Goal: Task Accomplishment & Management: Use online tool/utility

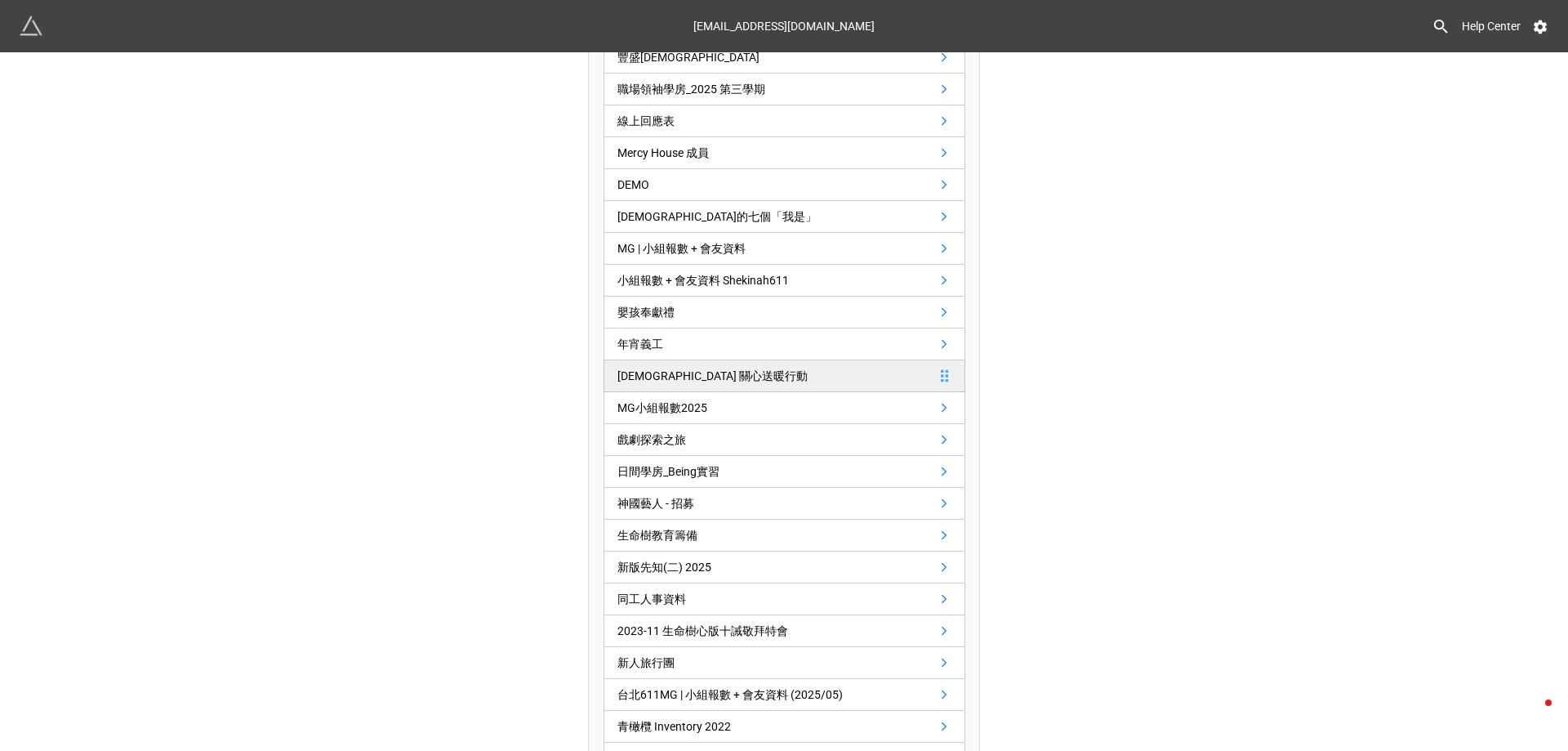
click at [776, 364] on link "Jehoshua 關心送暖行動" at bounding box center [784, 376] width 362 height 32
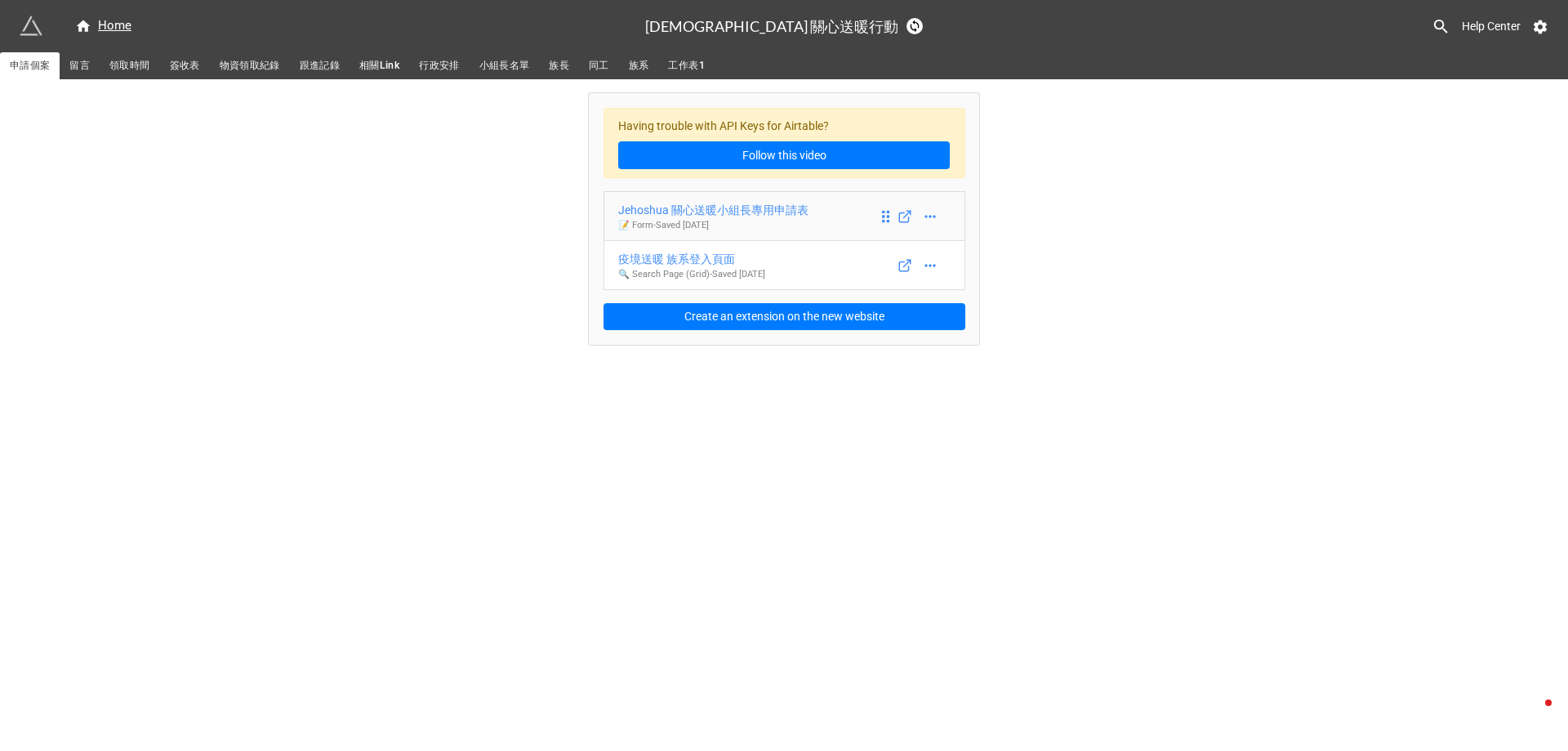
click at [785, 211] on div "Jehoshua 關心送暖小組長專用申請表" at bounding box center [713, 210] width 191 height 18
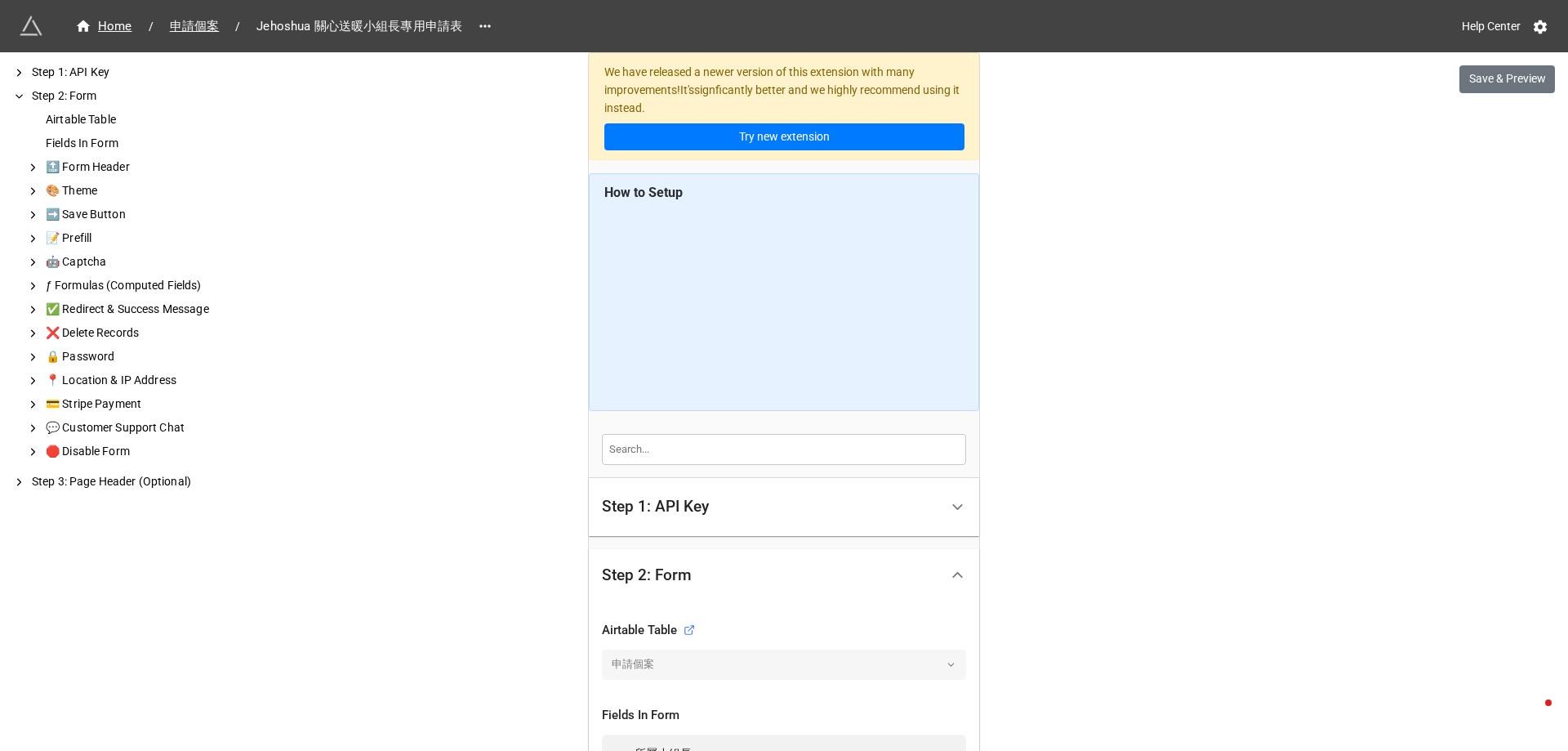
click at [809, 505] on div "Step 1: API Key" at bounding box center [770, 507] width 338 height 39
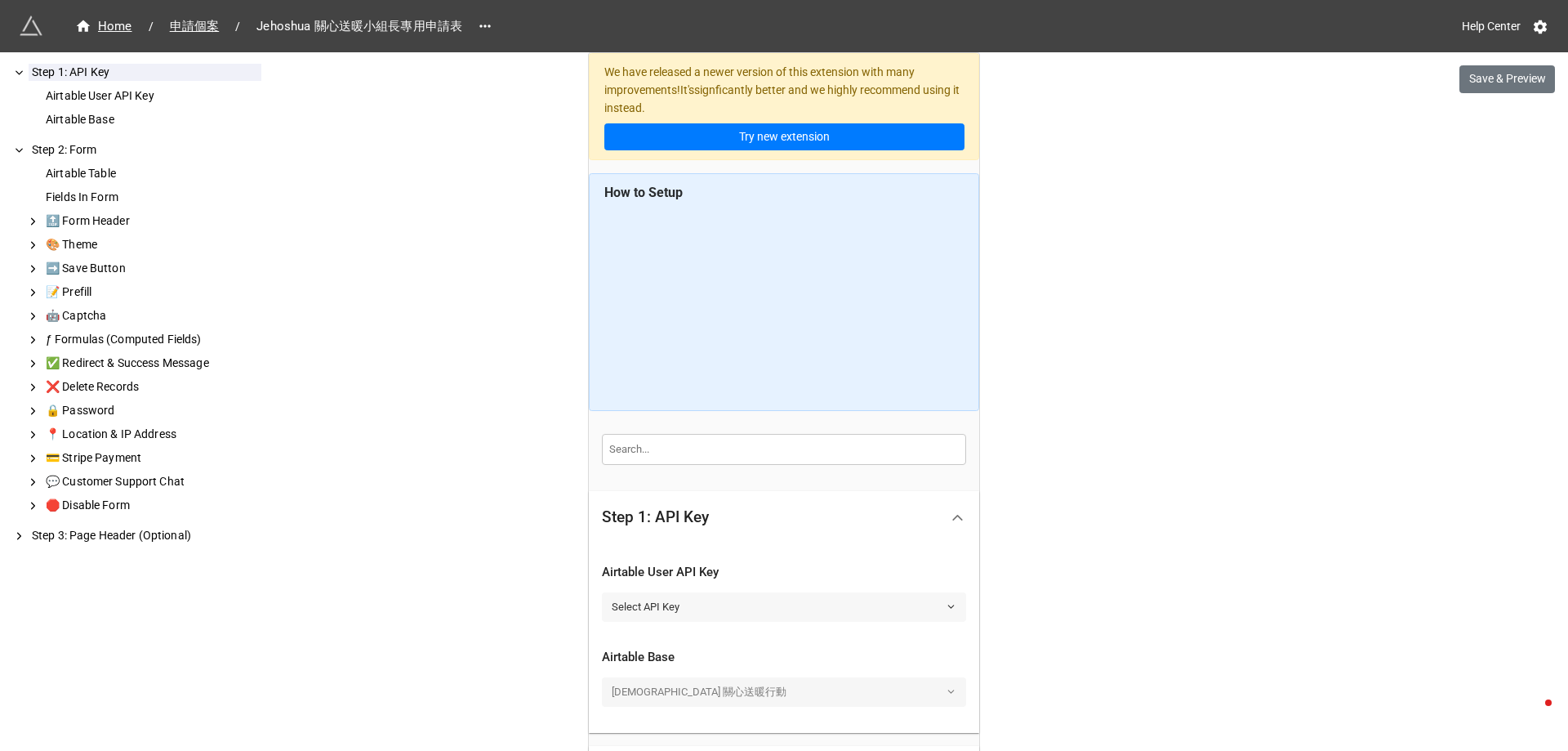
click at [753, 615] on link "Select API Key" at bounding box center [784, 607] width 365 height 29
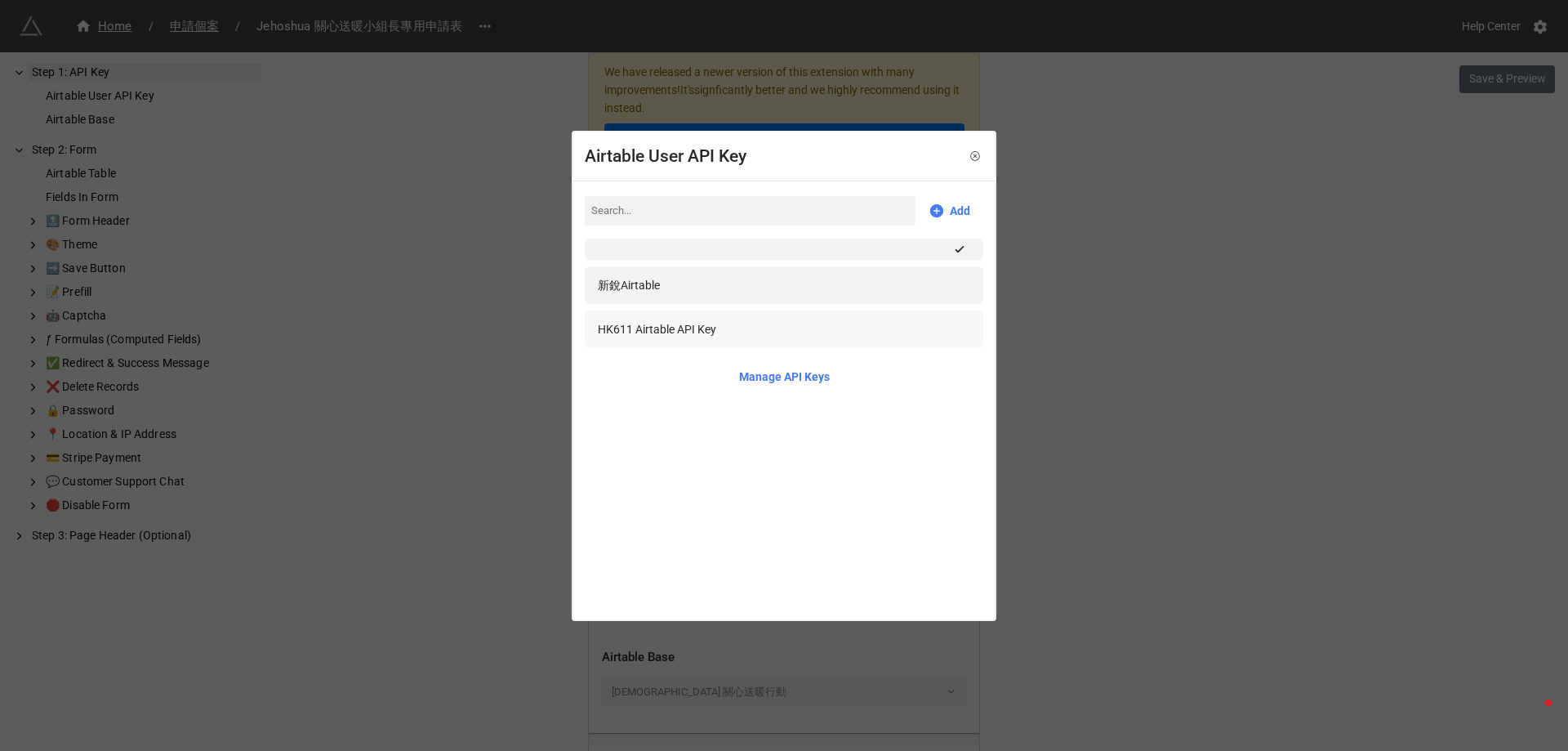
click at [731, 340] on div "HK611 Airtable API Key" at bounding box center [784, 329] width 399 height 38
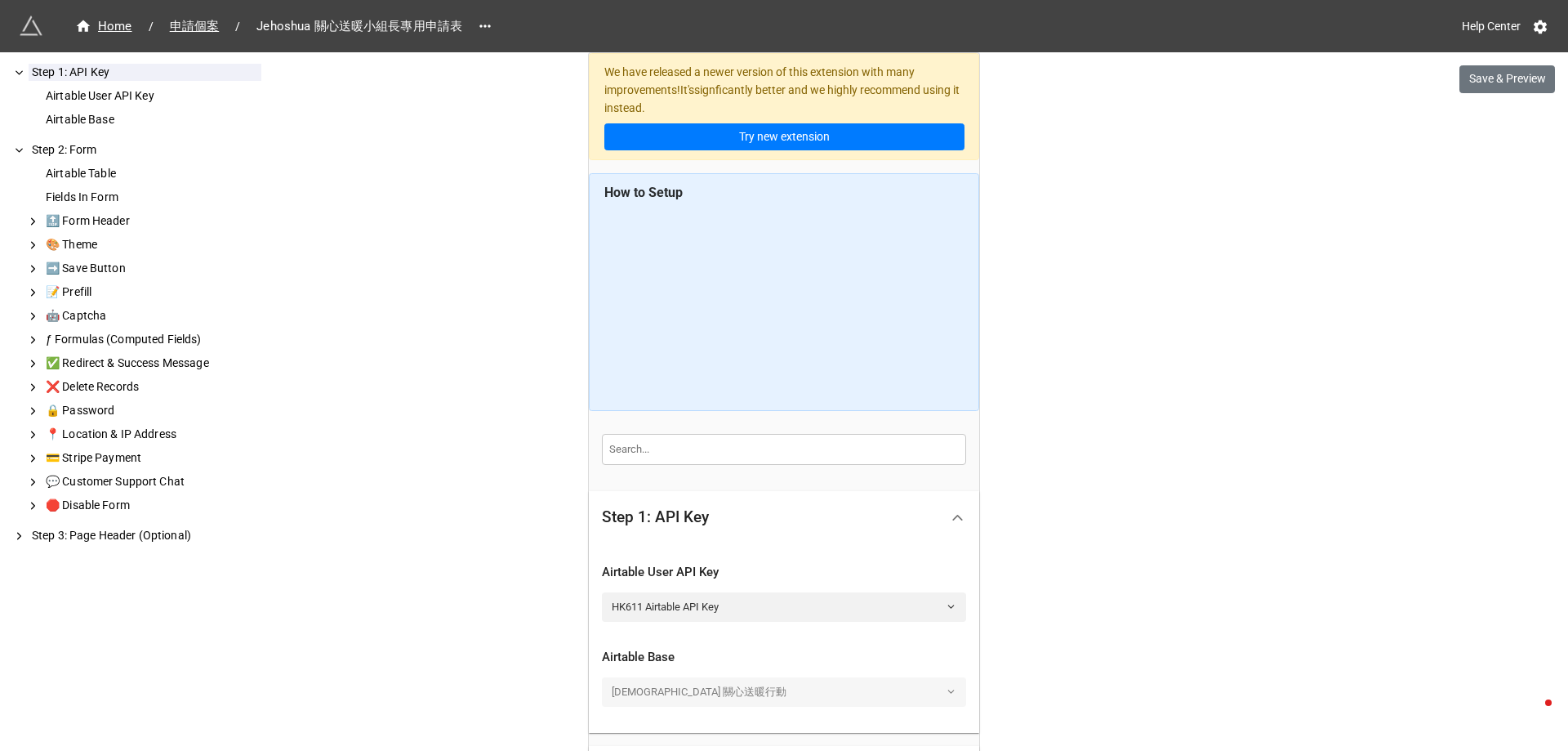
click at [1198, 587] on div "We have released a newer version of this extension with many improvements! It's…" at bounding box center [784, 514] width 1568 height 1029
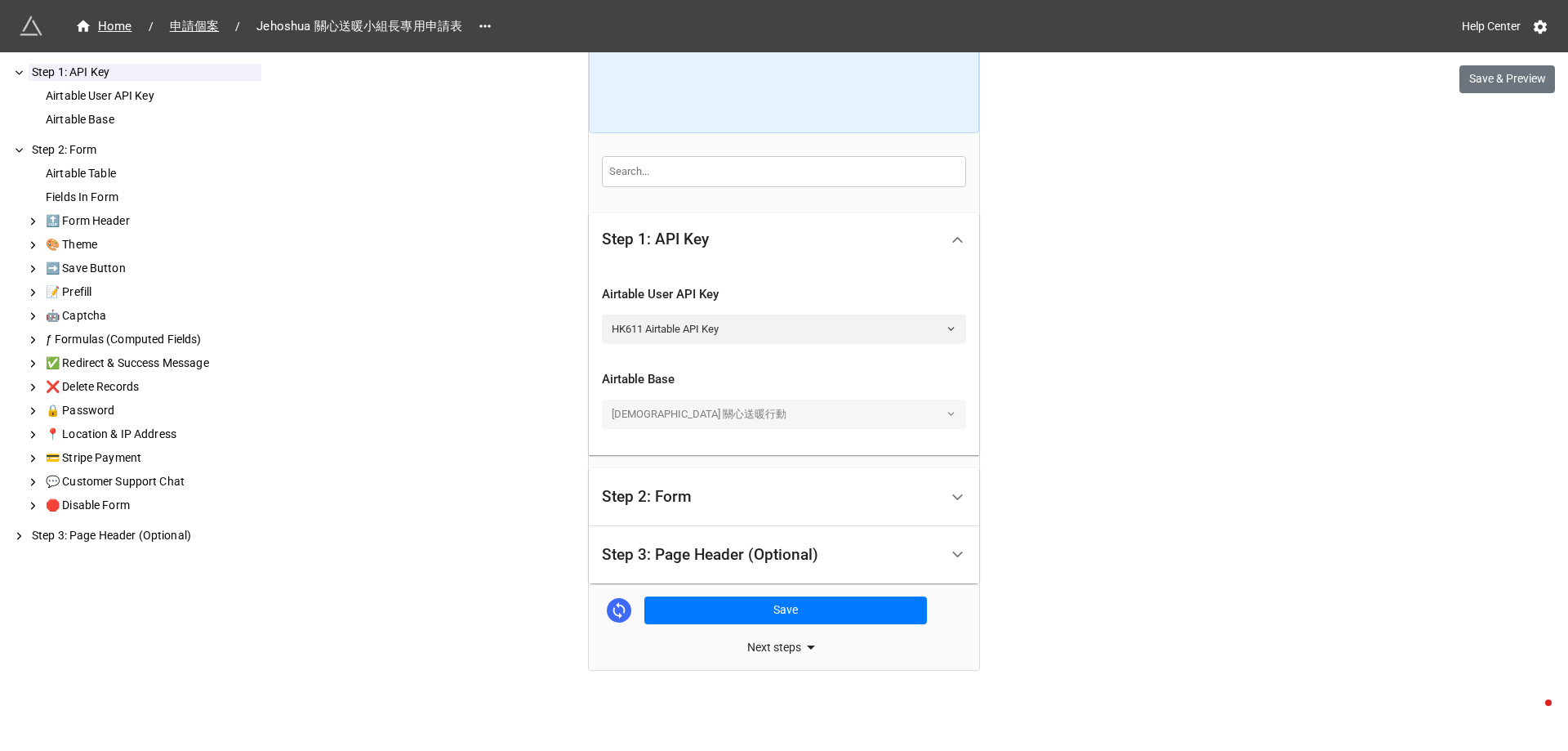
click at [783, 494] on div "Step 2: Form" at bounding box center [770, 497] width 338 height 39
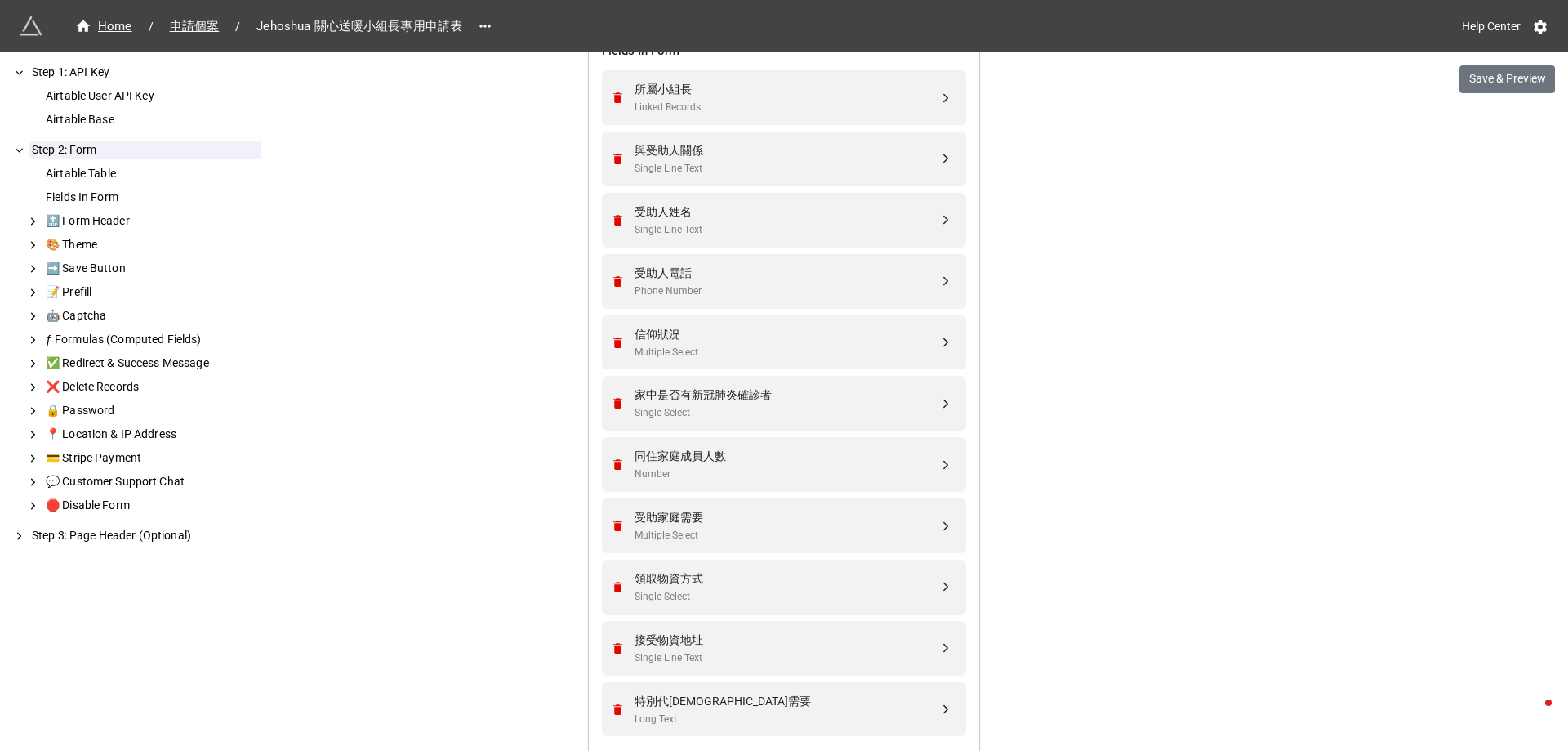
scroll to position [932, 0]
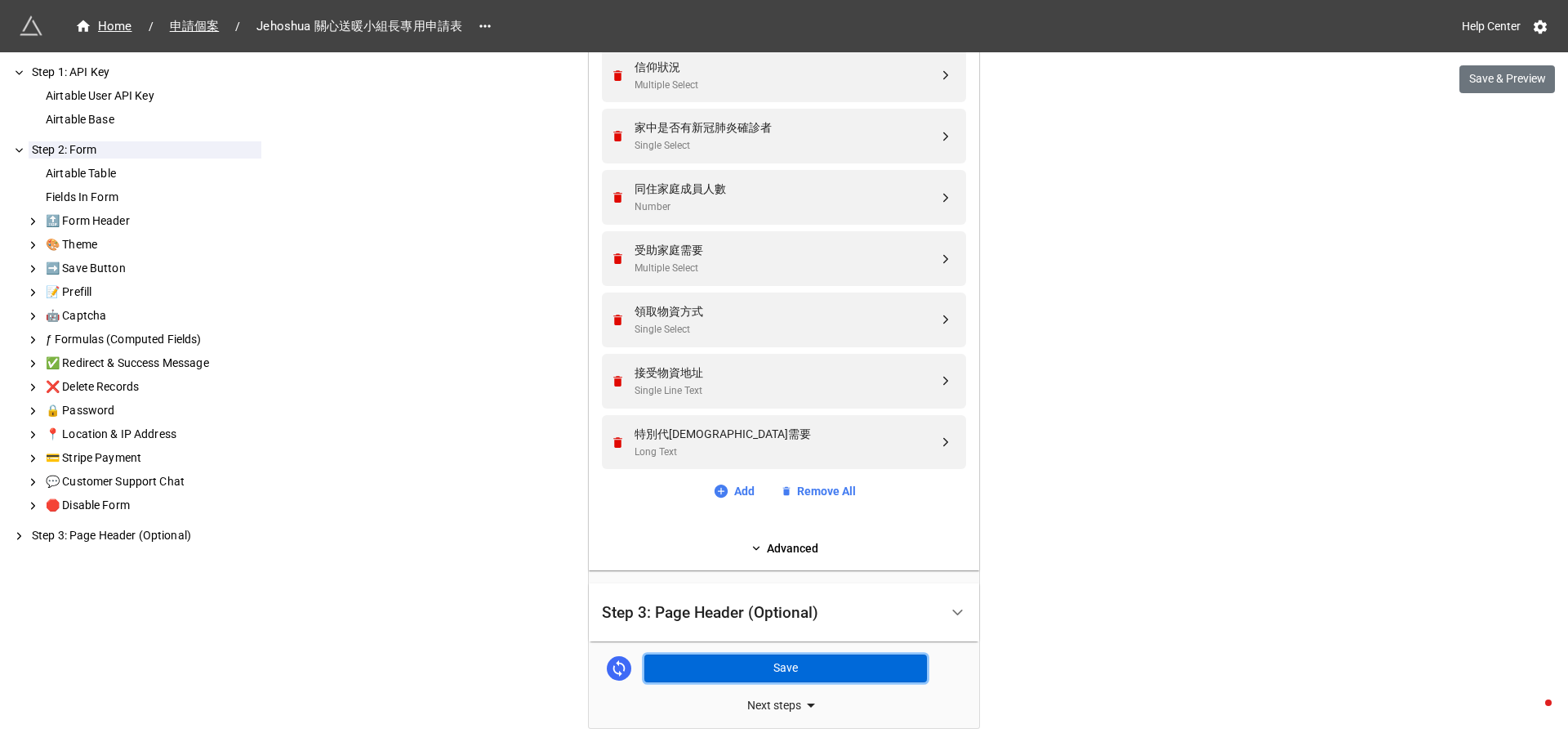
click at [795, 671] on button "Save" at bounding box center [785, 668] width 282 height 28
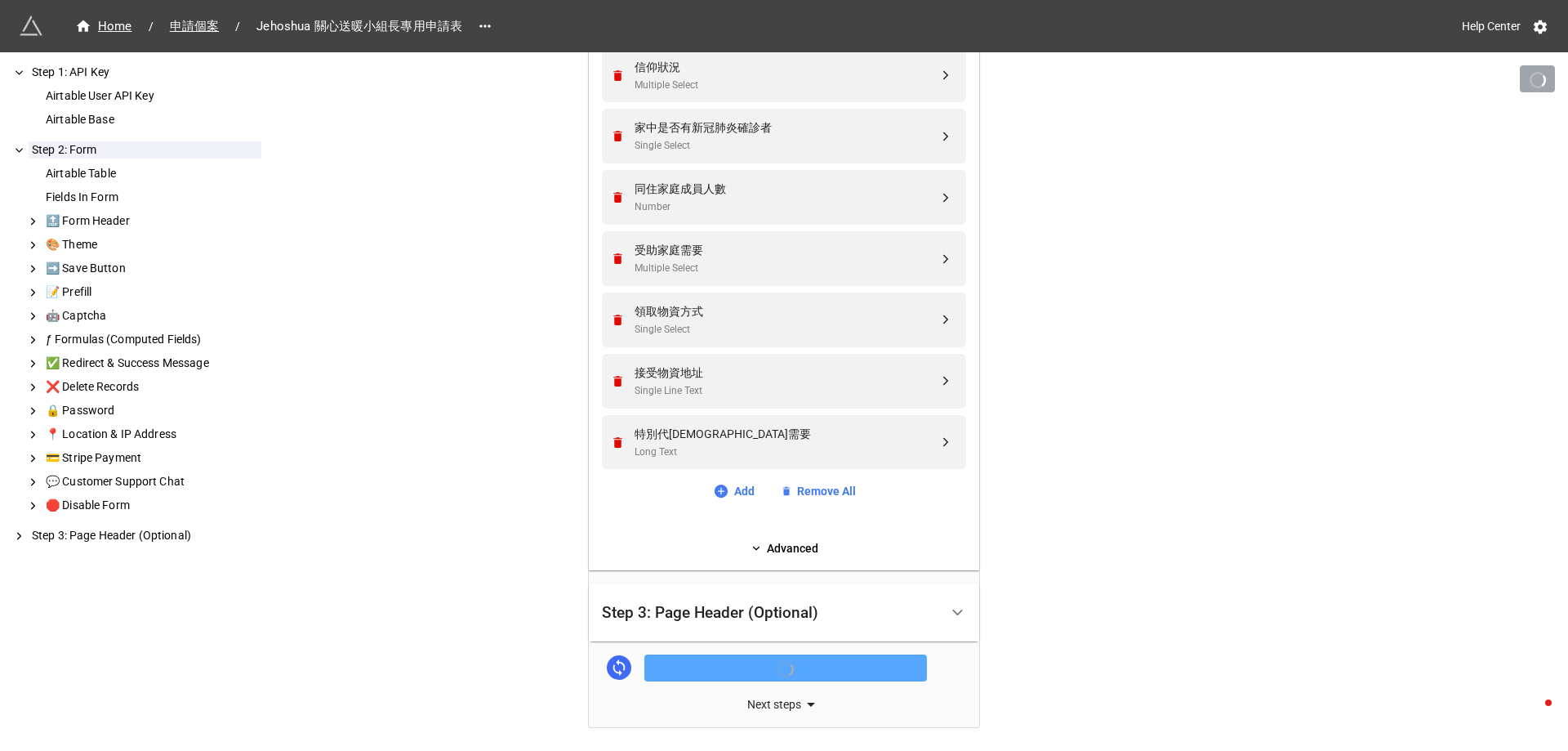
click at [790, 705] on div "Next steps" at bounding box center [784, 705] width 391 height 19
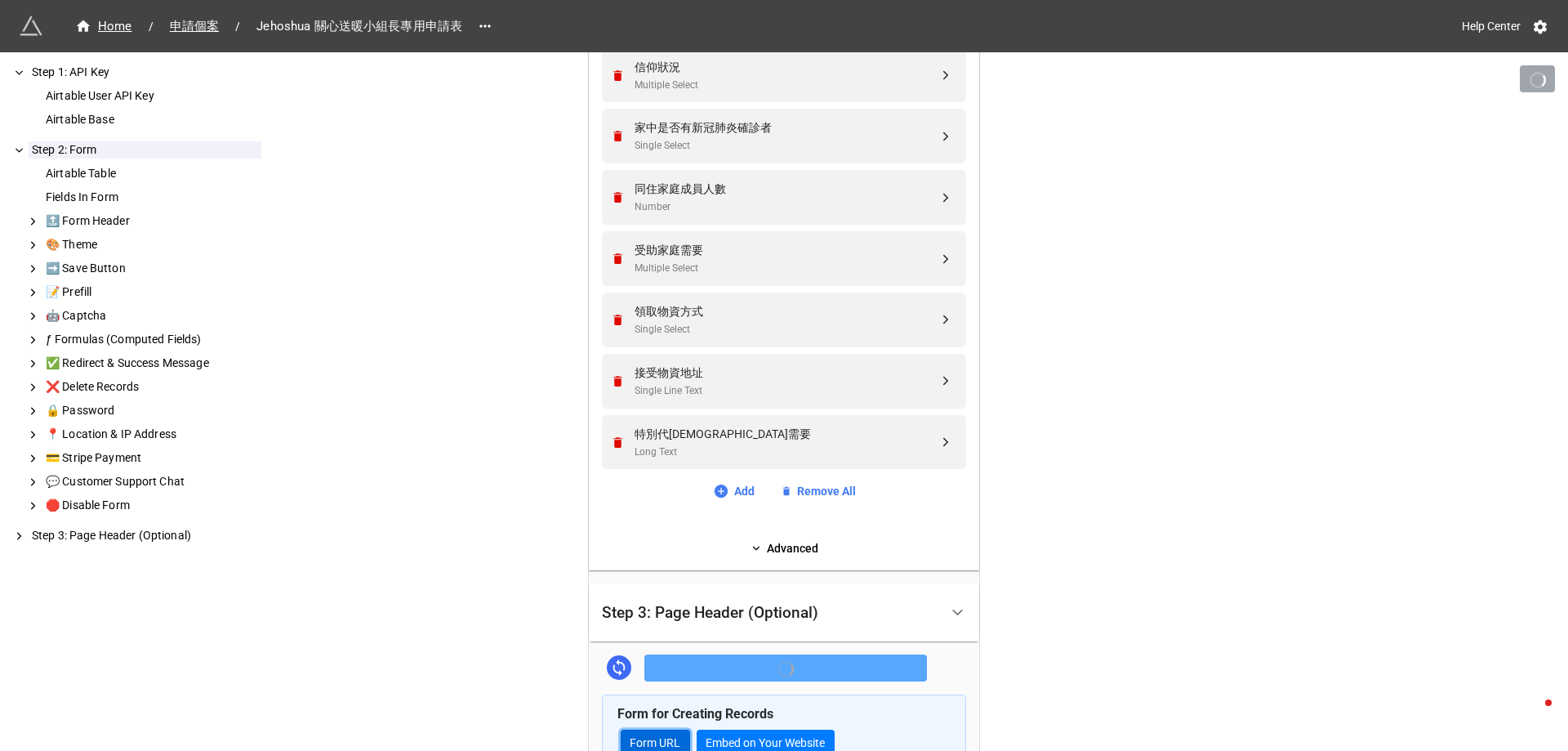
click at [658, 737] on link "Form URL" at bounding box center [656, 743] width 70 height 28
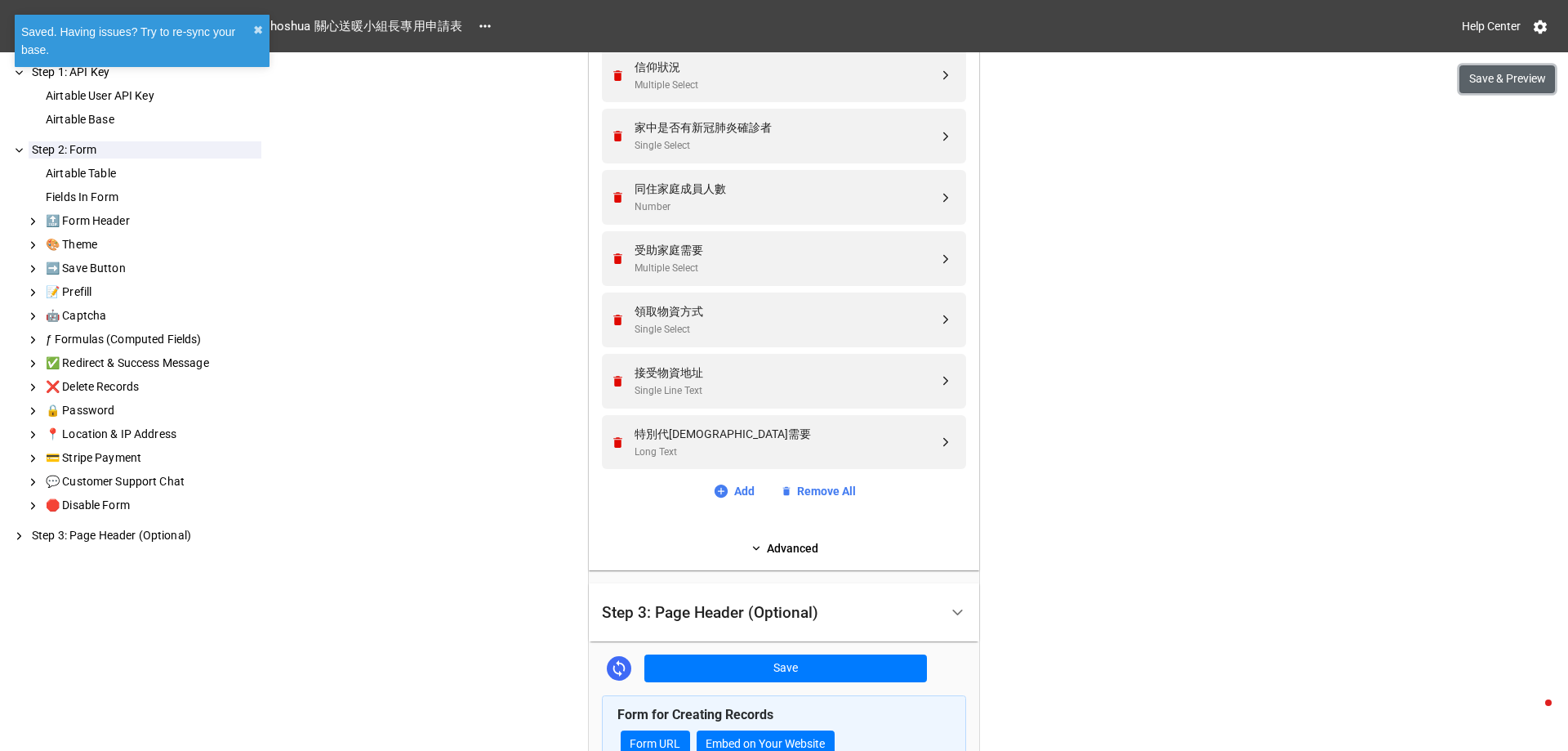
click at [1496, 80] on button "Save & Preview" at bounding box center [1507, 79] width 96 height 28
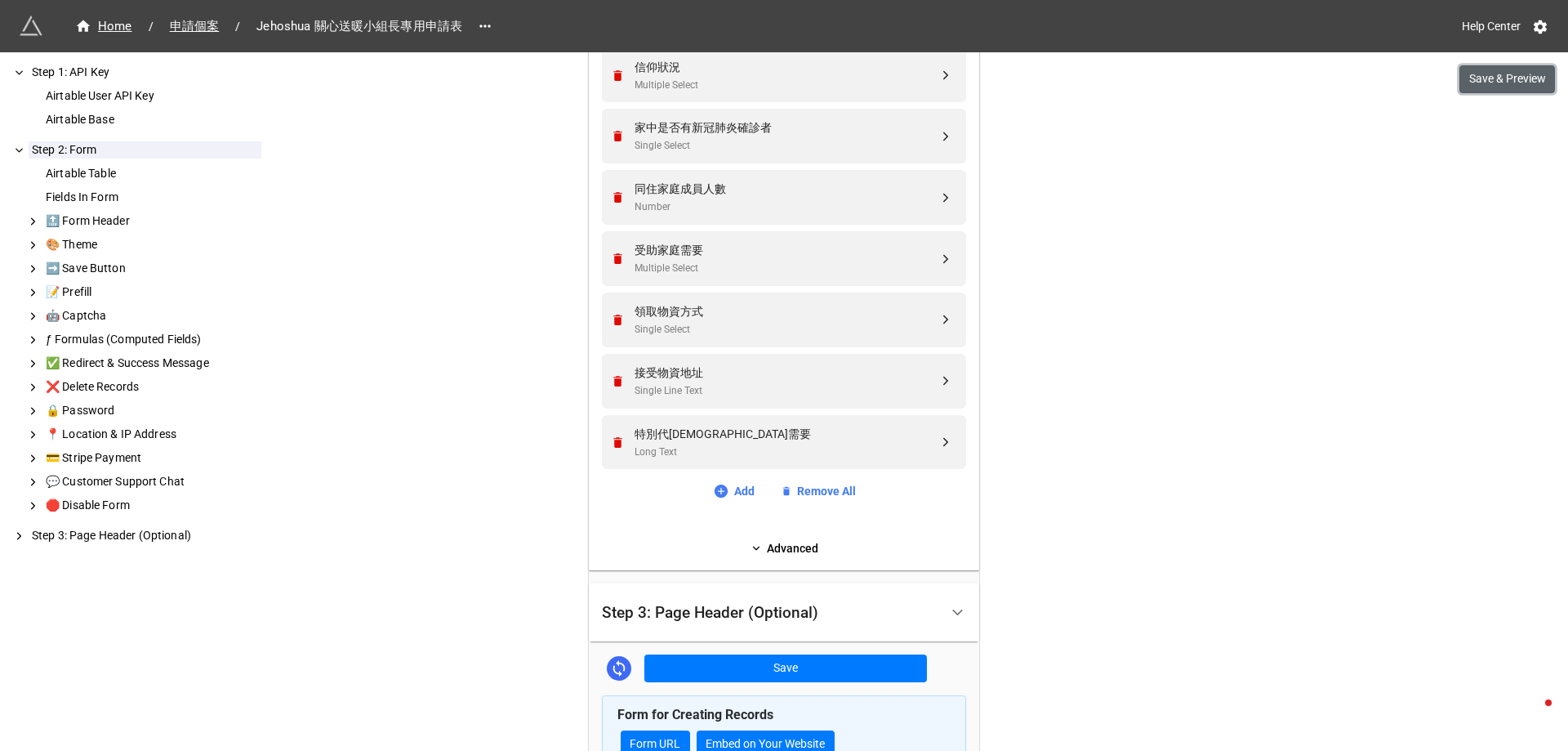
click at [1498, 79] on button "Save & Preview" at bounding box center [1507, 79] width 96 height 28
click at [1133, 451] on div "We have released a newer version of this extension with many improvements! It's…" at bounding box center [784, 143] width 1568 height 2150
click at [1187, 363] on div "We have released a newer version of this extension with many improvements! It's…" at bounding box center [784, 143] width 1568 height 2150
click at [785, 548] on link "Advanced" at bounding box center [784, 548] width 365 height 18
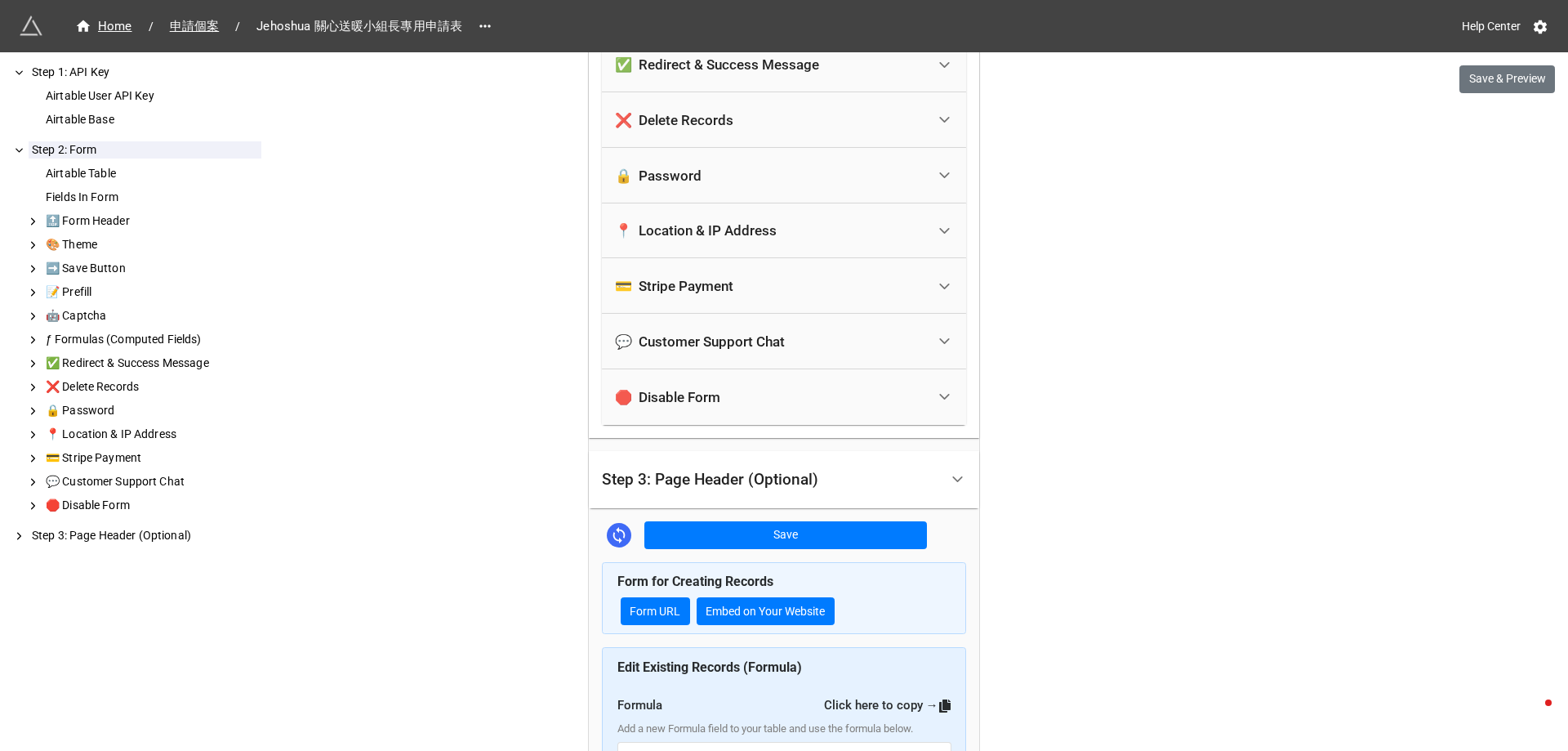
scroll to position [2076, 0]
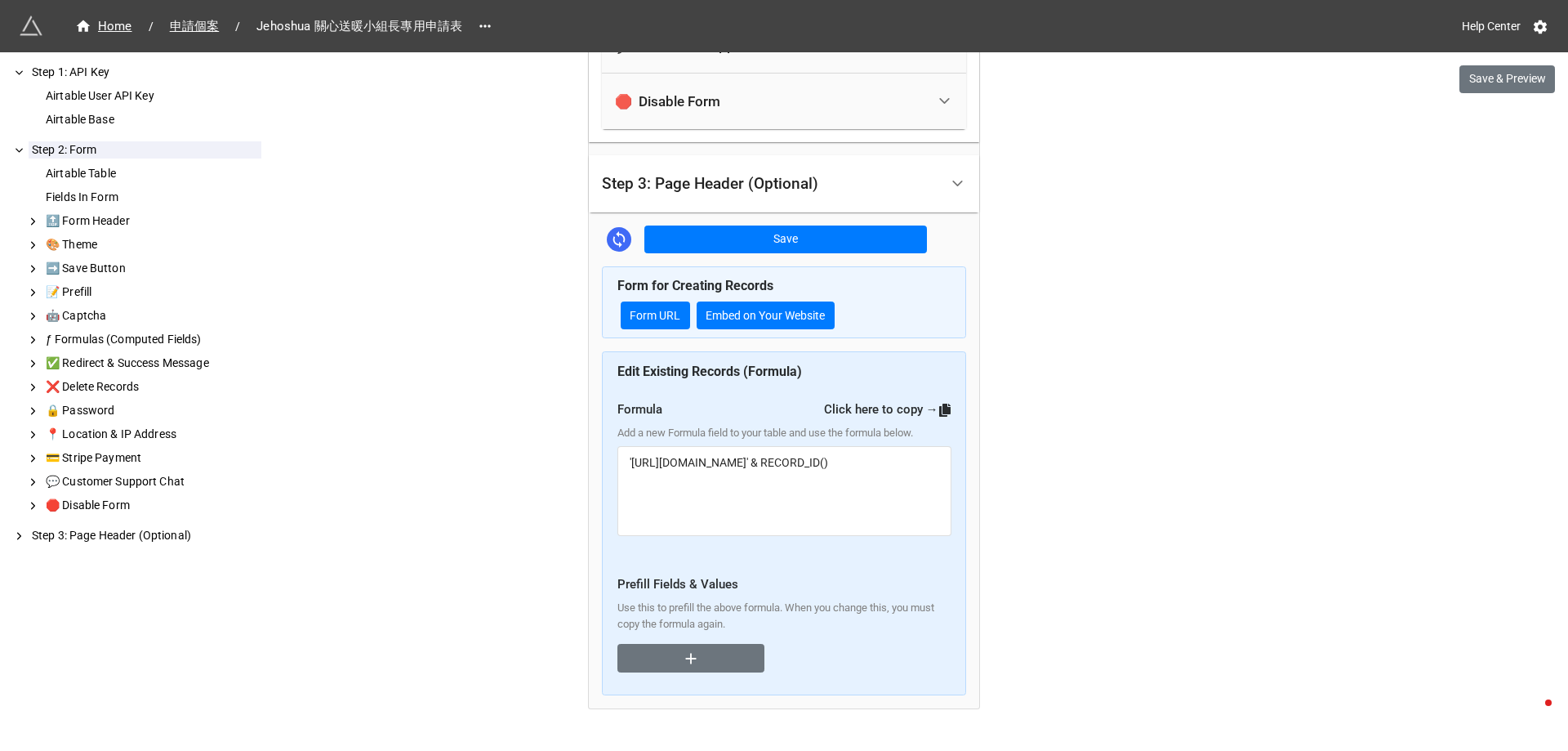
click at [754, 182] on div "Step 3: Page Header (Optional)" at bounding box center [710, 184] width 217 height 16
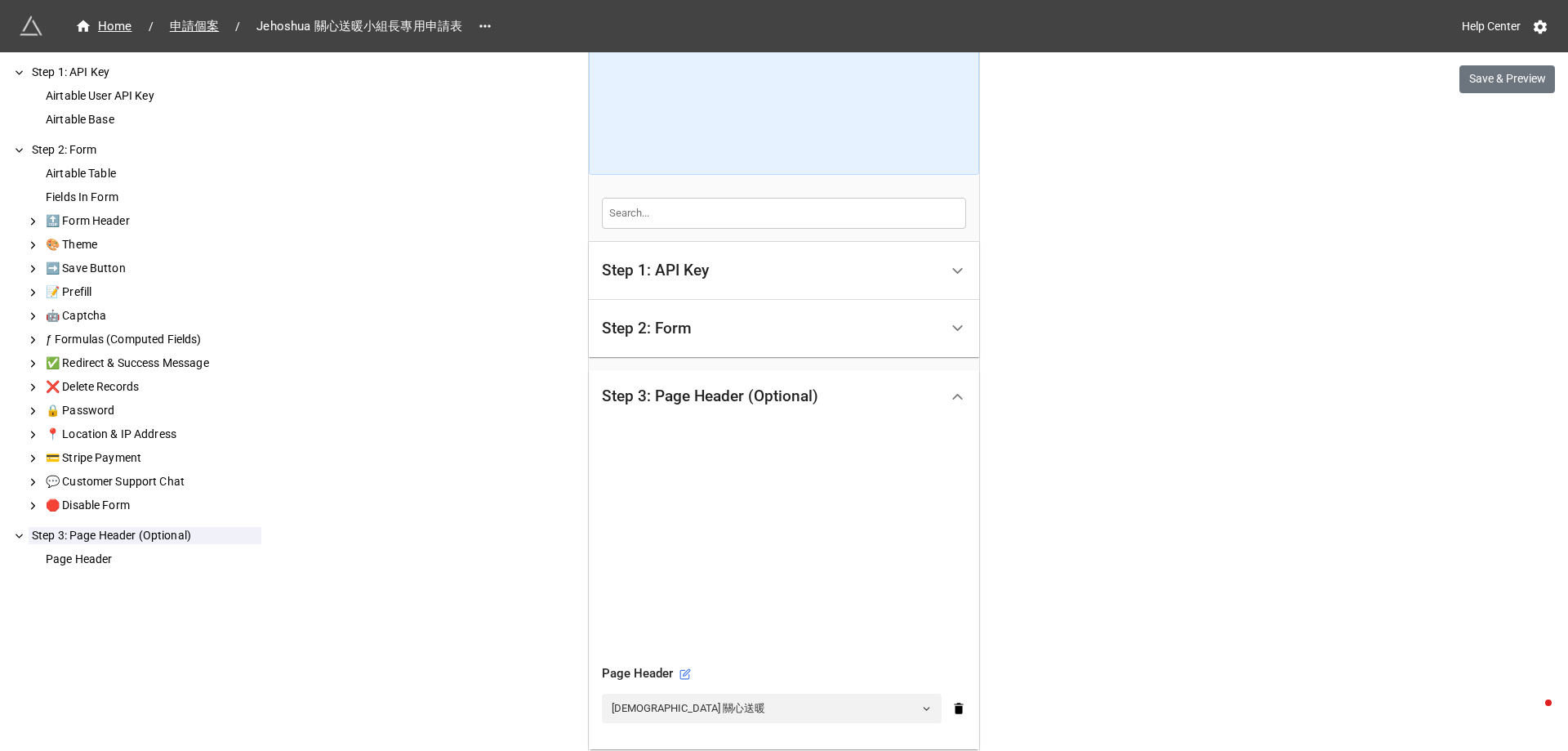
scroll to position [0, 0]
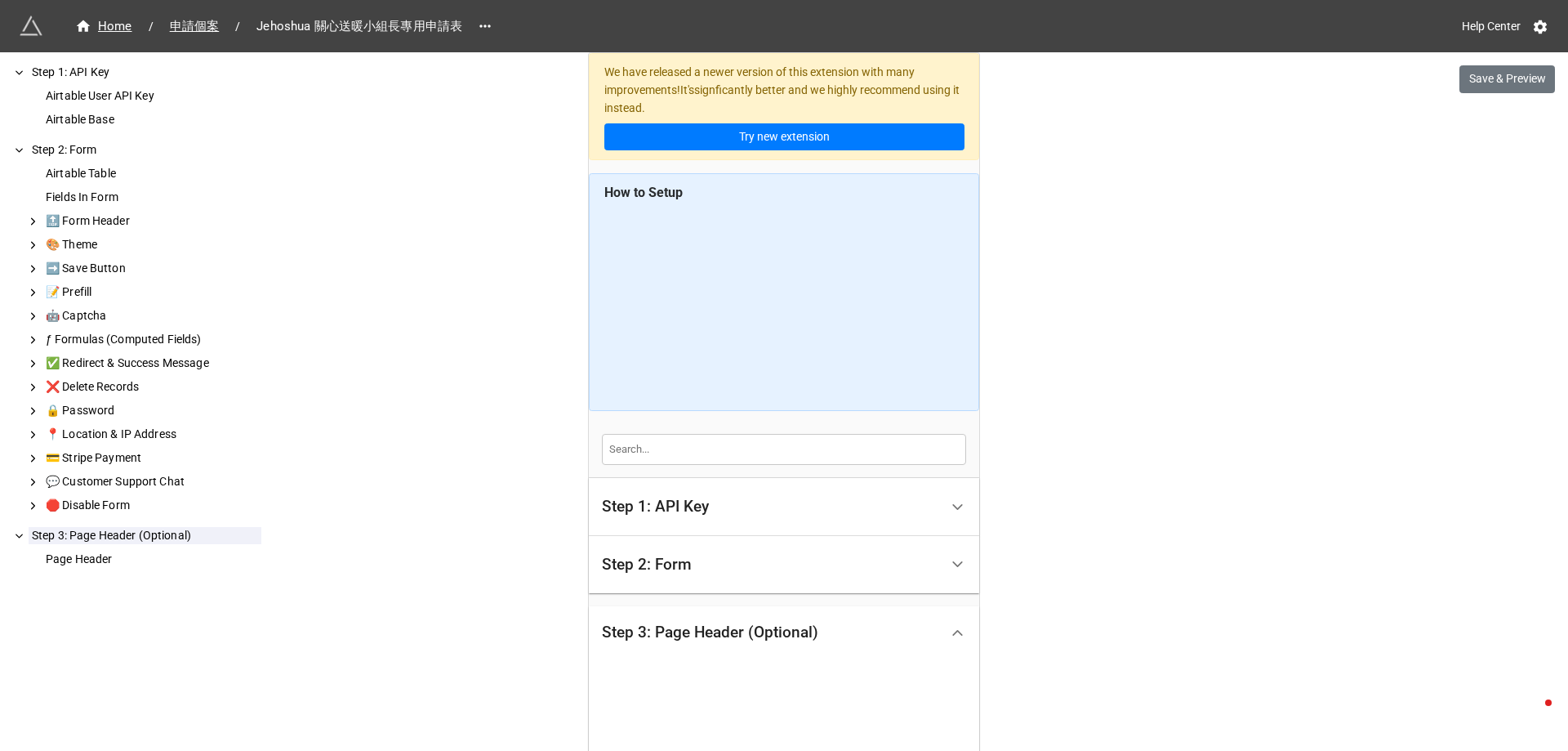
click at [698, 571] on div "Step 2: Form" at bounding box center [770, 565] width 338 height 39
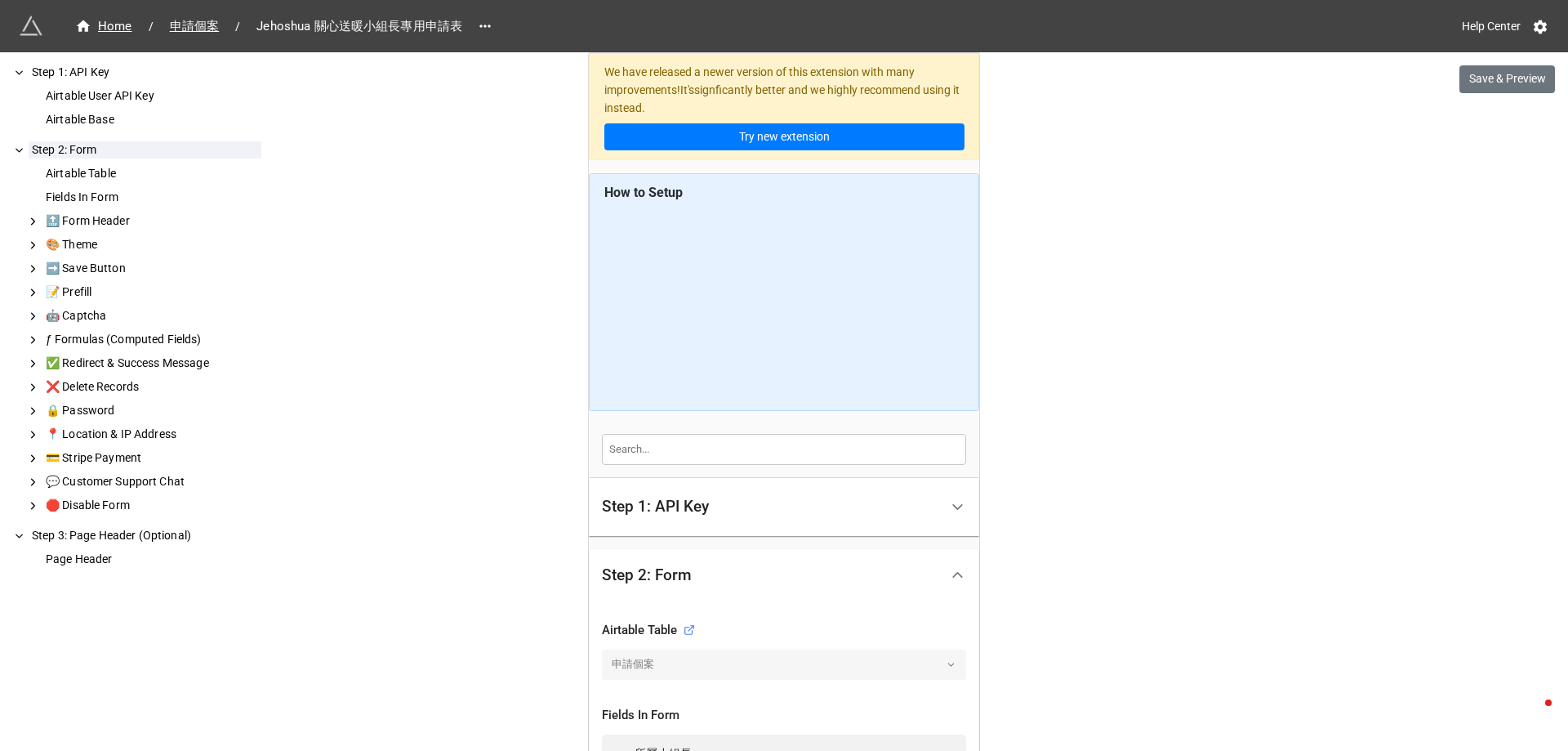
scroll to position [491, 0]
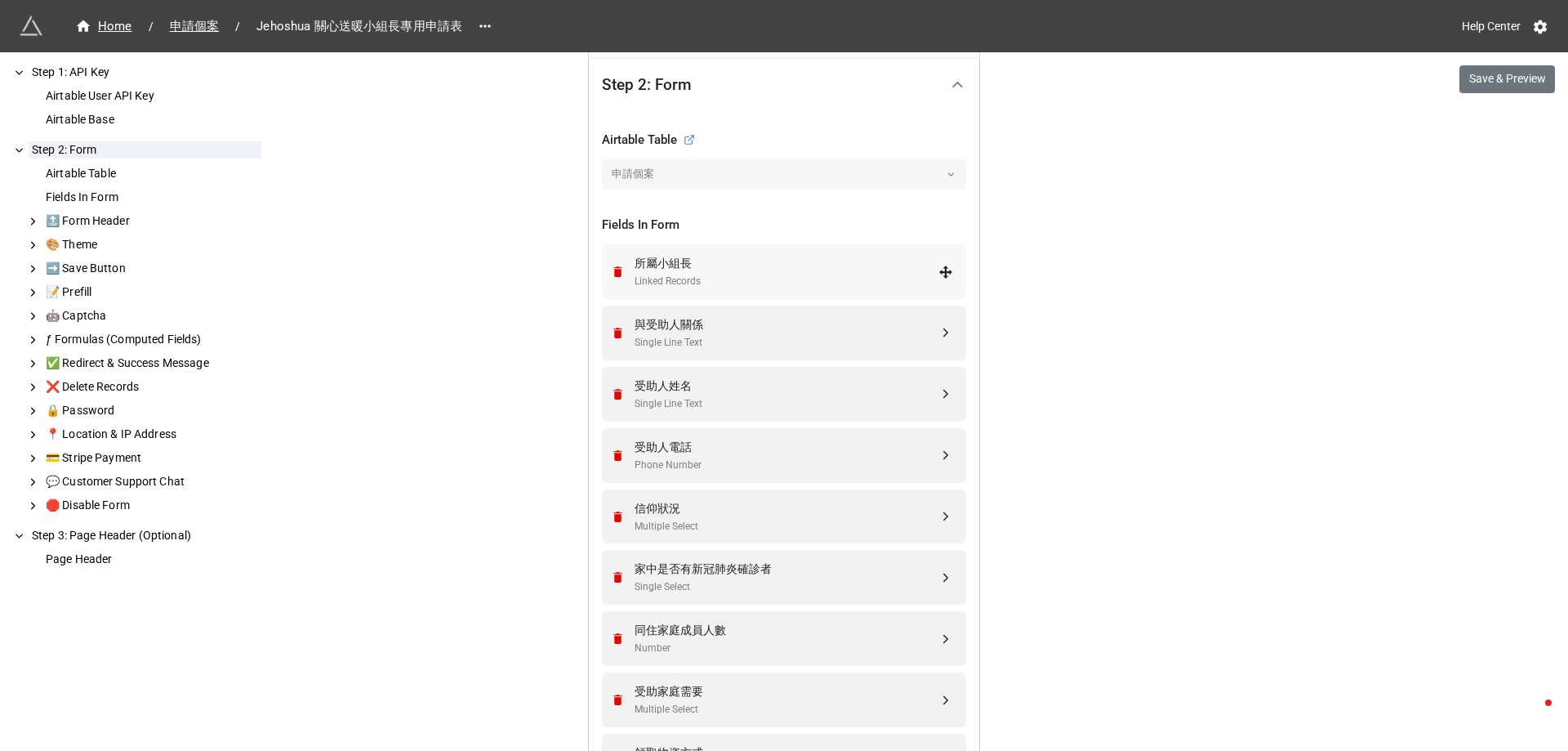
click at [725, 255] on div "所屬小組長" at bounding box center [786, 263] width 304 height 18
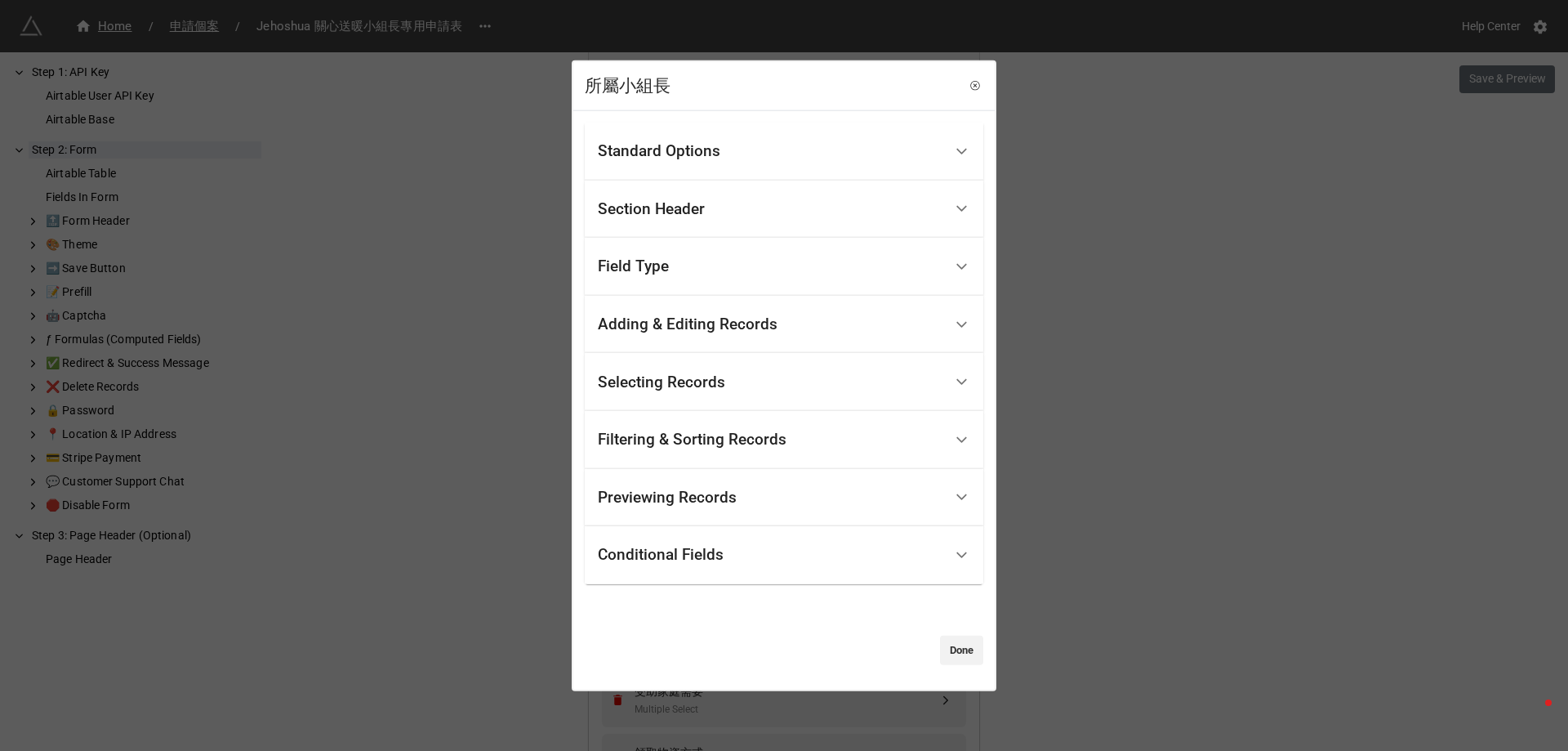
click at [1137, 411] on div "所屬小組長 Standard Options Title (Optional) 申請人 Description (Optional) Normal 申請人必須…" at bounding box center [784, 376] width 1568 height 751
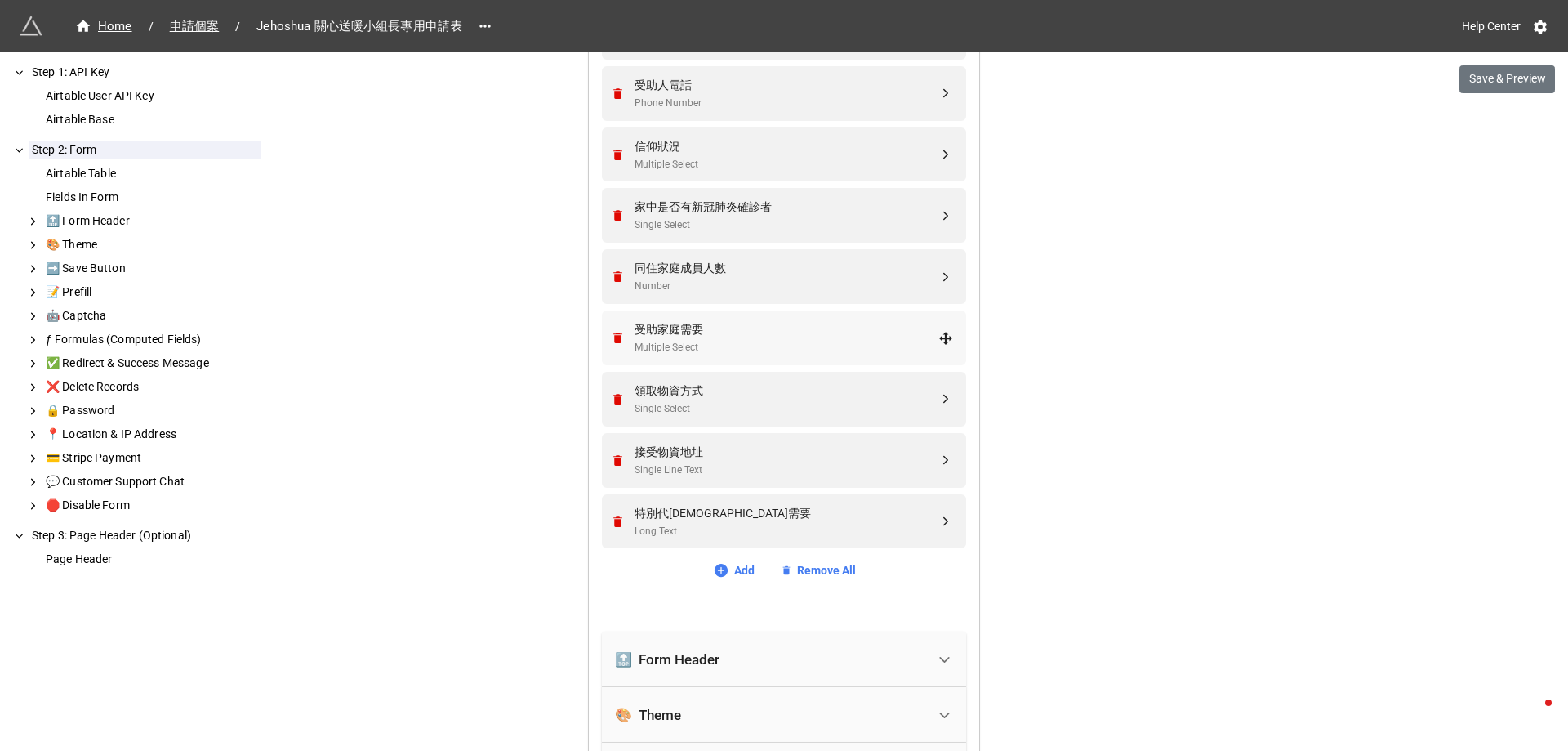
scroll to position [899, 0]
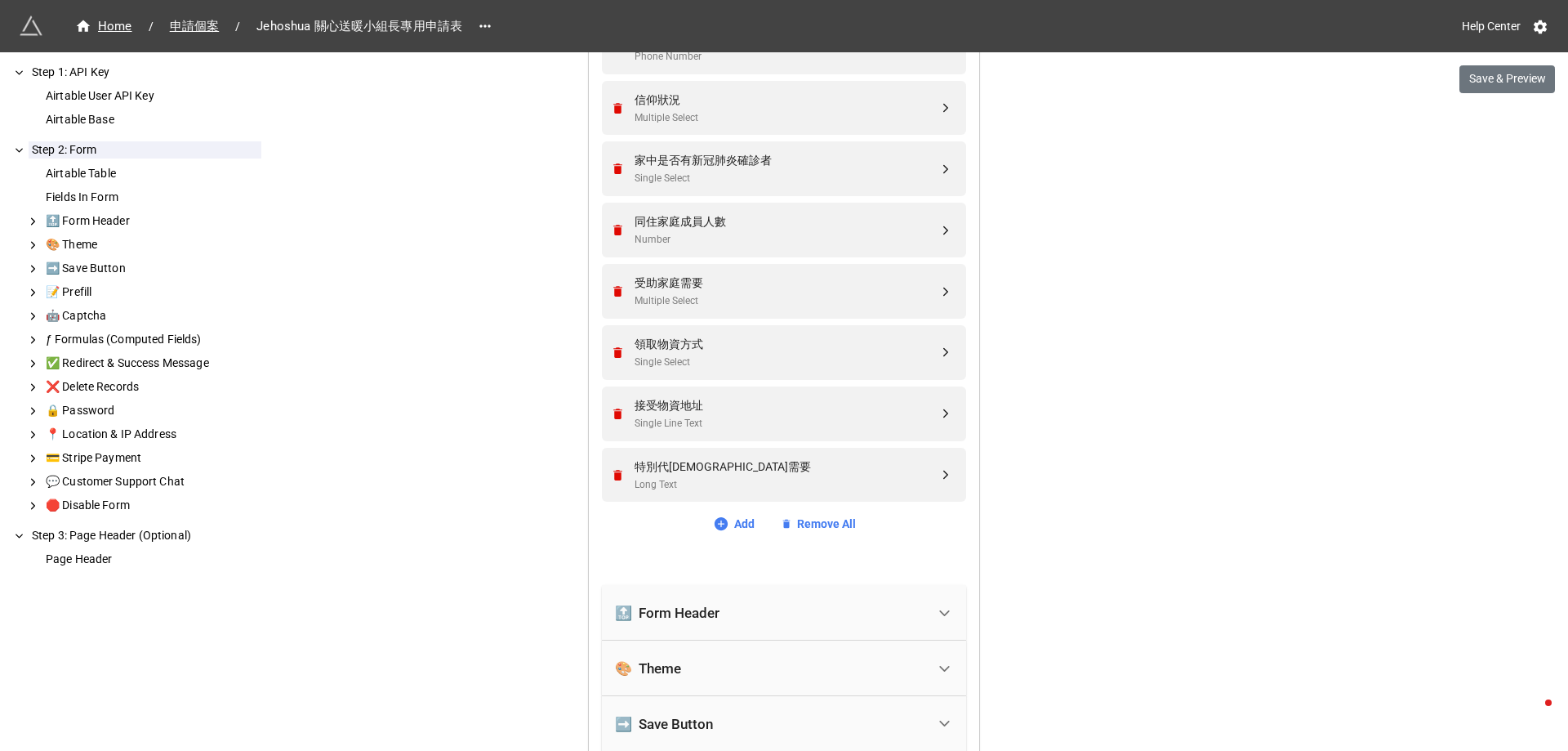
drag, startPoint x: 1153, startPoint y: 291, endPoint x: 1153, endPoint y: 212, distance: 79.0
click at [1153, 290] on div "We have released a newer version of this extension with many improvements! It's…" at bounding box center [784, 533] width 1568 height 2866
click at [452, 330] on div "We have released a newer version of this extension with many improvements! It's…" at bounding box center [784, 533] width 1568 height 2866
click at [159, 213] on div "🔝 Form Header" at bounding box center [152, 222] width 219 height 17
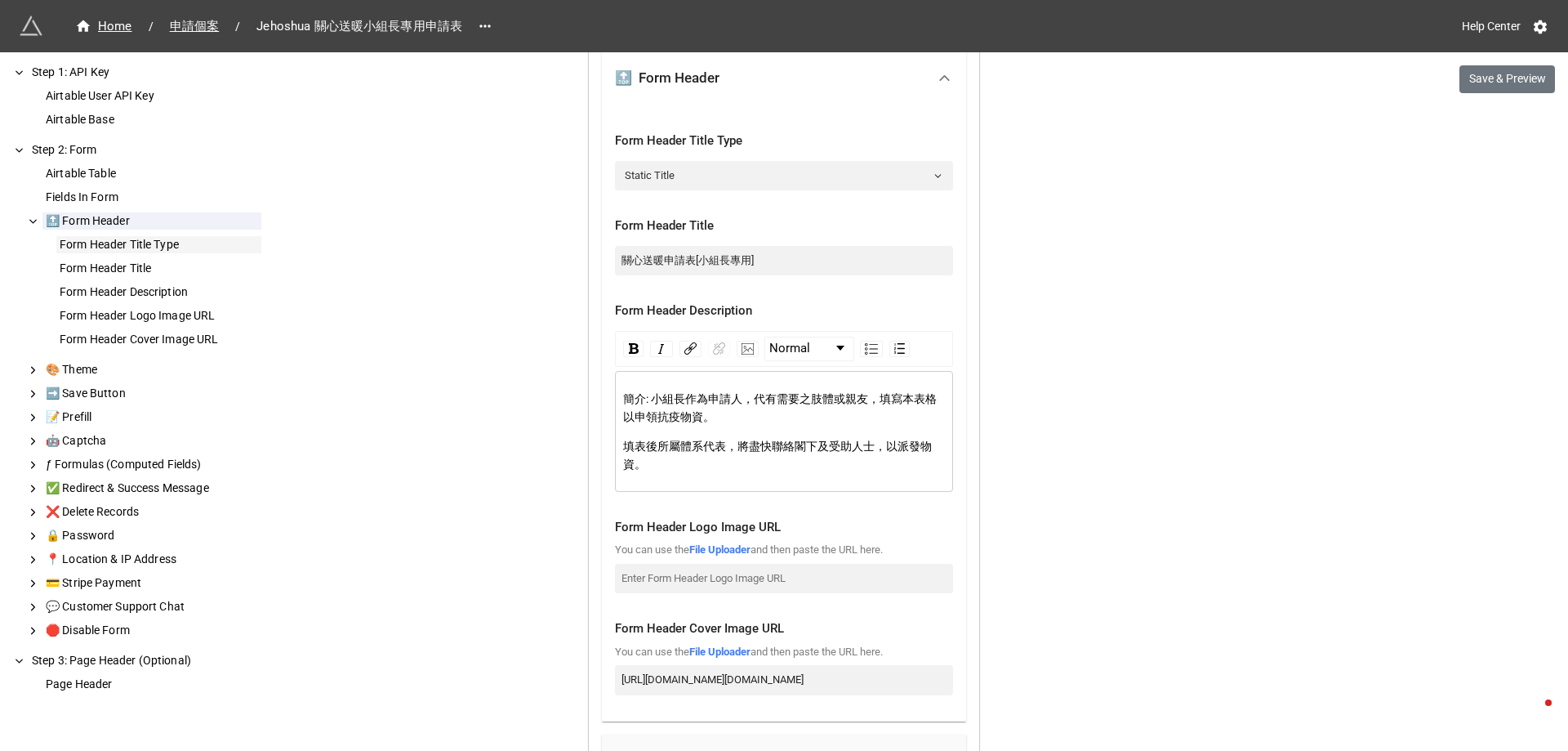
scroll to position [1448, 0]
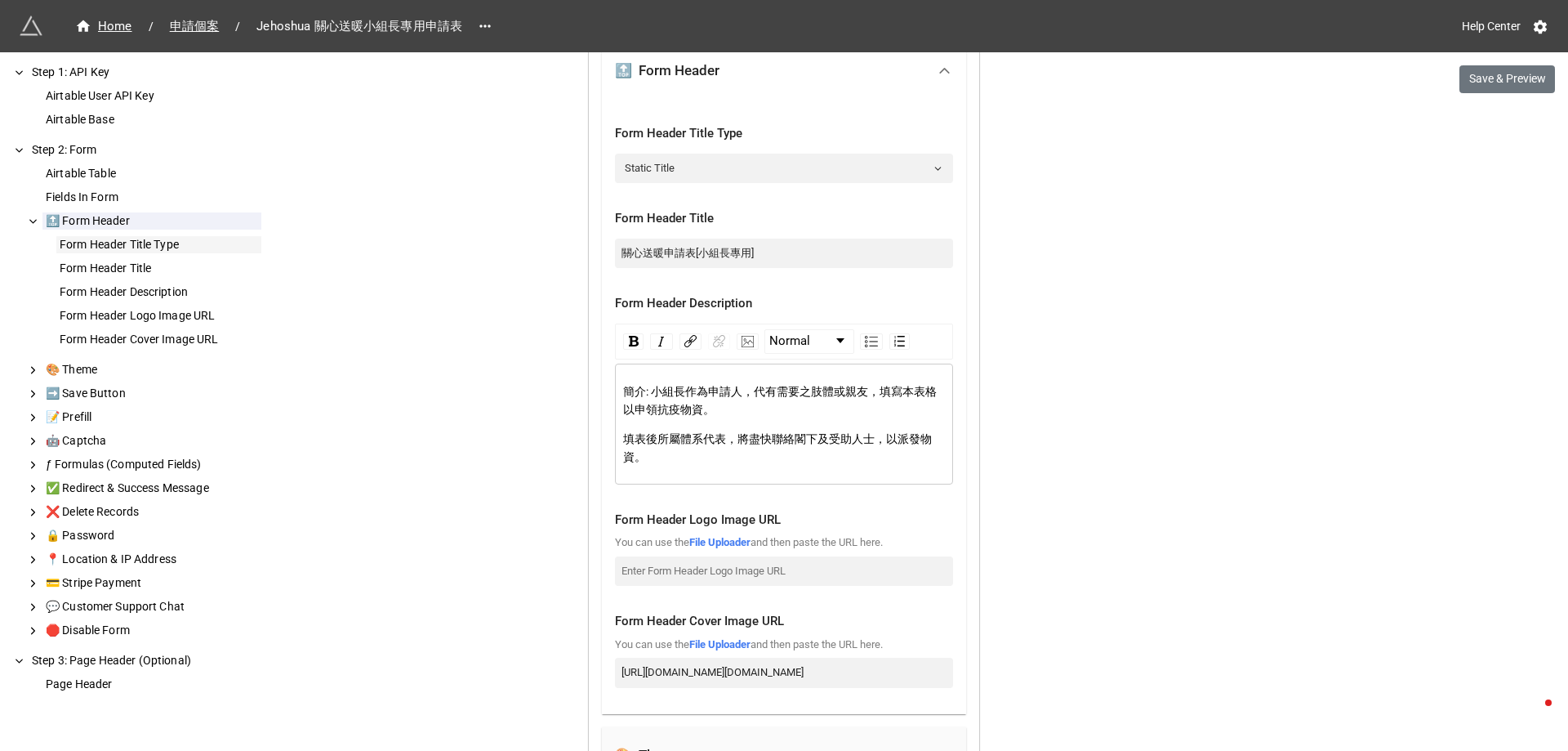
click at [150, 247] on div "Form Header Title Type" at bounding box center [159, 245] width 205 height 17
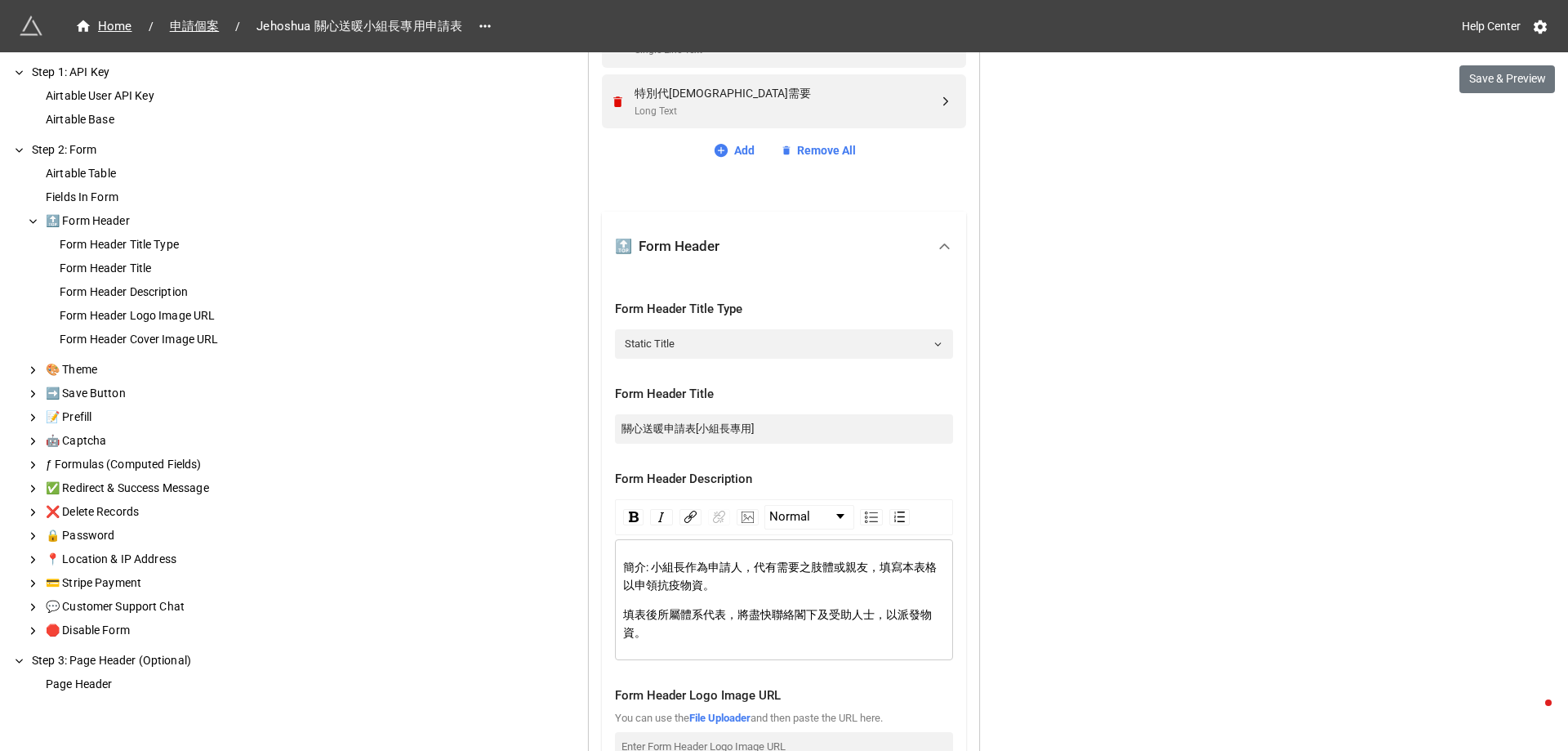
scroll to position [1227, 0]
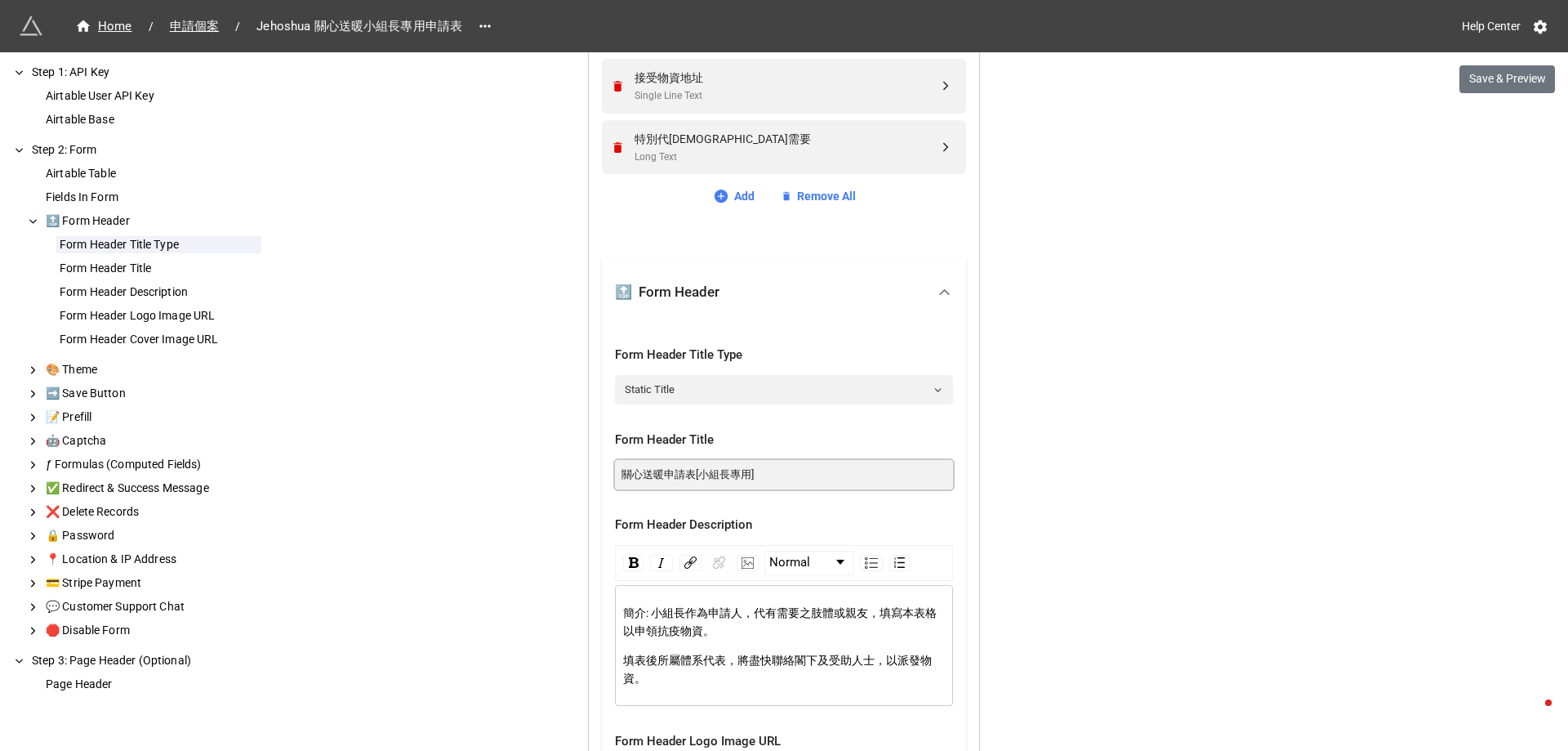
click at [785, 479] on input "關心送暖申請表[小組長專用]" at bounding box center [784, 474] width 339 height 29
paste input "住棚節送暖大行動"
type input "住棚節送暖大行動"
click at [716, 646] on div "簡介: 小組長作為申請人，代有需要之肢體或親友，填寫本表格以申領抗疫物資。 填表後所屬體系代表，將盡快聯絡閣下及受助人士，以派發物資。" at bounding box center [784, 646] width 323 height 83
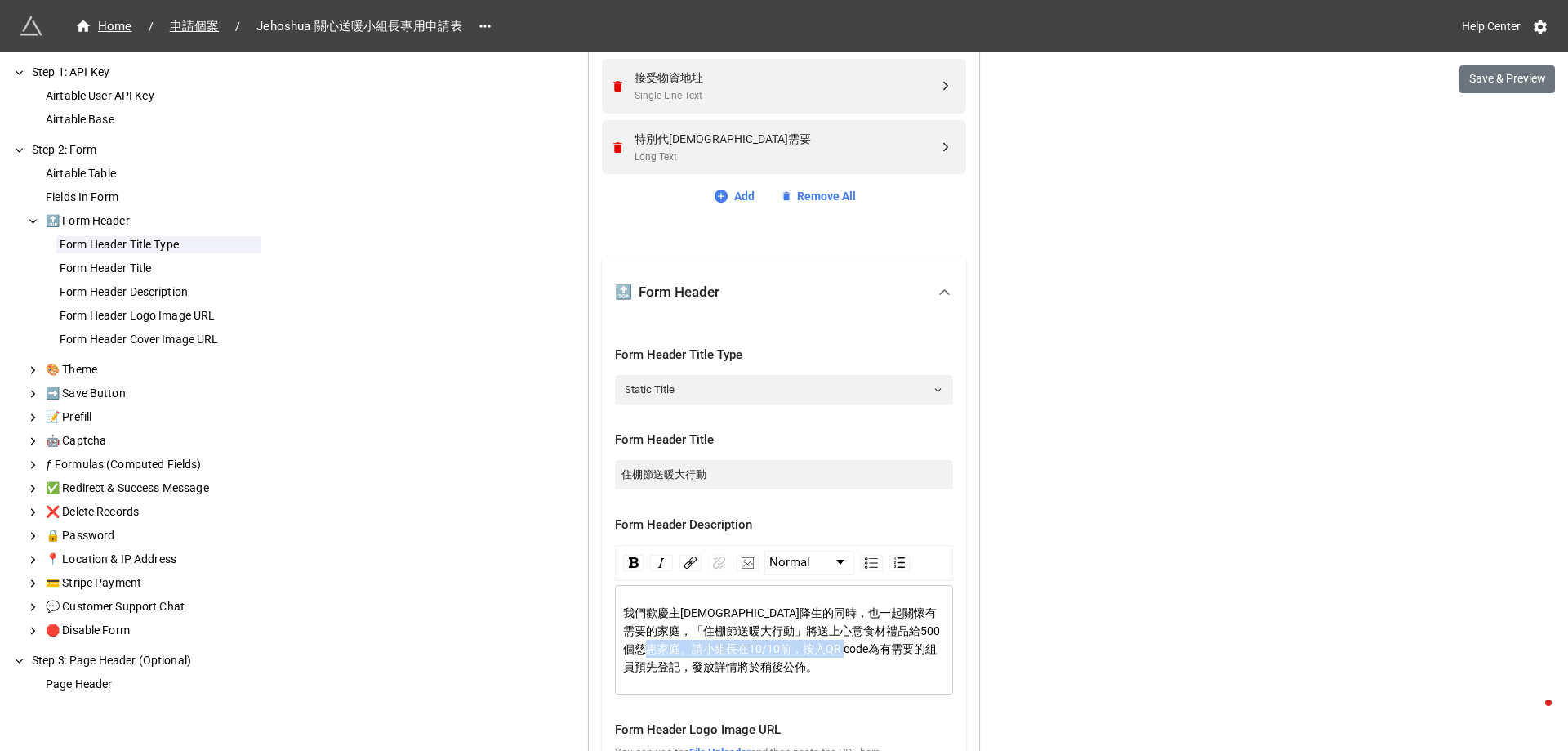
drag, startPoint x: 691, startPoint y: 648, endPoint x: 896, endPoint y: 650, distance: 205.0
click at [896, 650] on span "我們歡慶主耶穌降生的同時，也一起關懷有需要的家庭，「住棚節送暖大行動」將送上心意食材禮品給500個慈惠家庭。請小組長在10/10前，按入QR code為有需要…" at bounding box center [782, 640] width 317 height 67
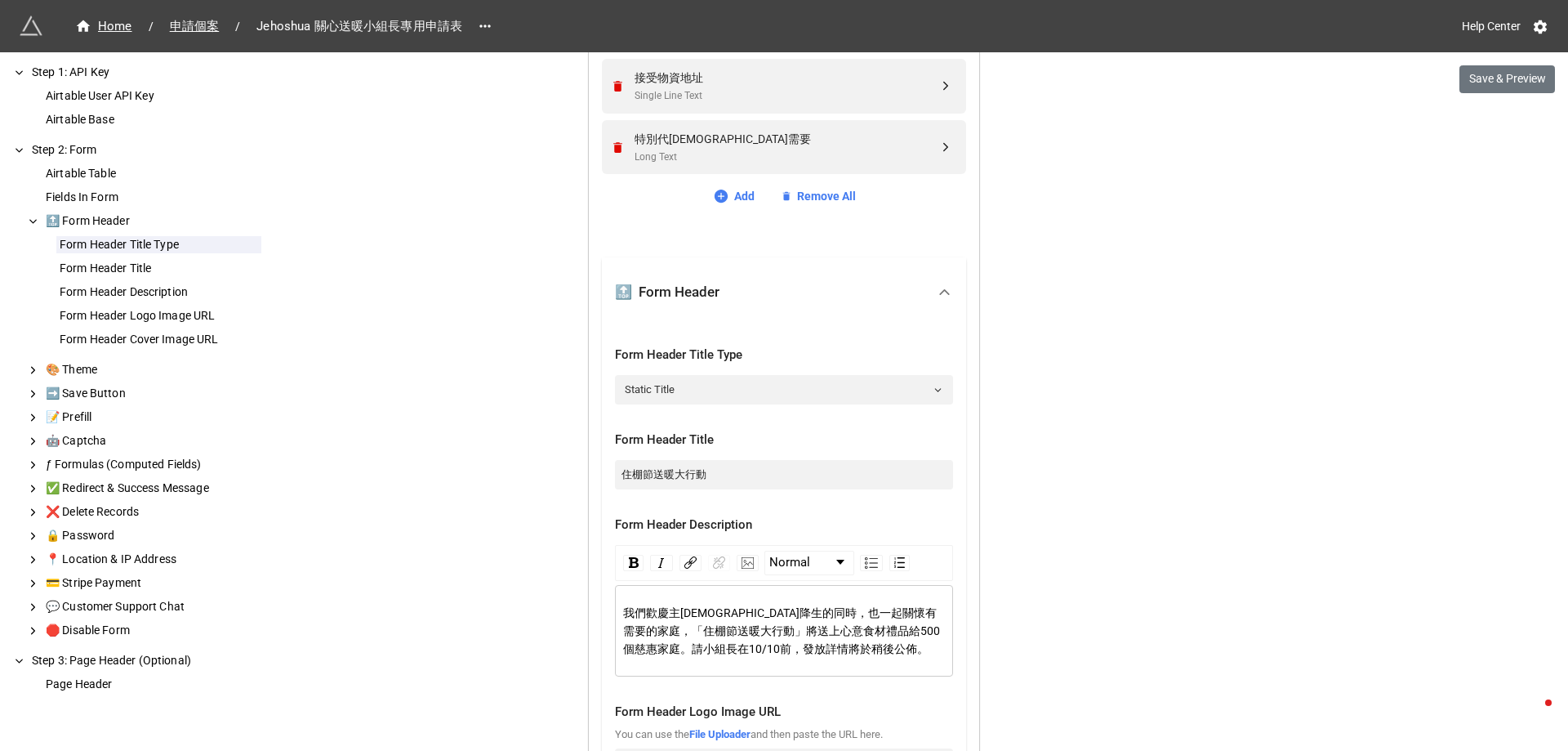
click at [894, 650] on div "我們歡慶主[DEMOGRAPHIC_DATA]降生的同時，也一起關懷有需要的家庭，「住棚節送暖大行動」將送上心意食材禮品給500個慈惠家庭。請小組長在10/1…" at bounding box center [784, 631] width 323 height 54
click at [1053, 633] on div "We have released a newer version of this extension with many improvements! It's…" at bounding box center [784, 508] width 1568 height 3470
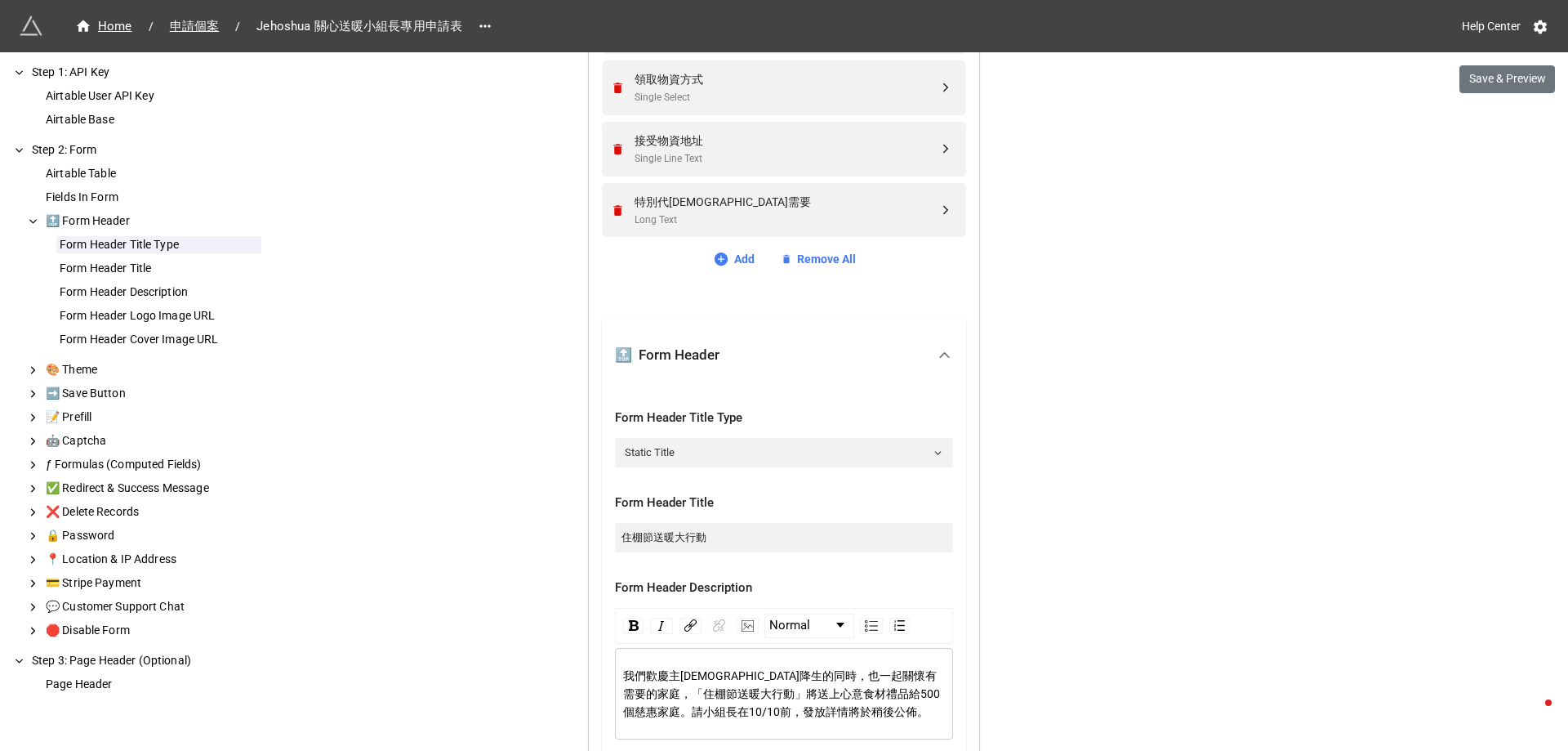
scroll to position [1145, 0]
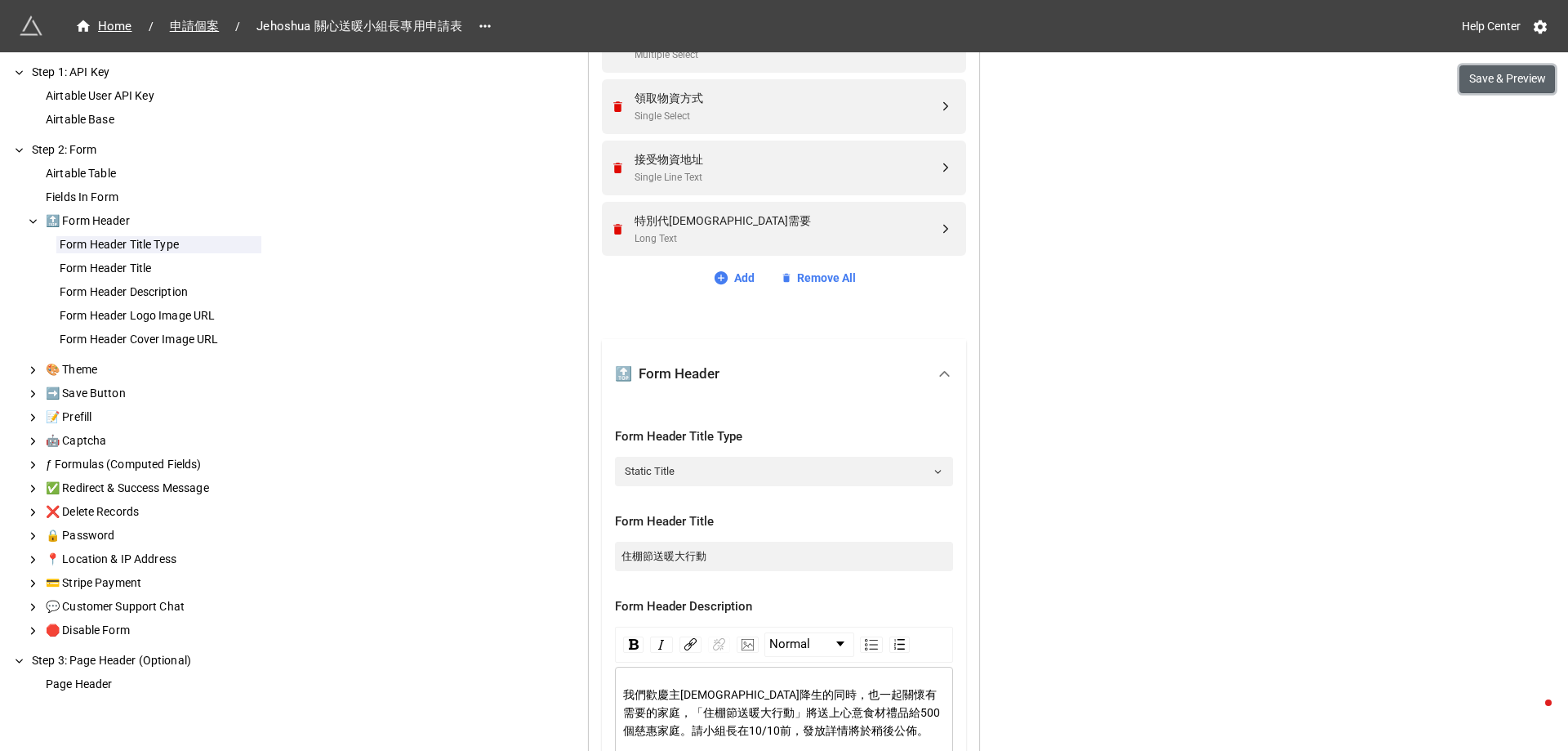
click at [1536, 87] on button "Save & Preview" at bounding box center [1507, 79] width 96 height 28
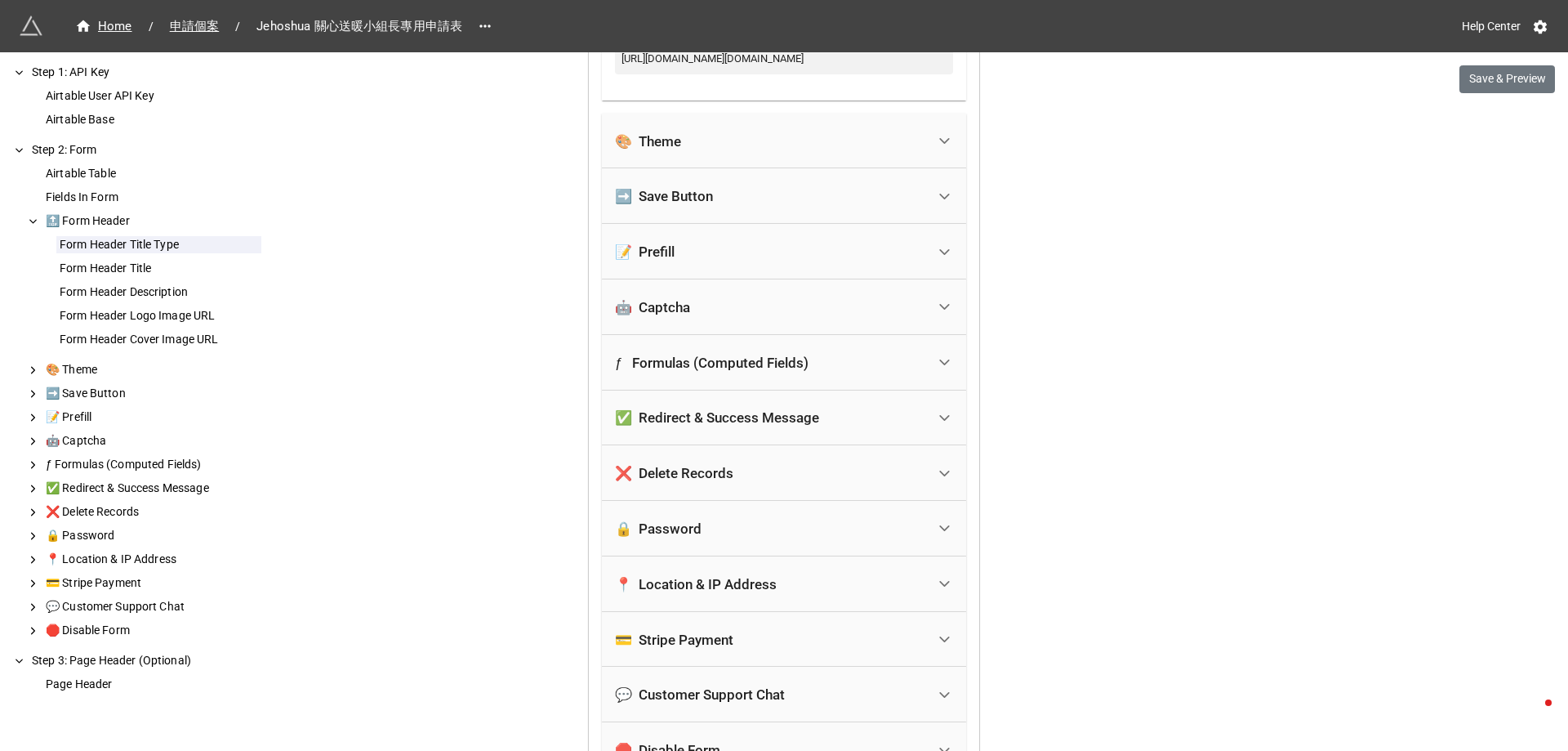
scroll to position [2289, 0]
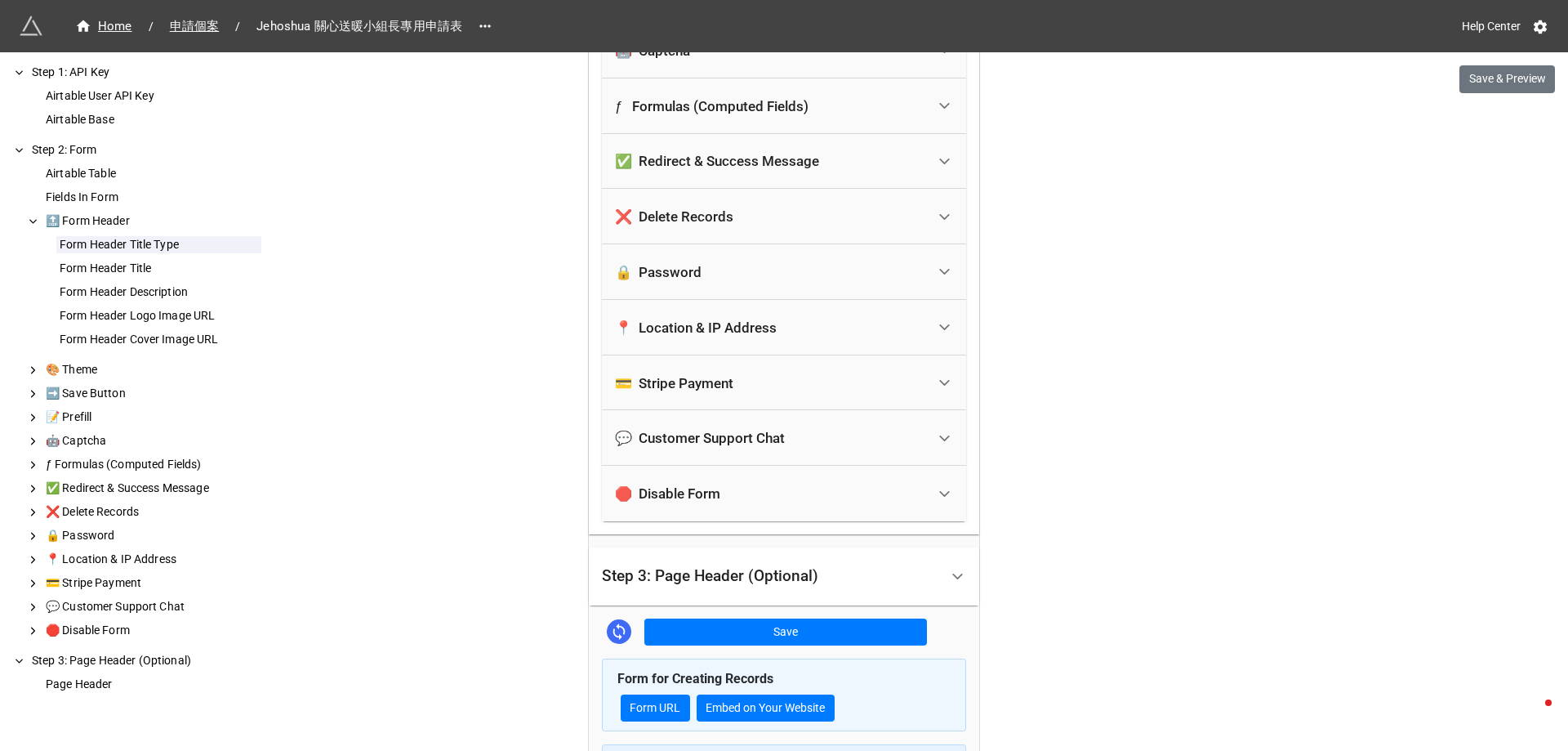
click at [727, 573] on div "Step 3: Page Header (Optional)" at bounding box center [710, 576] width 217 height 16
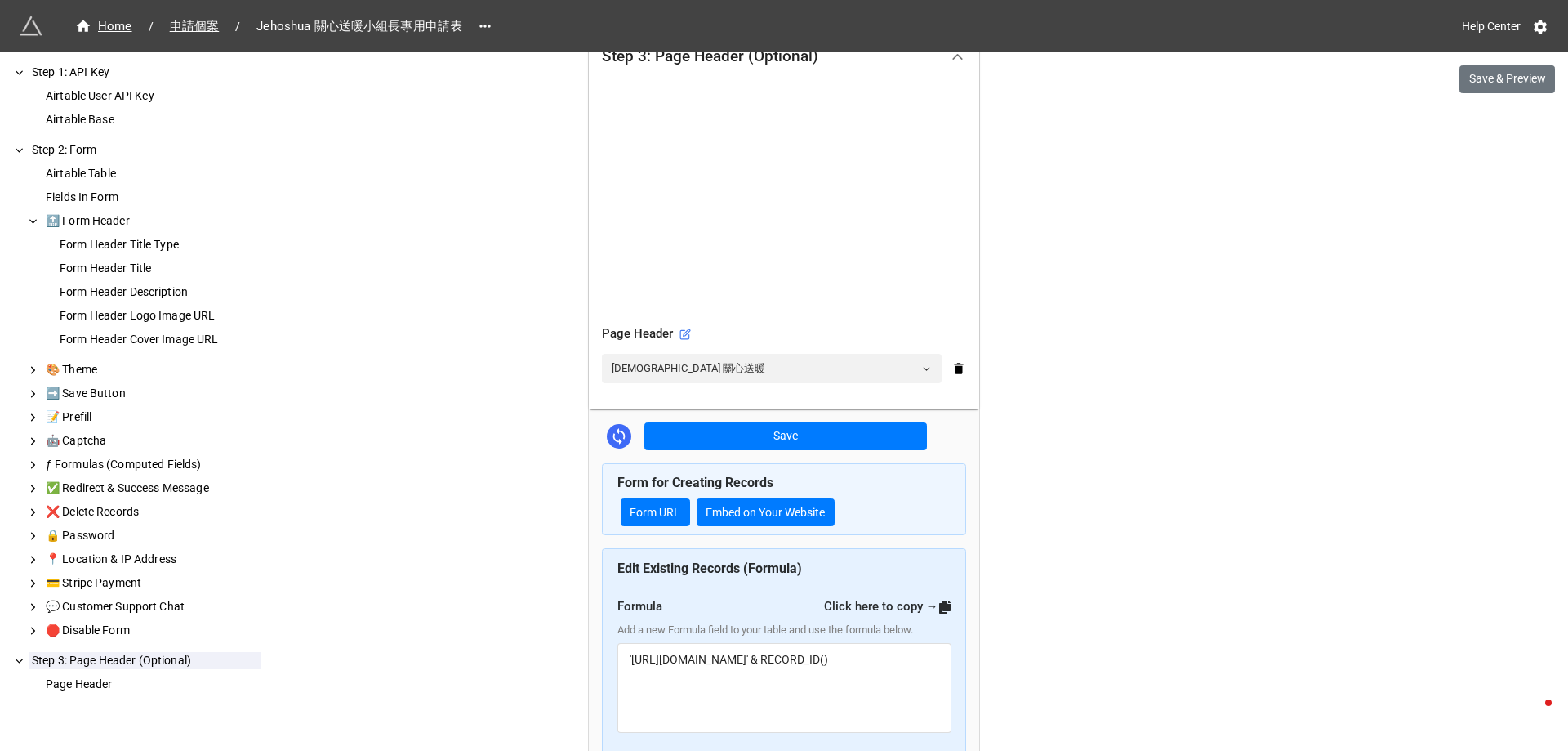
scroll to position [567, 0]
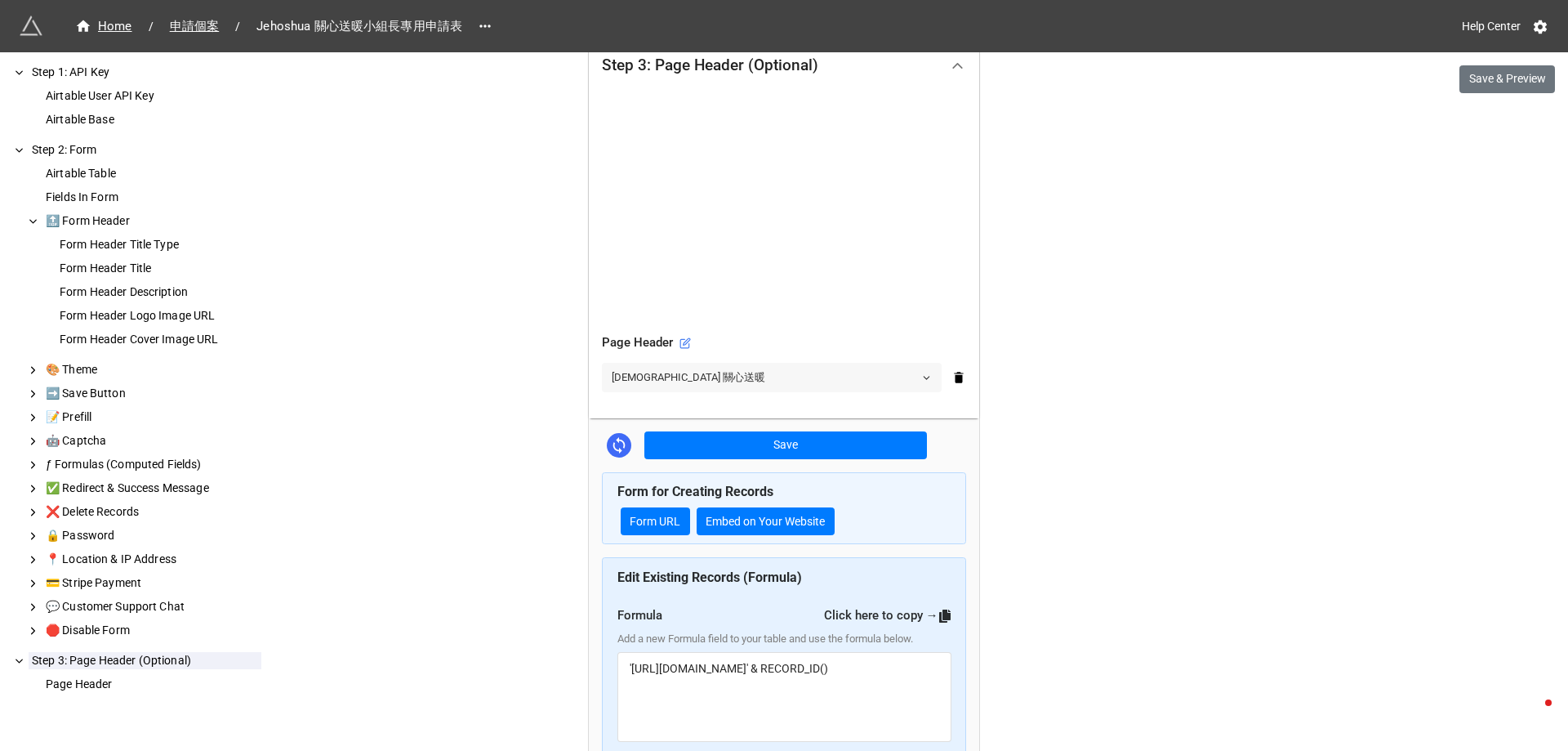
click at [708, 374] on link "Jehoshua 關心送暖" at bounding box center [771, 377] width 340 height 29
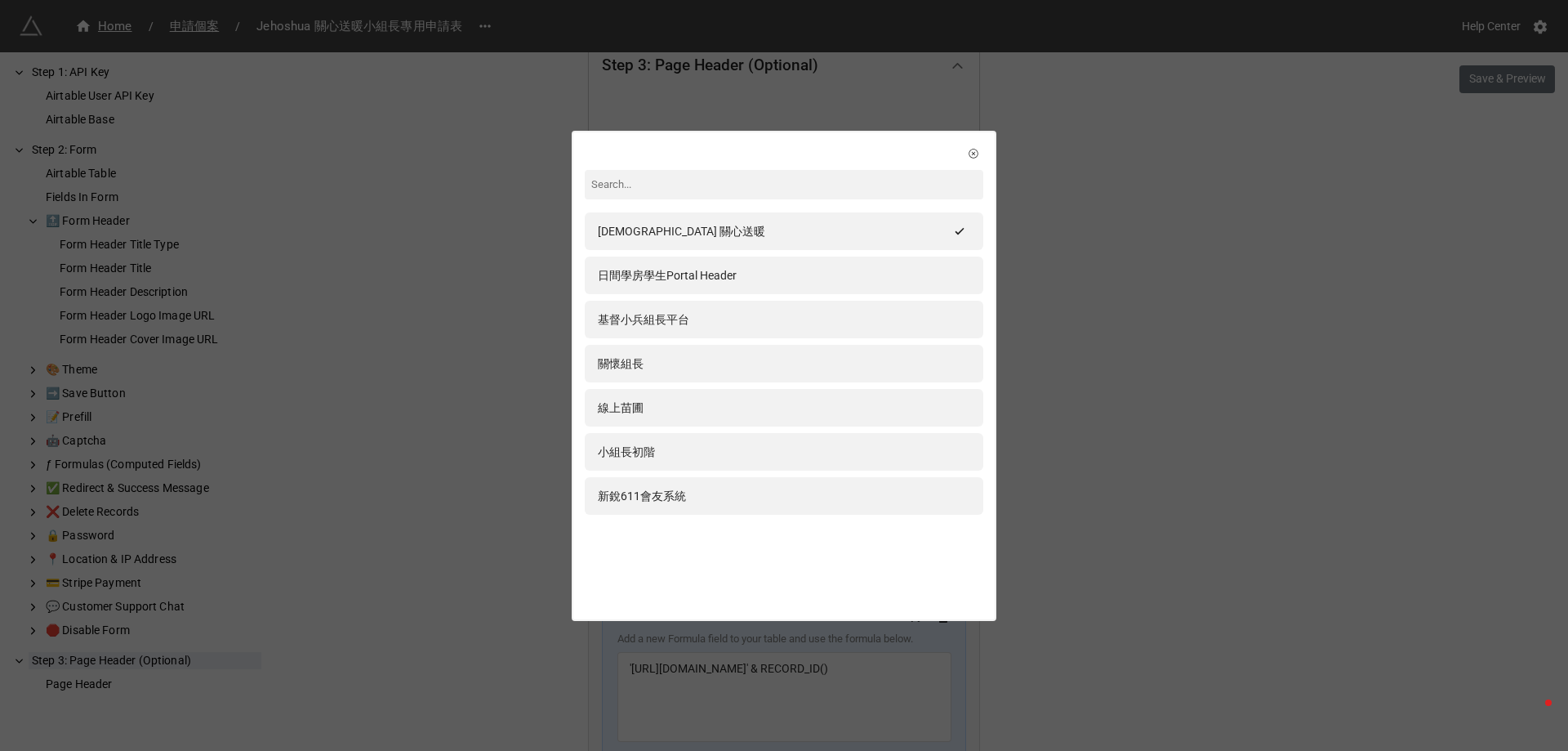
click at [1062, 186] on div "Jehoshua 關心送暖 日間學房學生Portal Header 基督小兵組長平台 關懷組長 線上苗圃 小組長初階 新銳611會友系統" at bounding box center [784, 376] width 1568 height 751
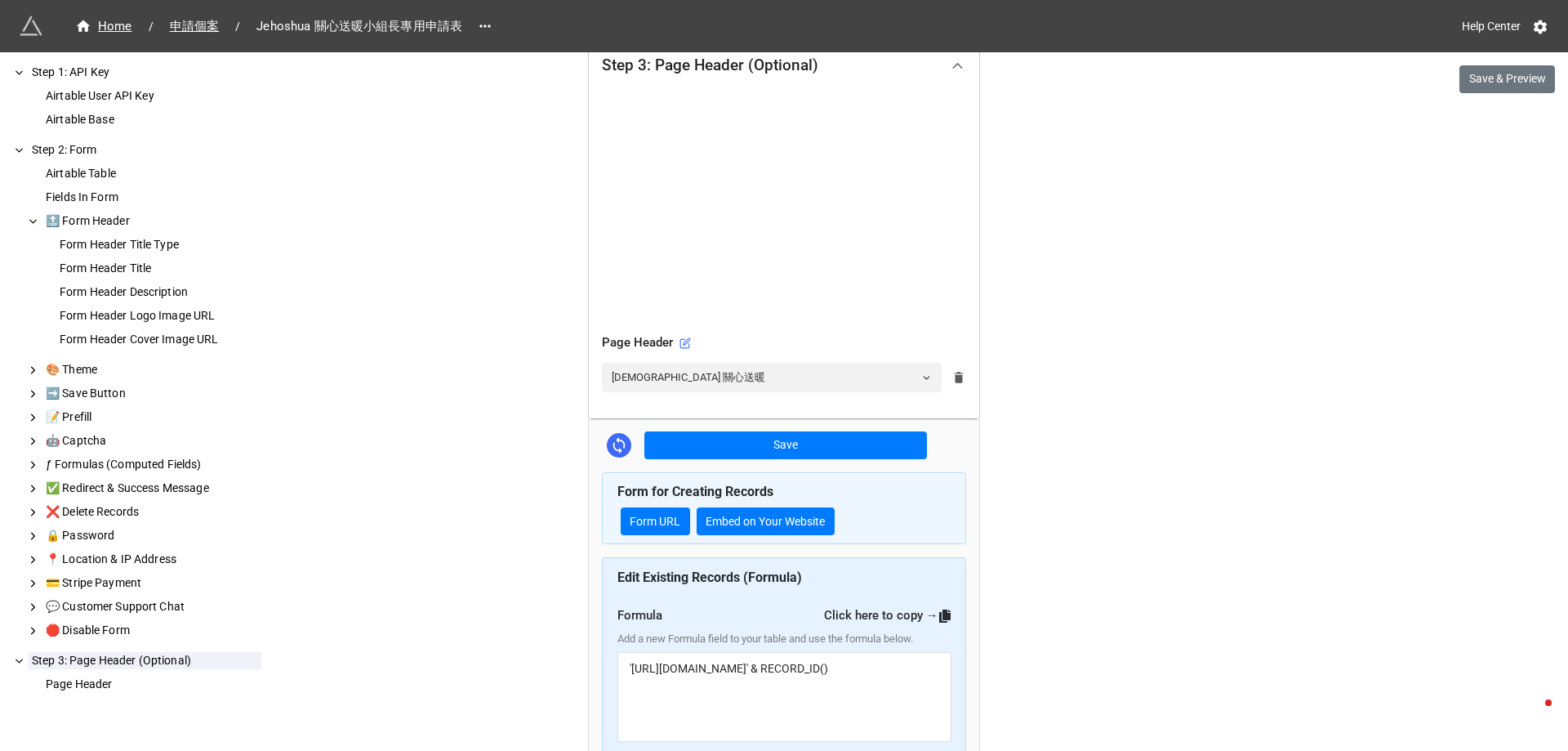
click at [959, 381] on icon at bounding box center [958, 377] width 9 height 12
click at [1068, 381] on div "We have released a newer version of this extension with many improvements! It's…" at bounding box center [784, 214] width 1568 height 1563
click at [1479, 70] on button "Save & Preview" at bounding box center [1507, 79] width 96 height 28
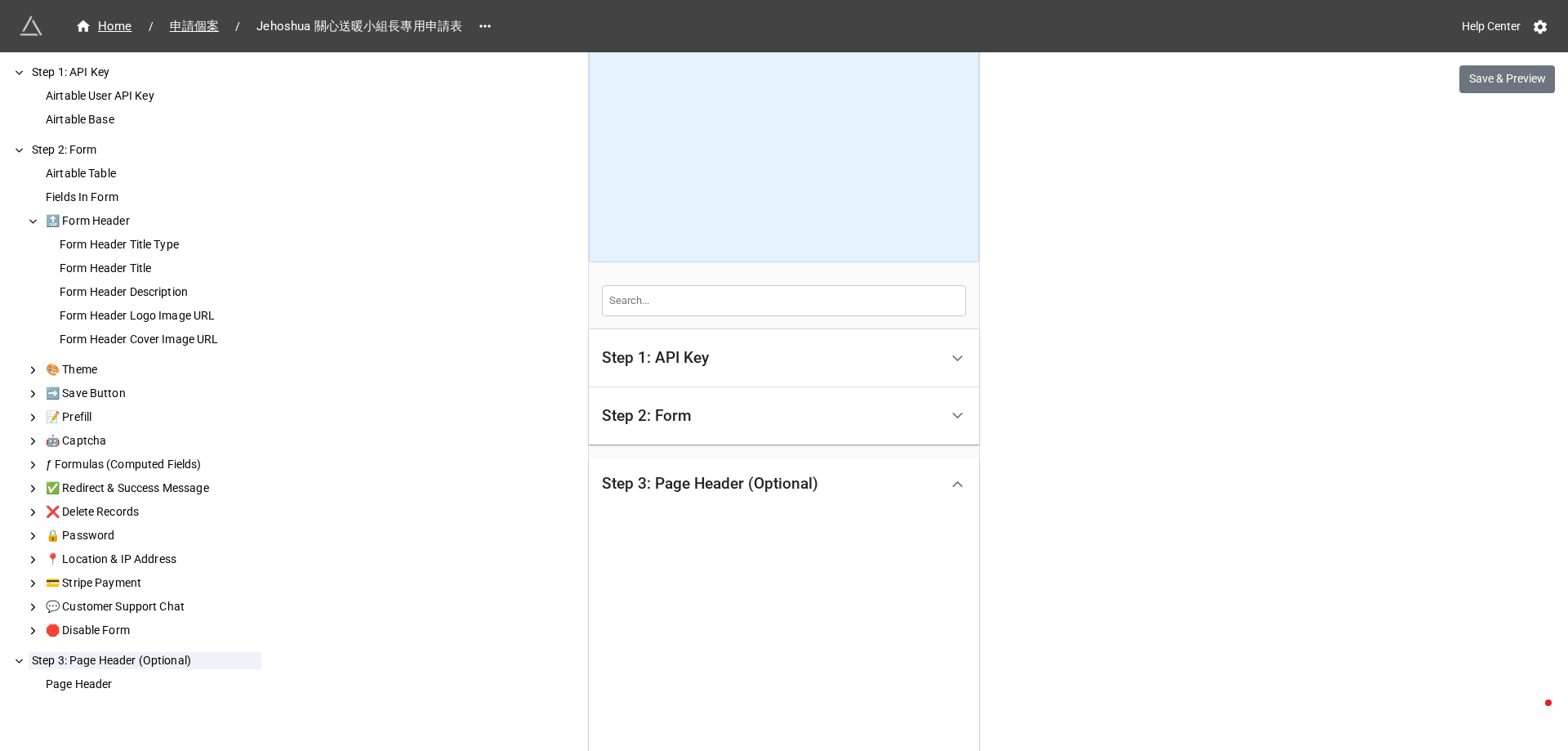
scroll to position [0, 0]
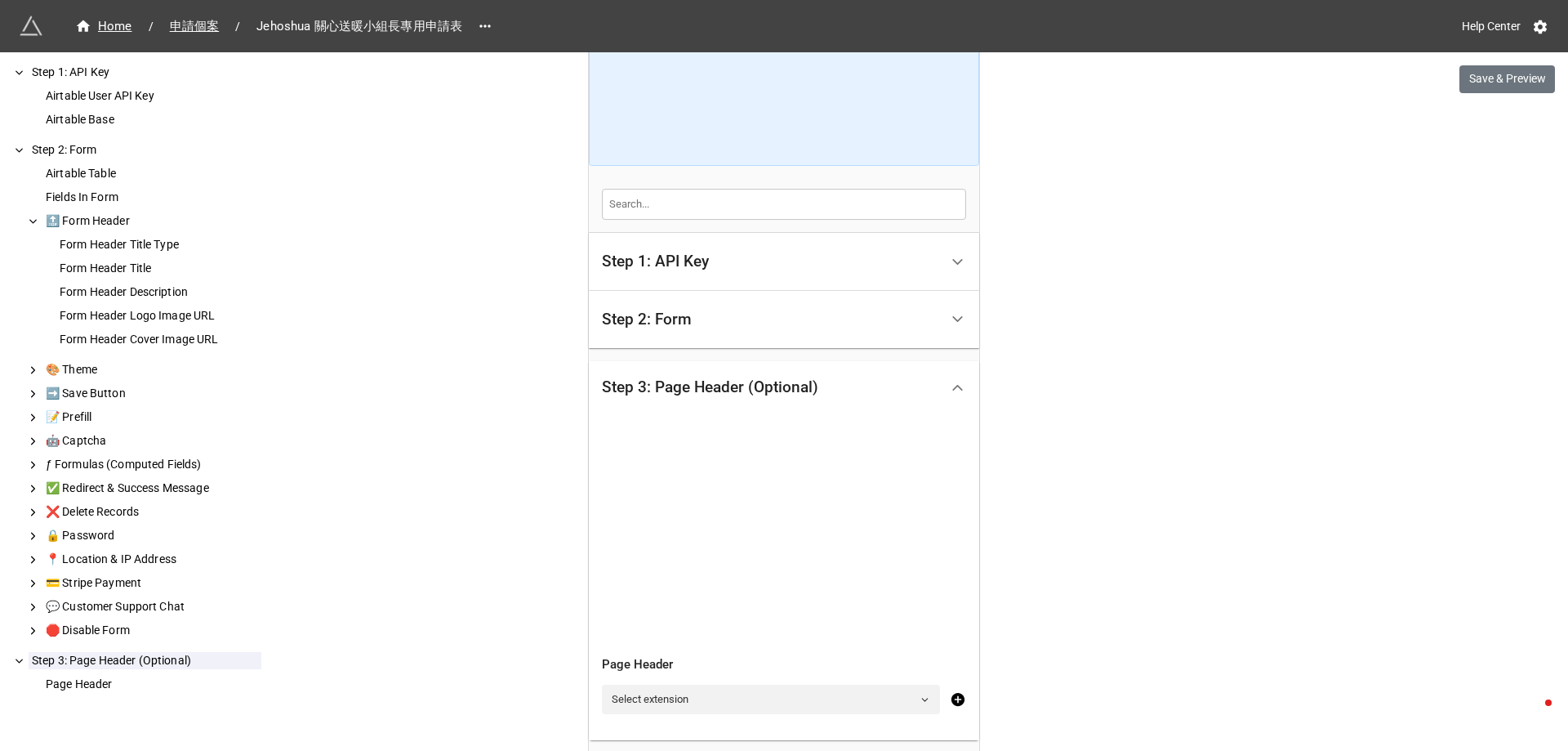
click at [788, 312] on div "Step 2: Form" at bounding box center [770, 320] width 338 height 39
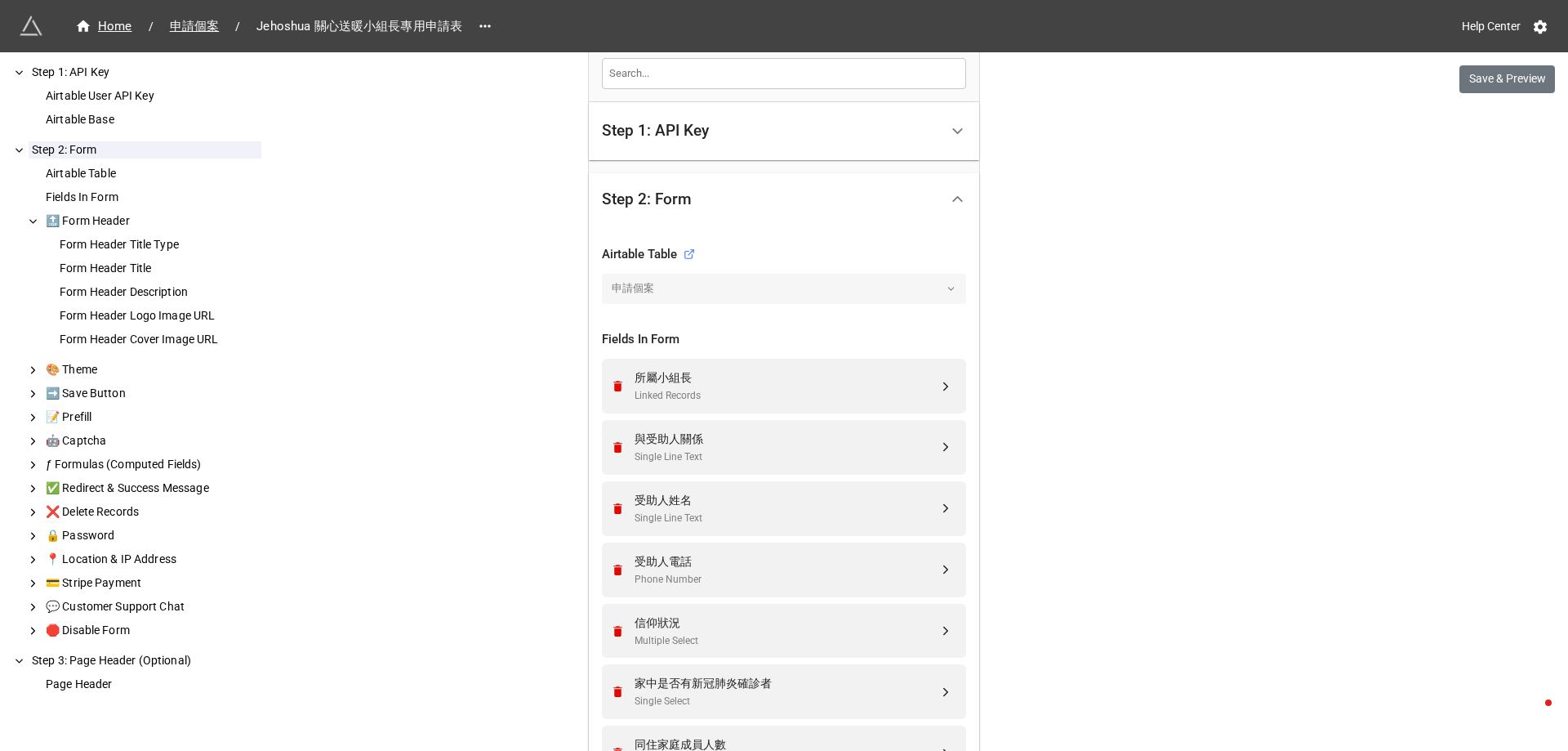
scroll to position [736, 0]
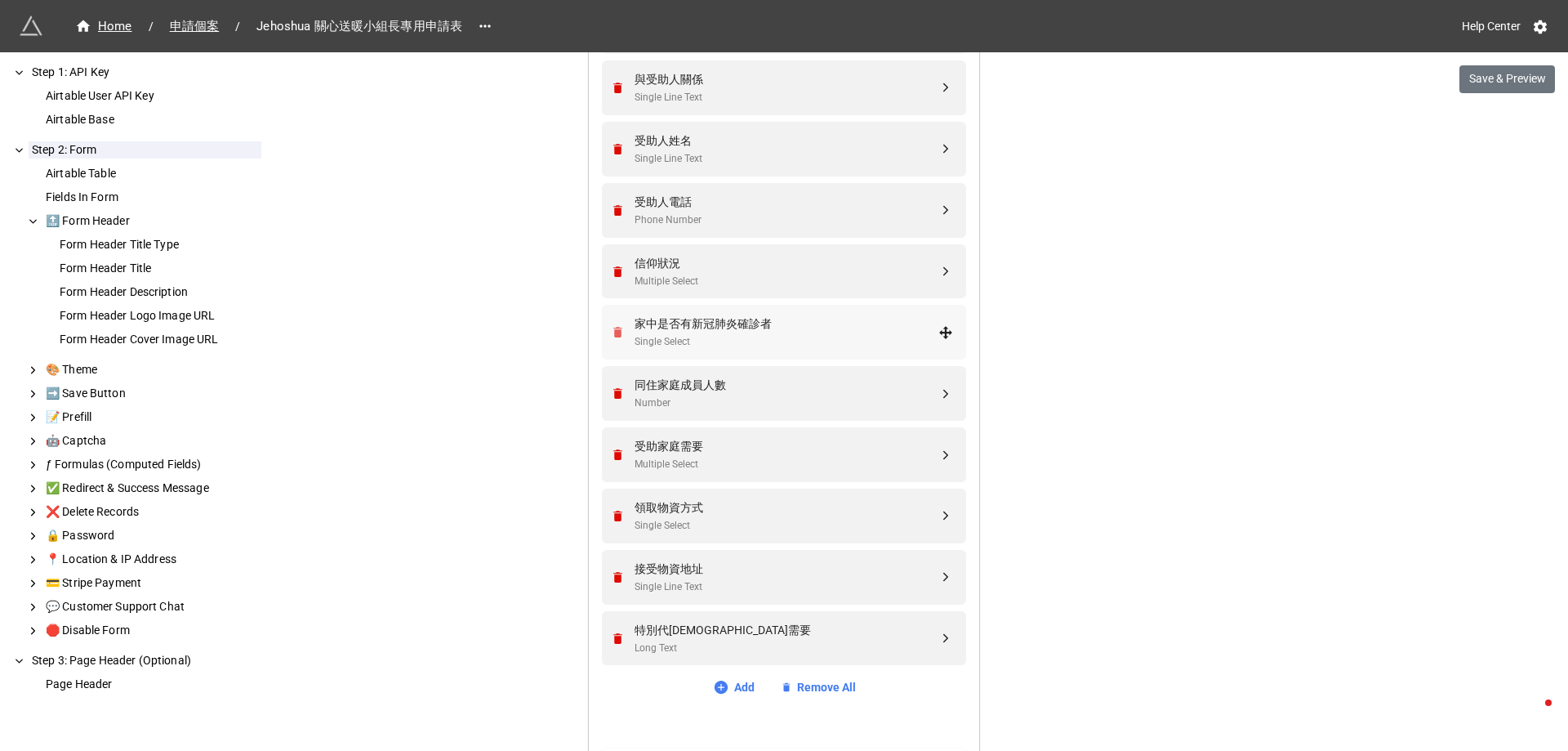
click at [611, 329] on icon "Remove" at bounding box center [618, 332] width 14 height 14
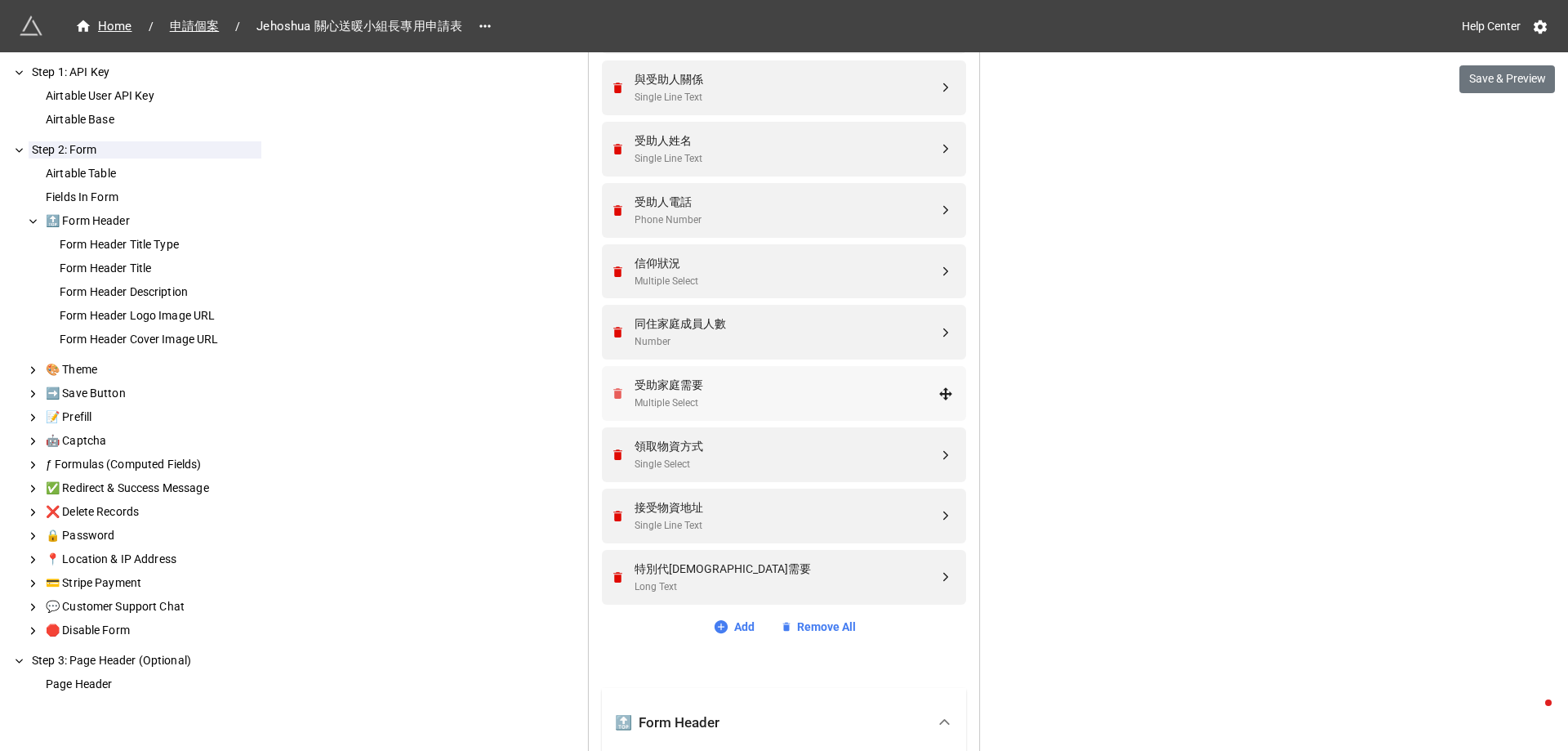
click at [614, 395] on icon "Remove" at bounding box center [617, 393] width 9 height 11
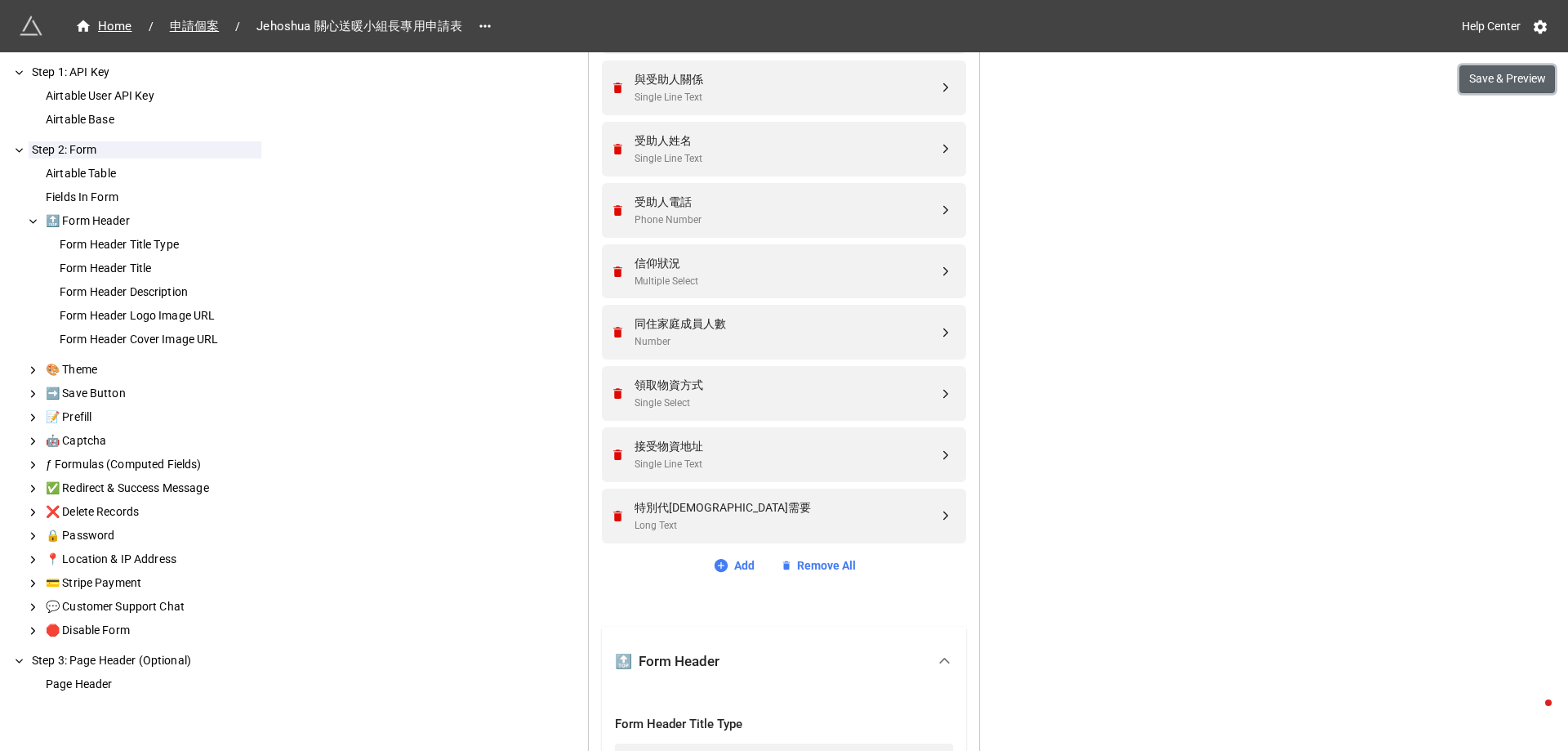
click at [1498, 76] on button "Save & Preview" at bounding box center [1507, 79] width 96 height 28
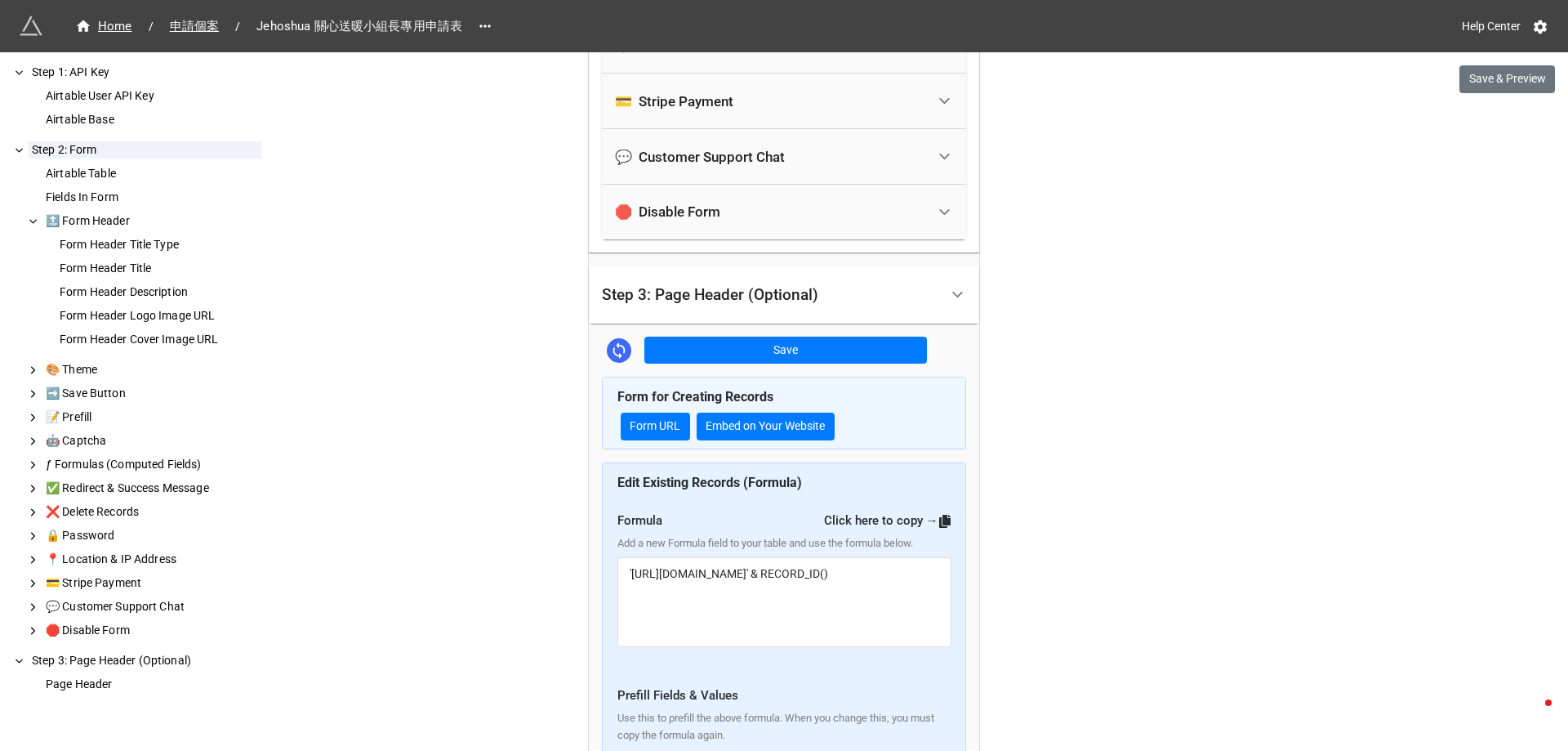
scroll to position [2598, 0]
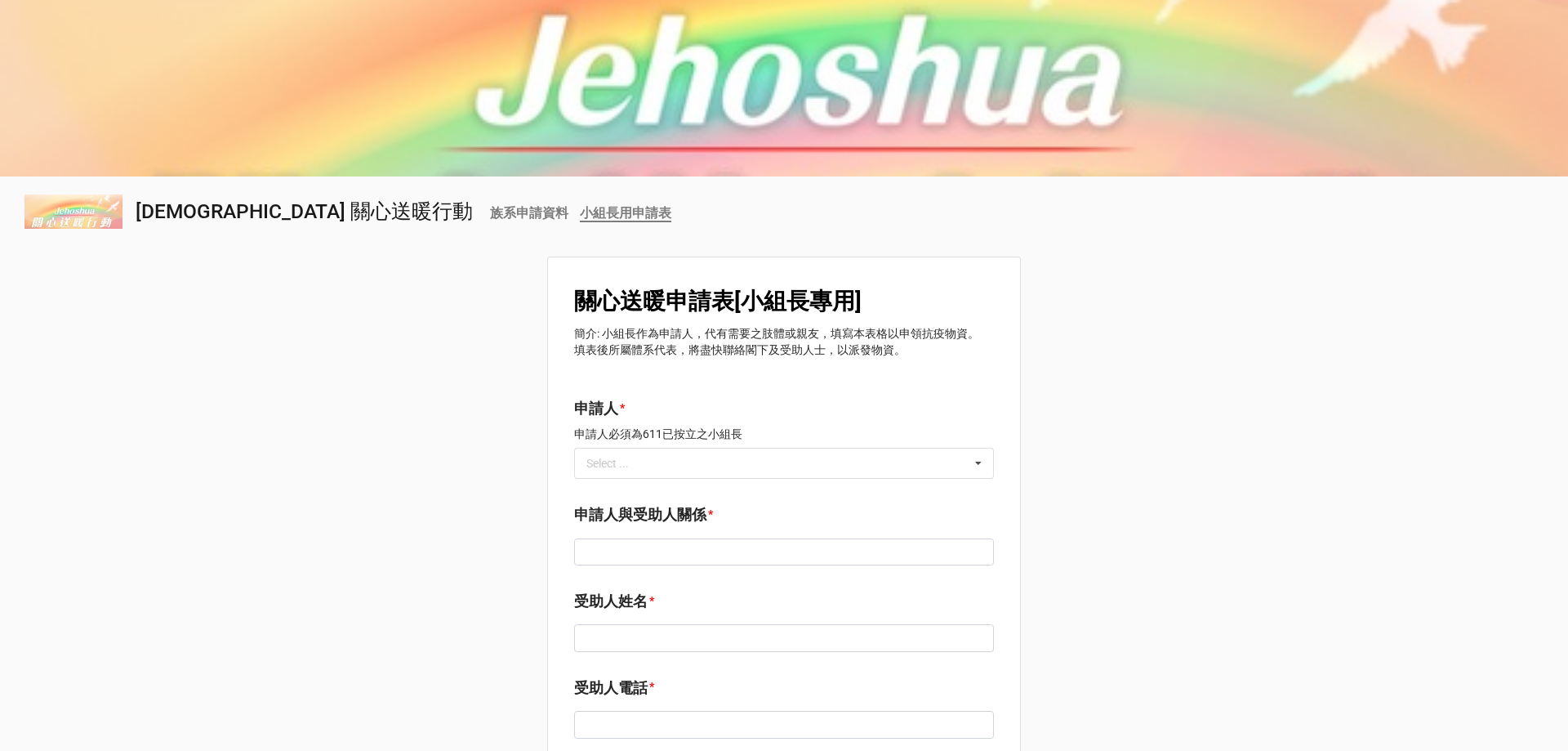
click at [490, 216] on b "族系申請資料" at bounding box center [529, 213] width 78 height 15
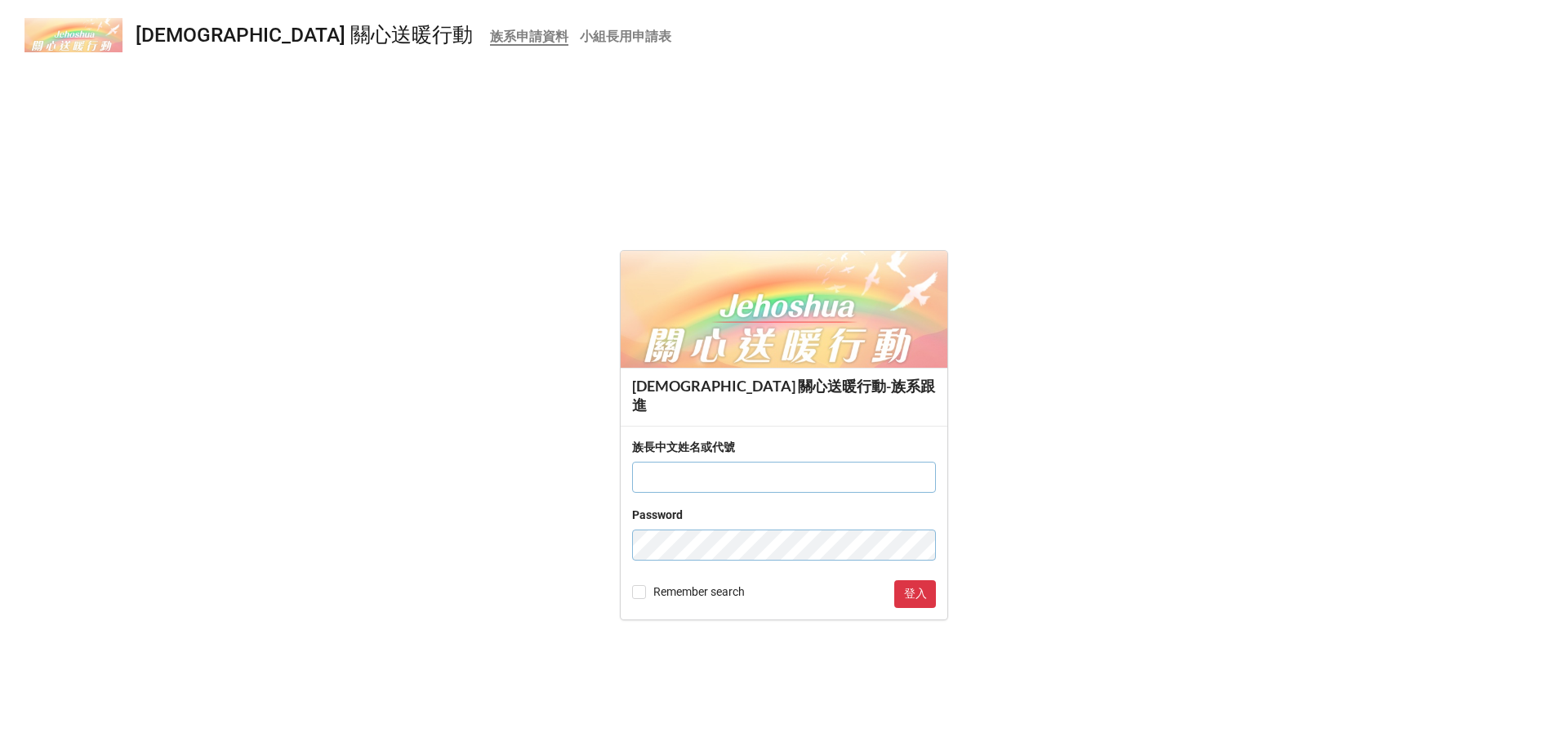
type input "[EMAIL_ADDRESS][DOMAIN_NAME]"
click at [170, 388] on form "Jehoshua 關心送暖行動-族系跟進 族長中文姓名或代號 airtable@611church.org Password Remember search …" at bounding box center [784, 436] width 1568 height 606
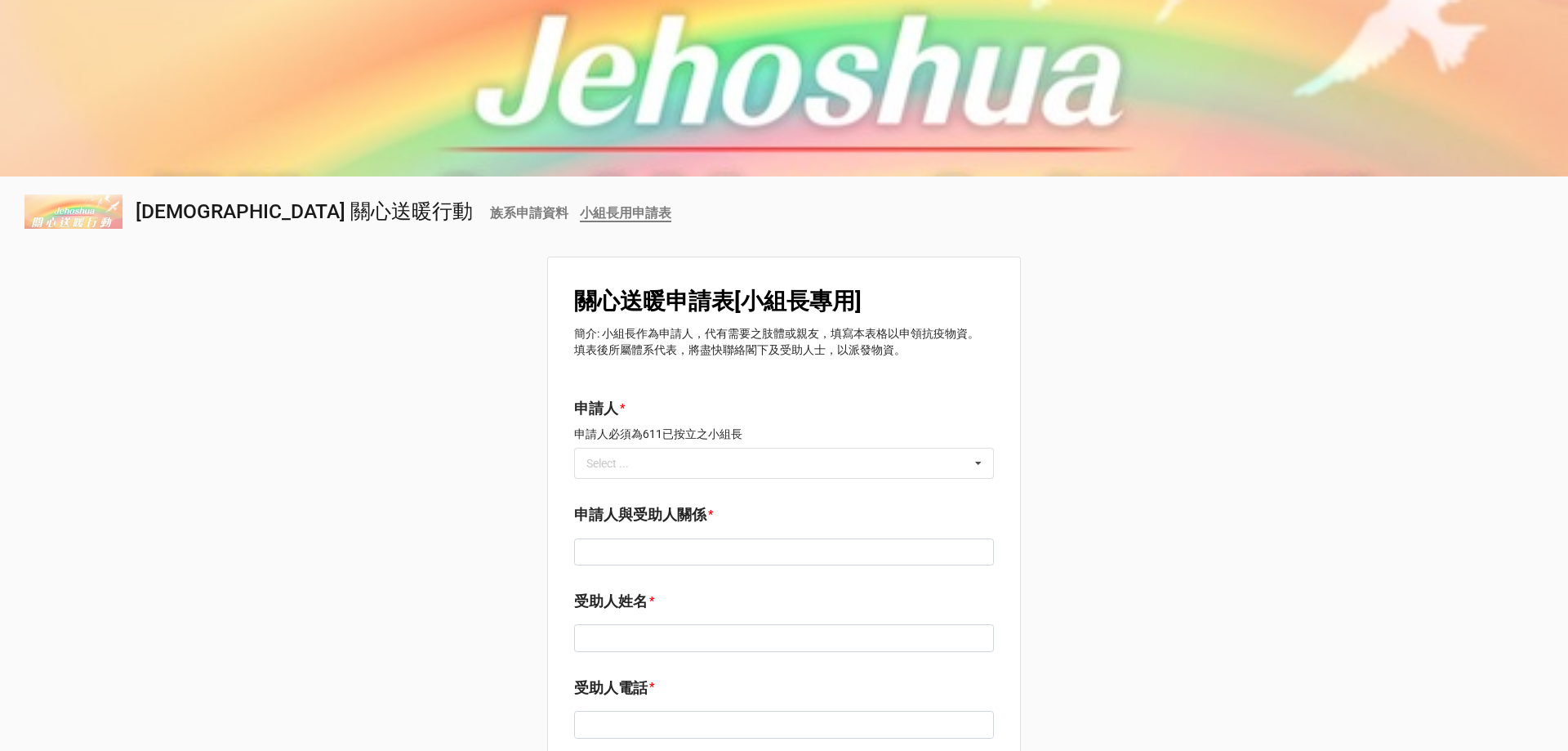
click at [688, 462] on div "Select ... No results found." at bounding box center [784, 464] width 420 height 31
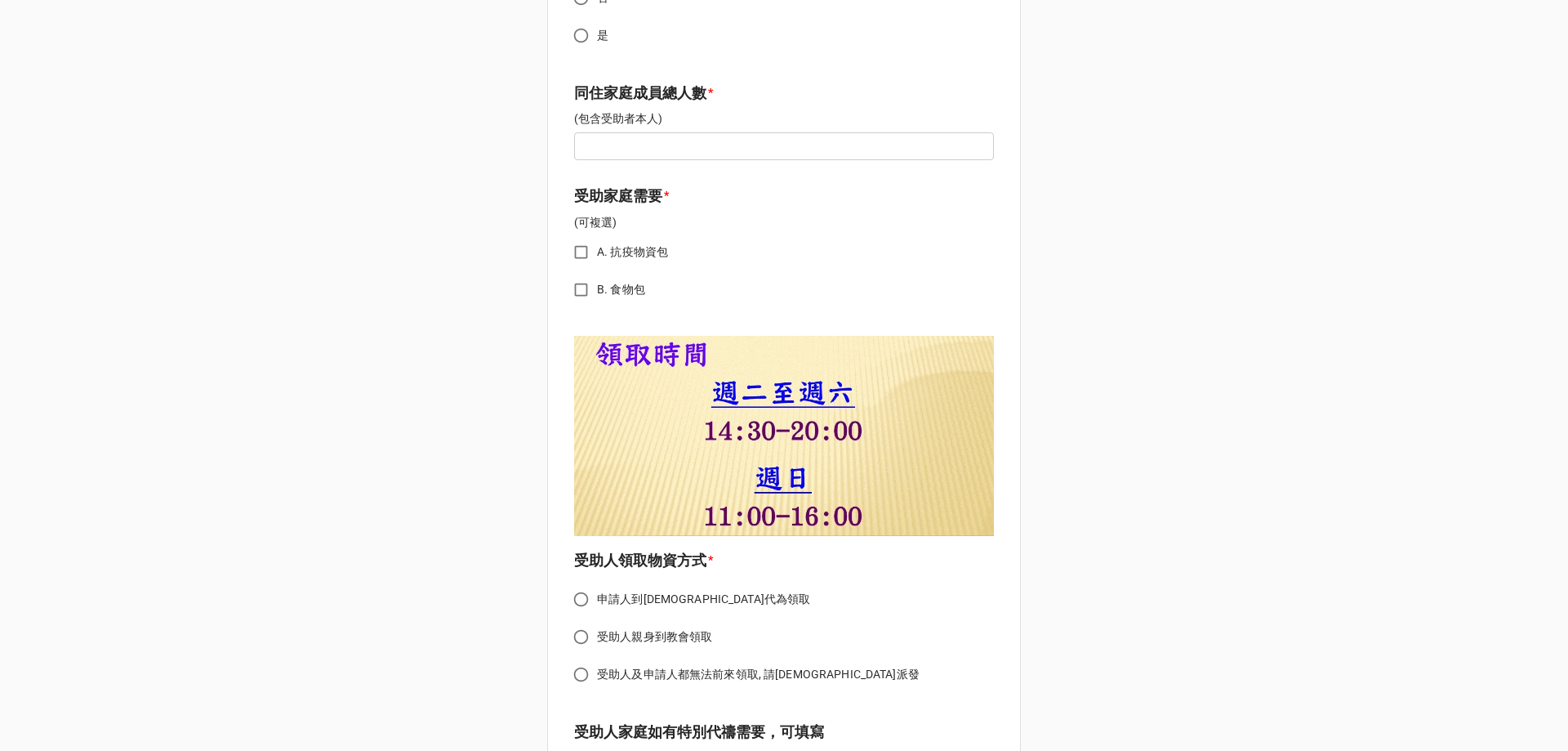
scroll to position [1144, 0]
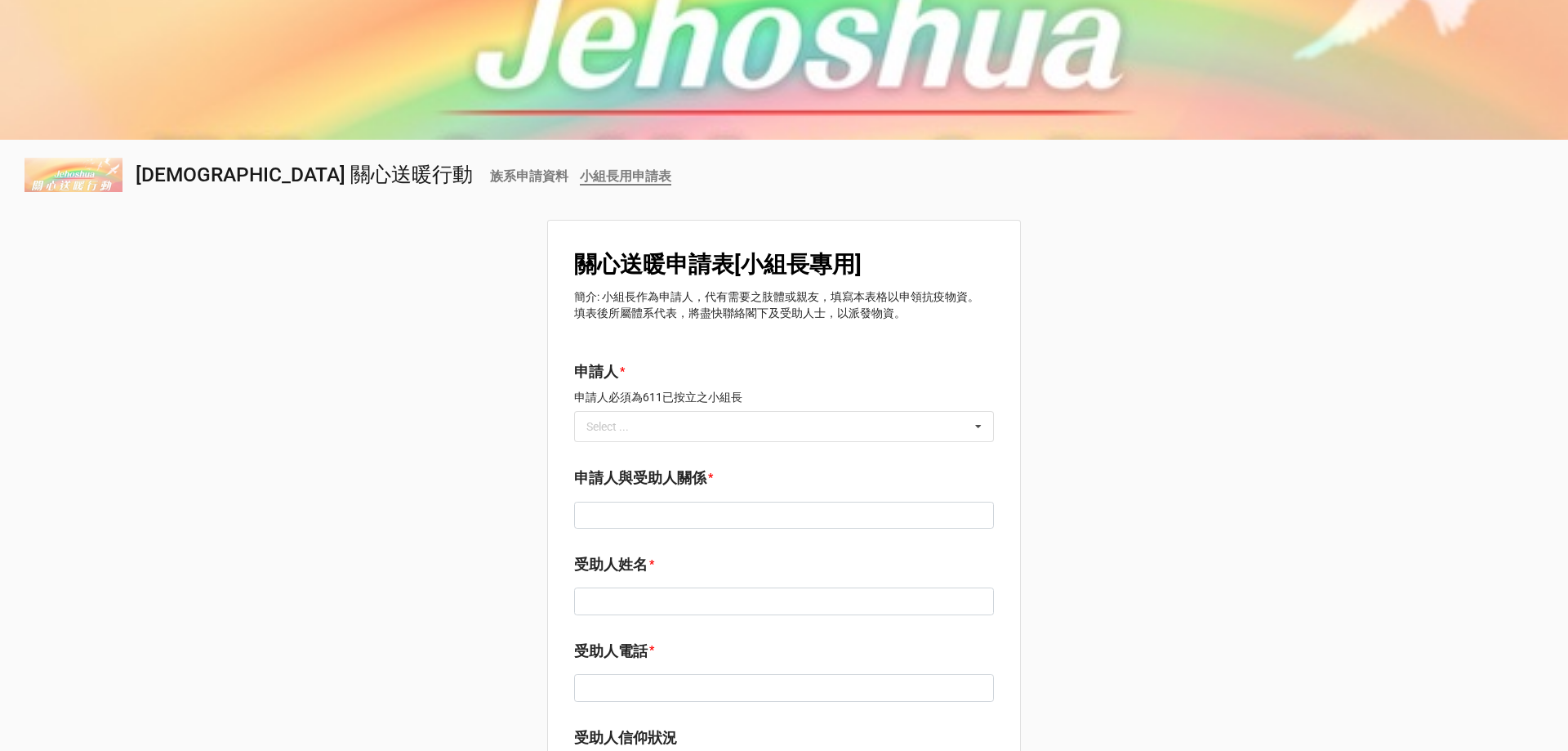
scroll to position [0, 0]
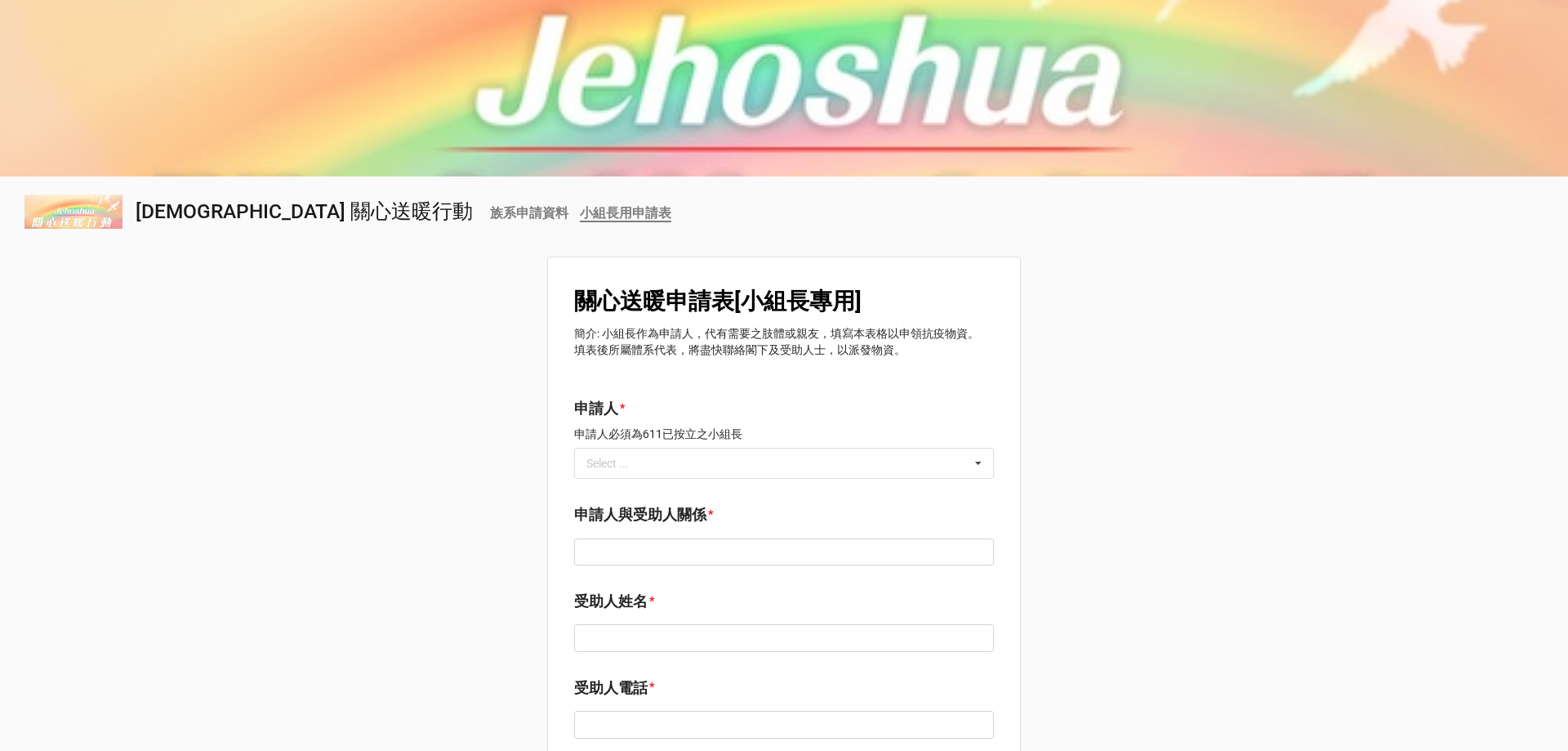
drag, startPoint x: 1097, startPoint y: 499, endPoint x: 1163, endPoint y: 52, distance: 451.8
drag, startPoint x: 1123, startPoint y: 407, endPoint x: 1056, endPoint y: 439, distance: 74.2
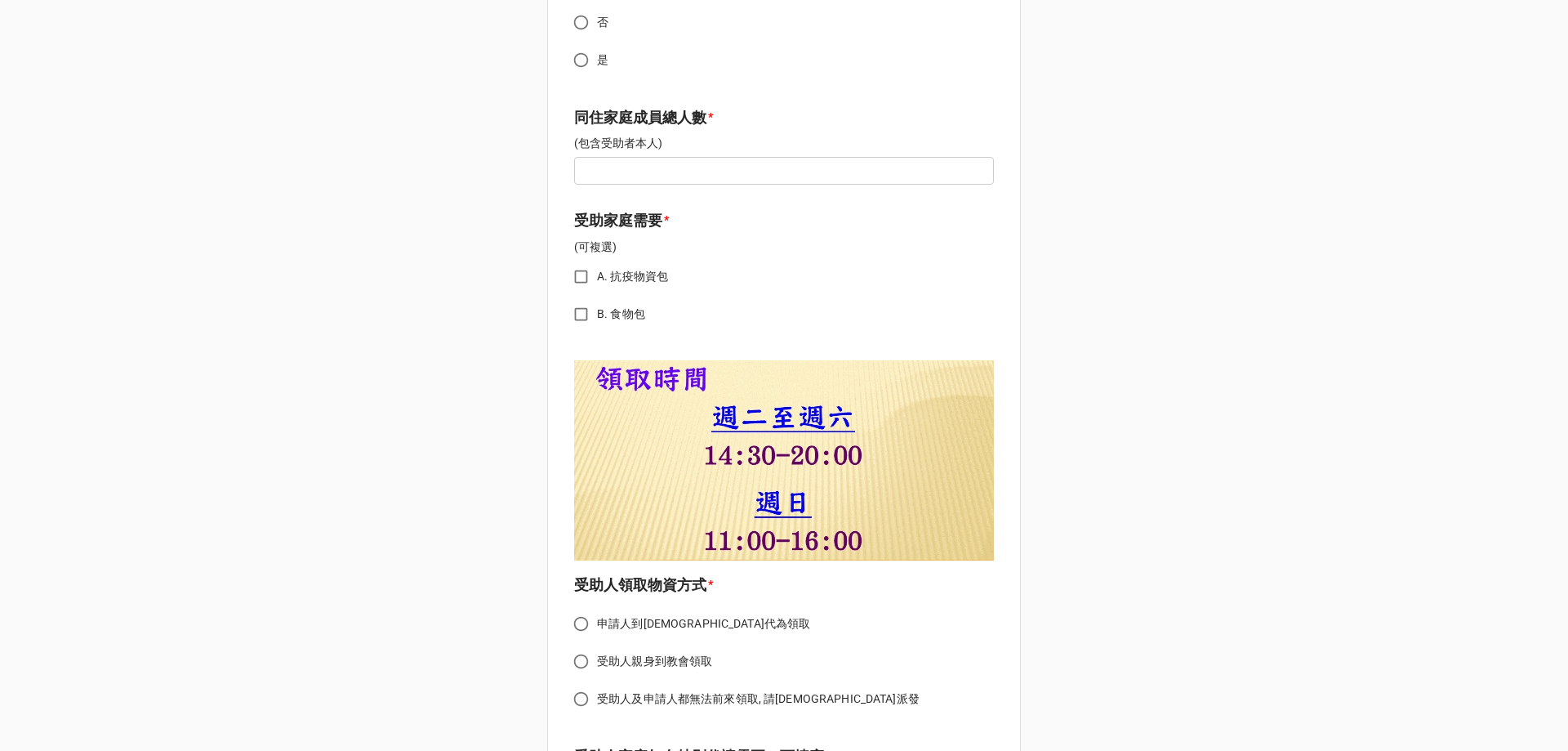
scroll to position [1063, 0]
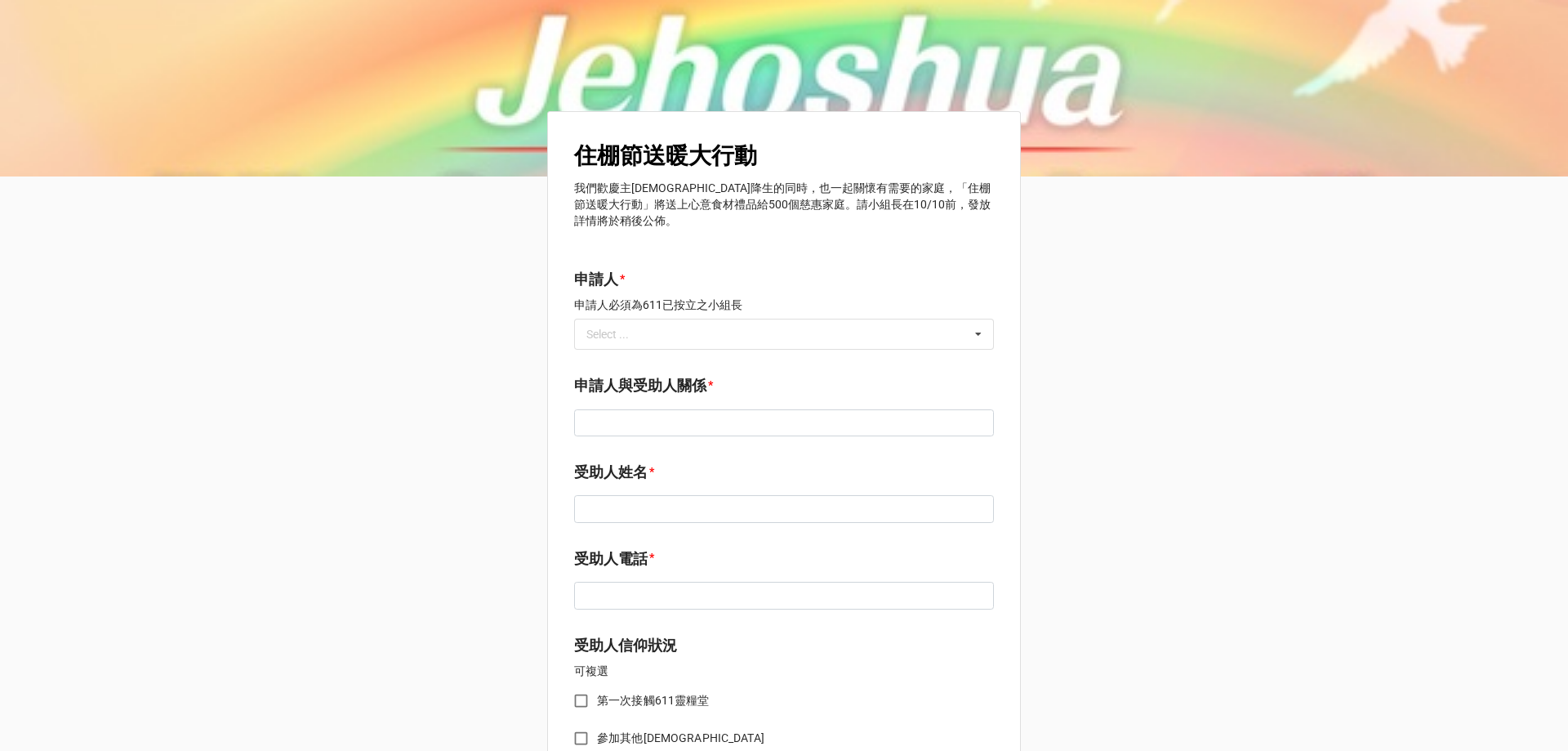
drag, startPoint x: 1241, startPoint y: 367, endPoint x: 1160, endPoint y: 34, distance: 342.7
click at [170, 64] on img at bounding box center [784, 88] width 1568 height 176
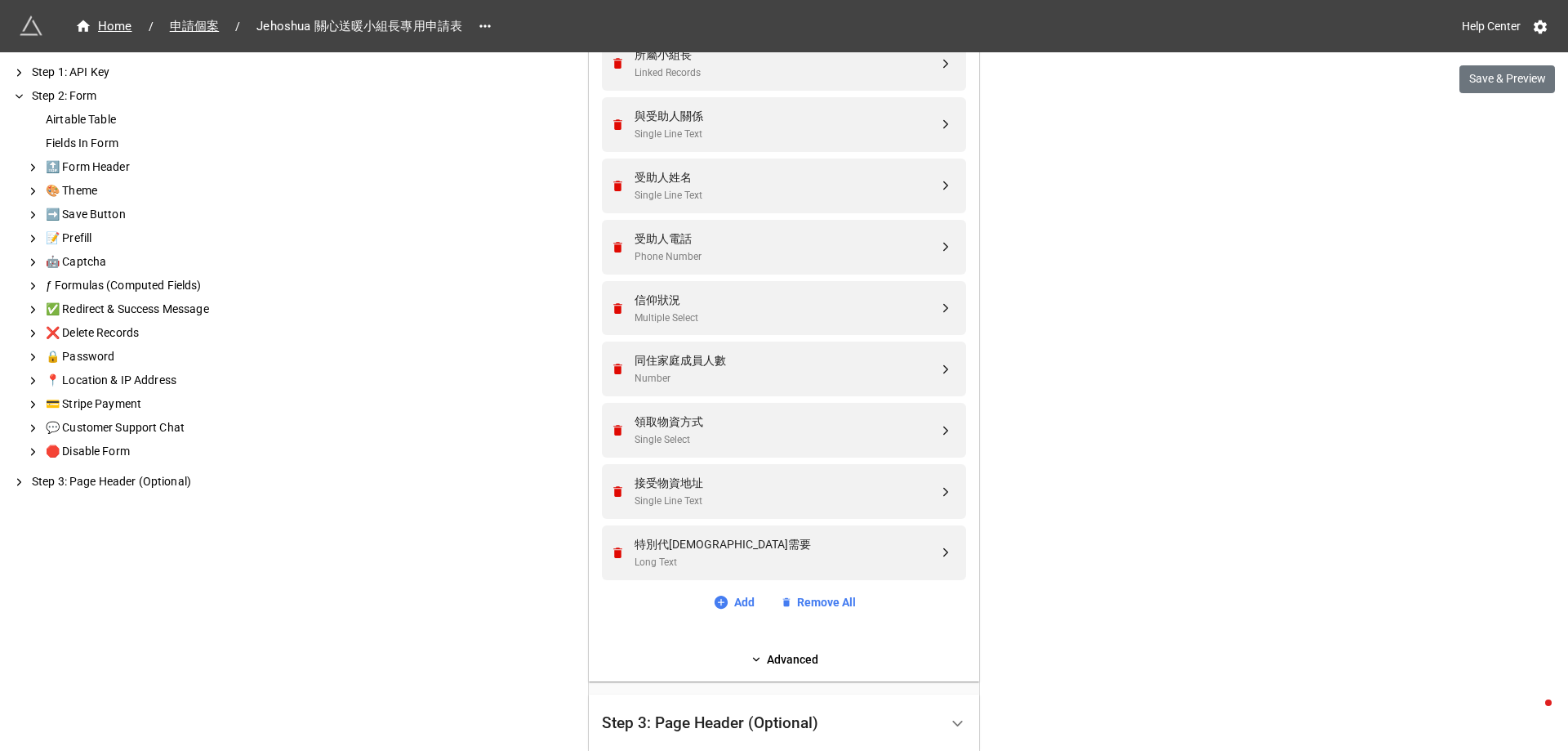
scroll to position [867, 0]
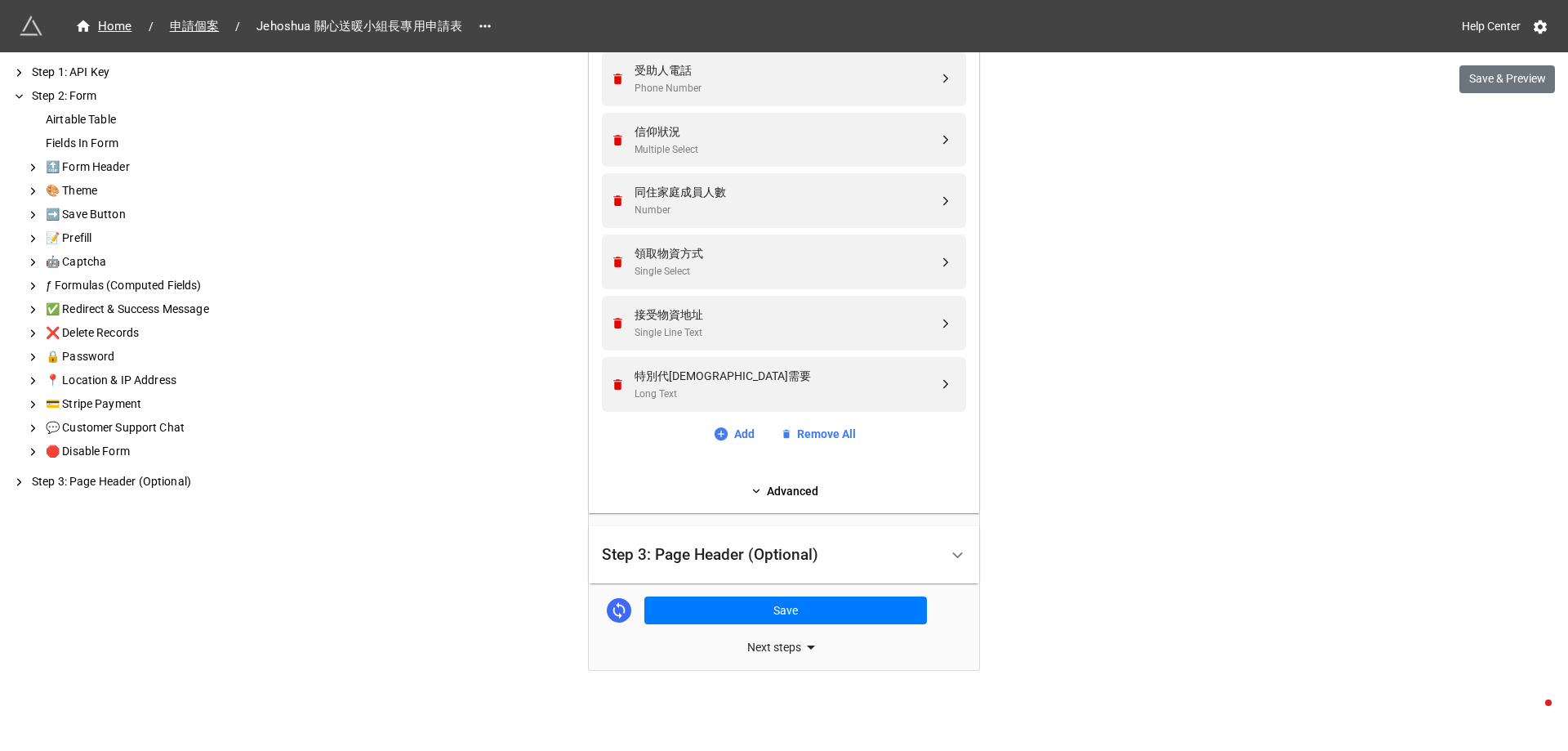
click at [752, 559] on div "Step 3: Page Header (Optional)" at bounding box center [710, 555] width 217 height 16
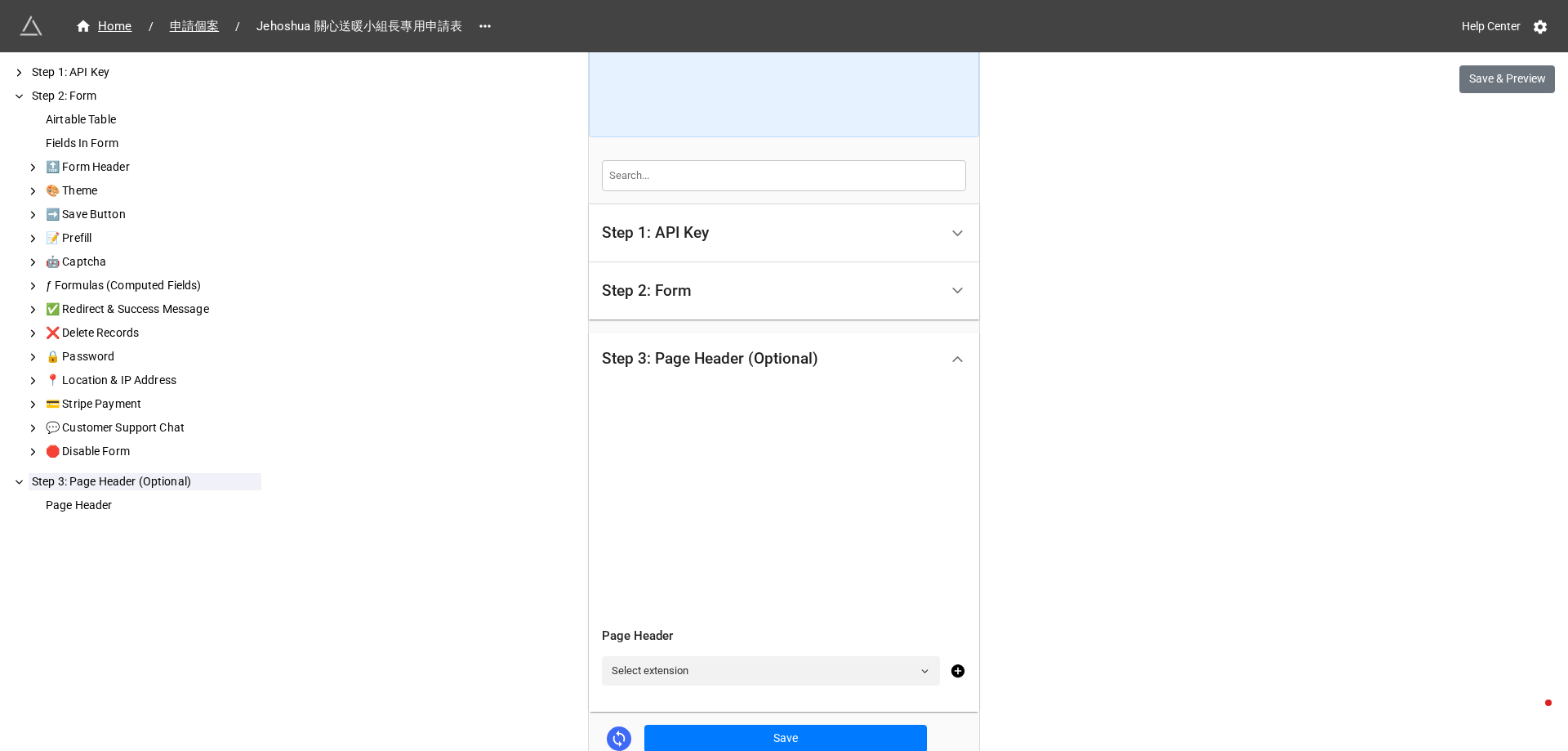
scroll to position [402, 0]
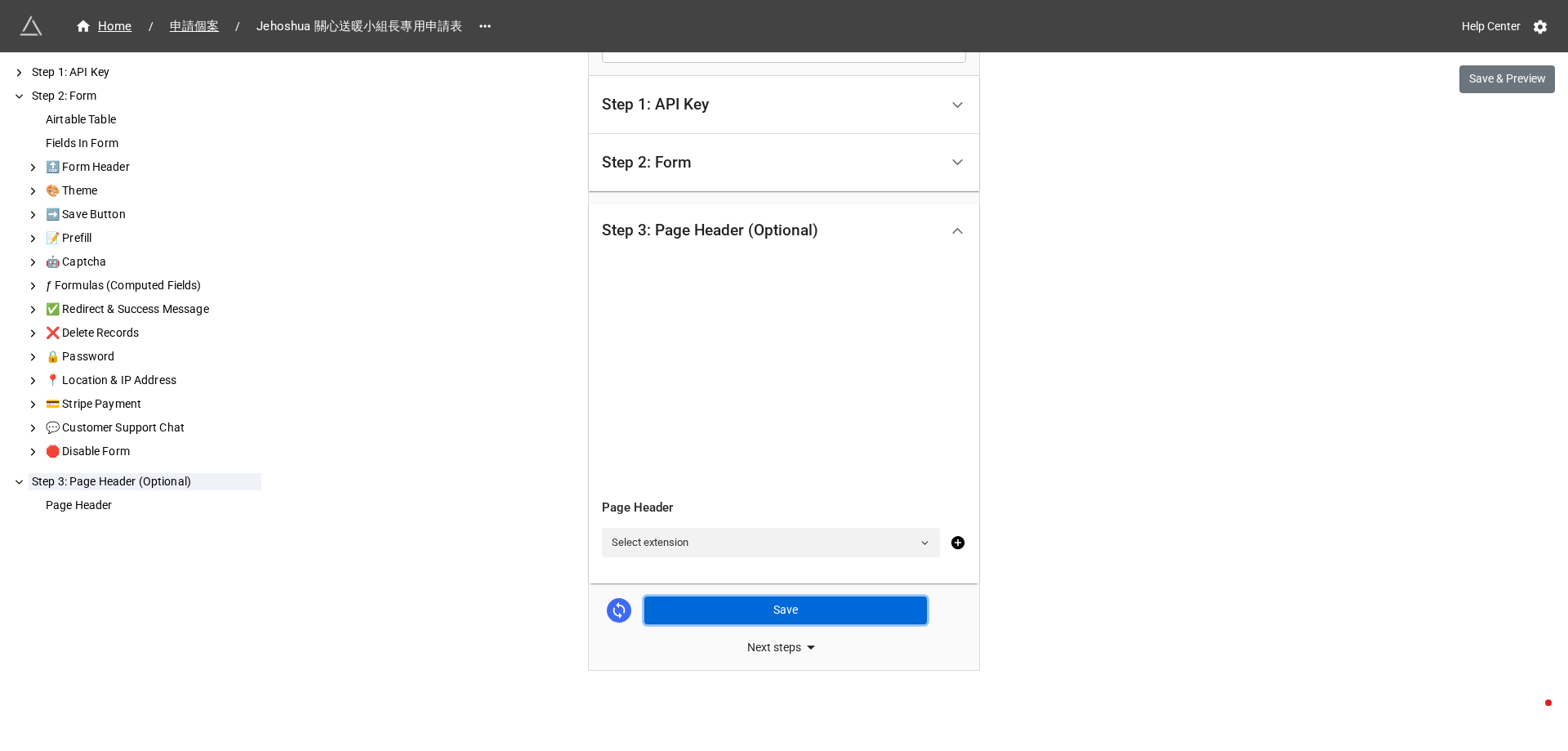
click at [845, 608] on button "Save" at bounding box center [785, 610] width 282 height 28
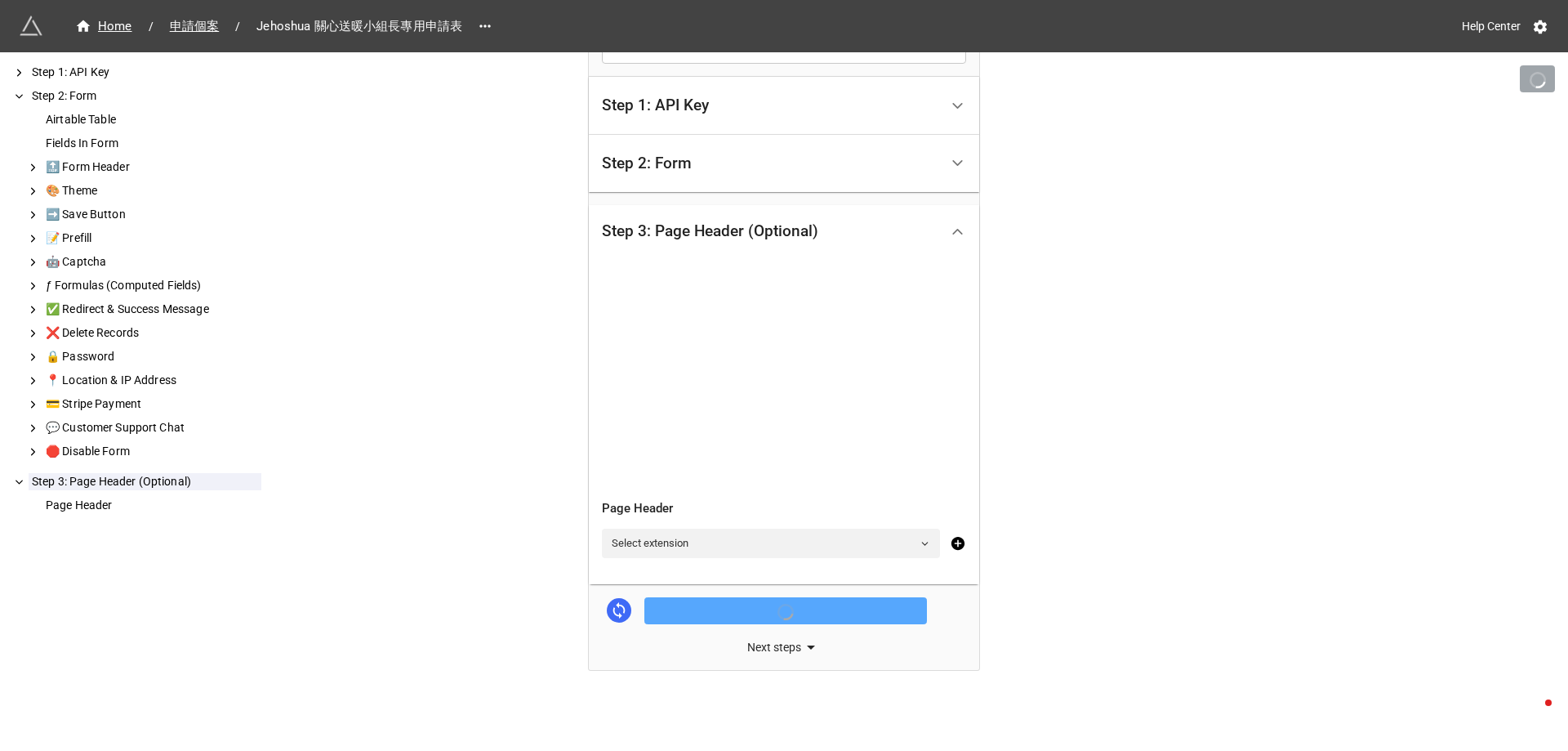
click at [785, 646] on div "Next steps" at bounding box center [784, 647] width 391 height 19
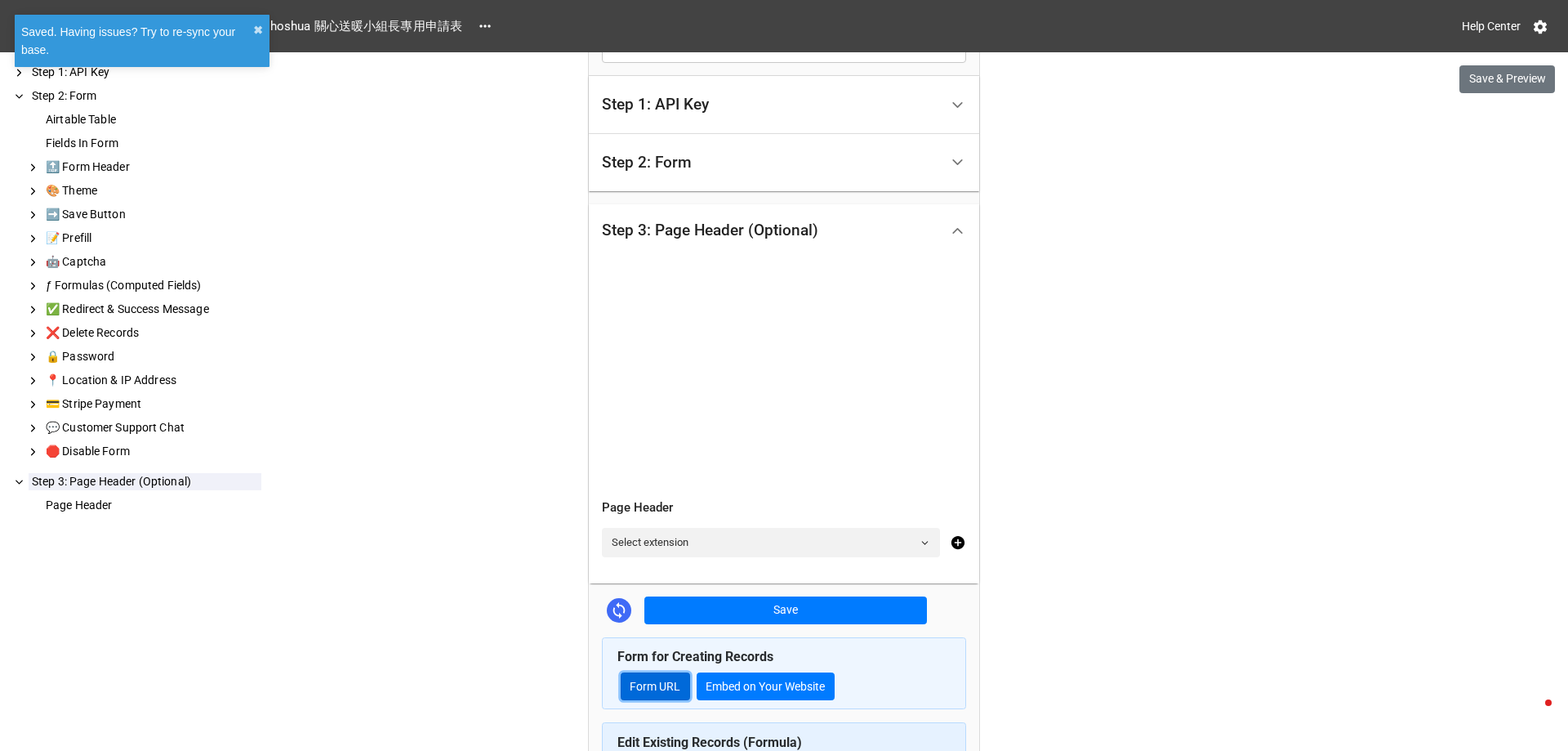
click at [644, 683] on link "Form URL" at bounding box center [656, 686] width 70 height 28
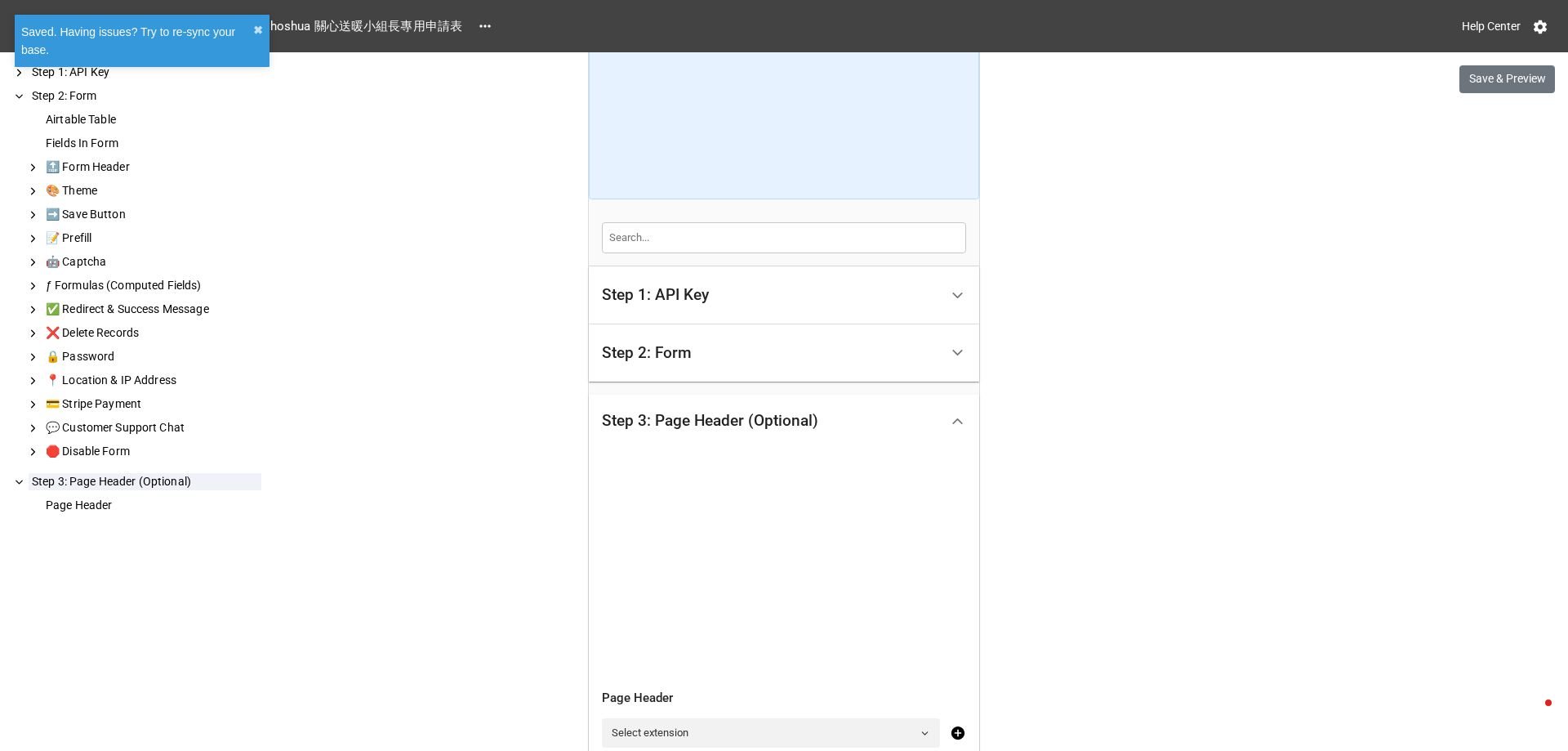
scroll to position [0, 0]
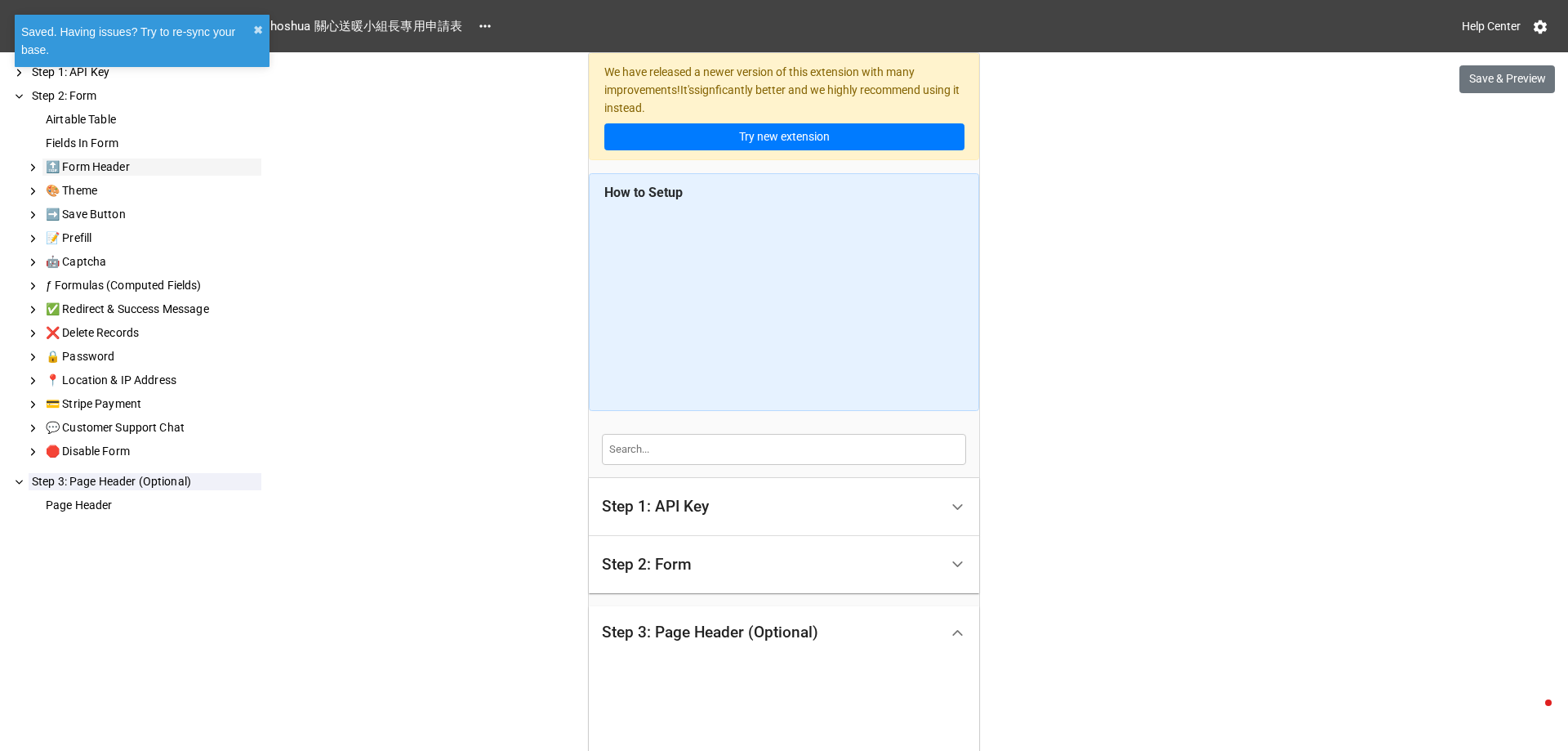
click at [170, 169] on div "🔝 Form Header" at bounding box center [152, 167] width 219 height 17
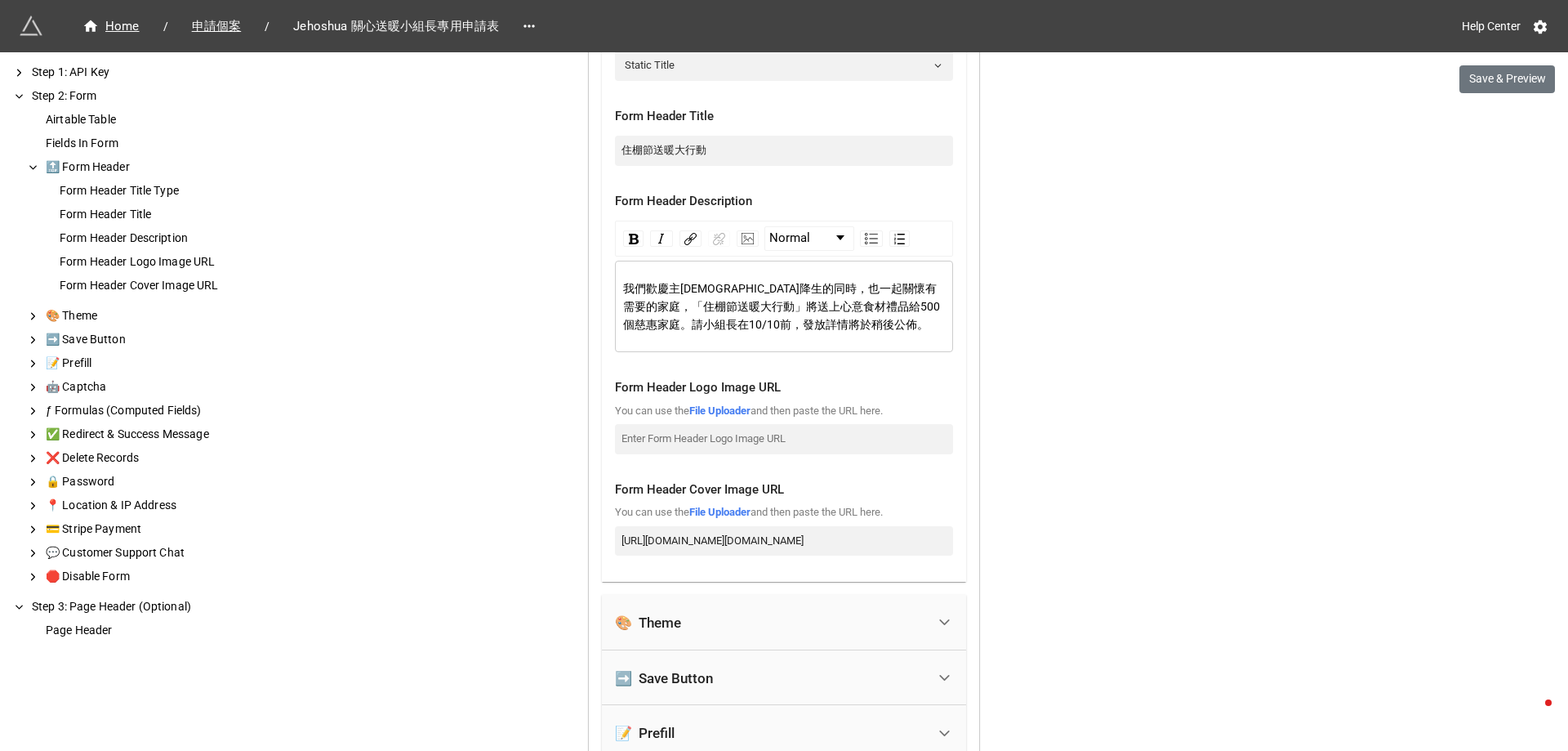
scroll to position [1377, 0]
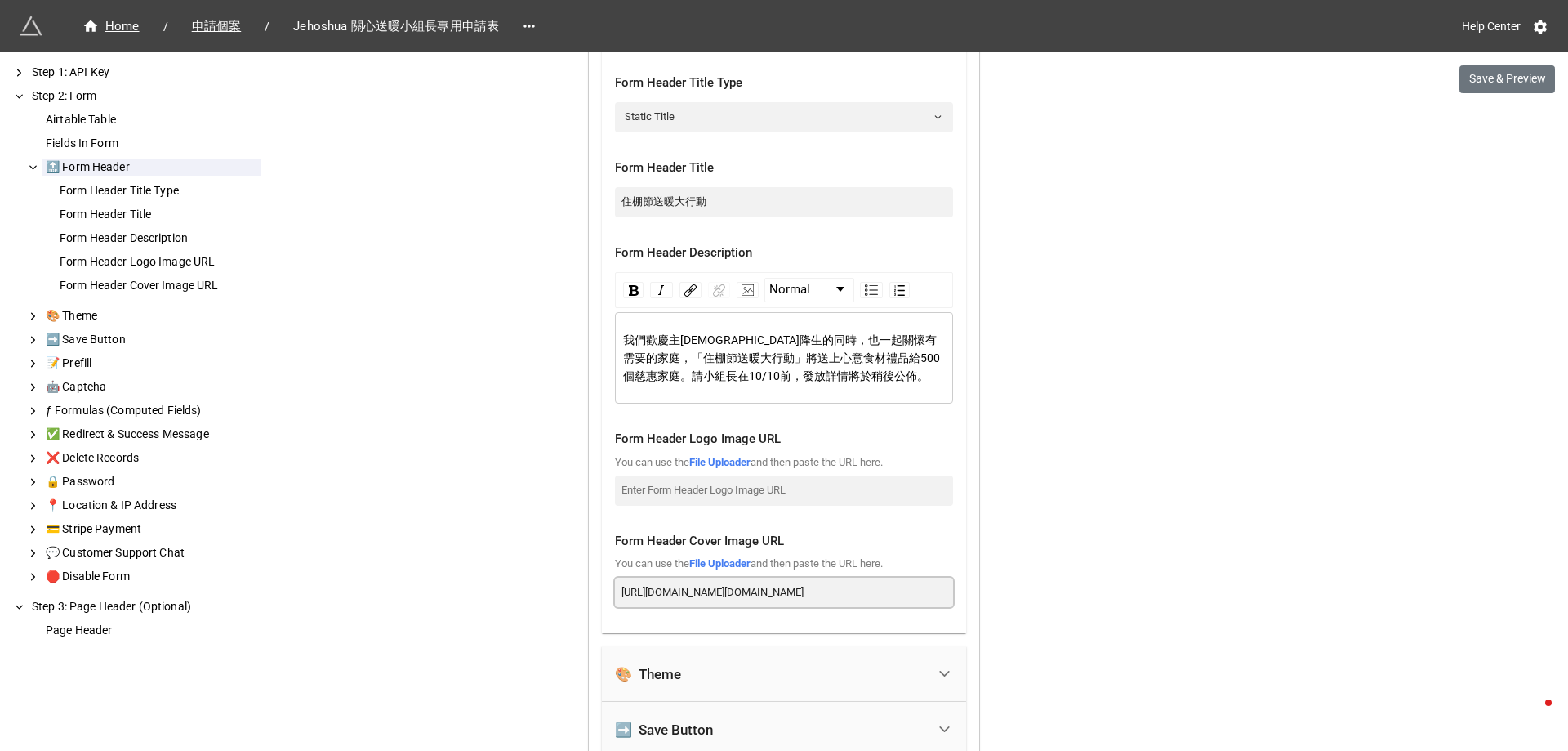
click at [755, 597] on input "https://storage.googleapis.com/app-store-81d55.appspot.com/user-attachments%2Fl…" at bounding box center [784, 592] width 339 height 29
click at [1488, 87] on button "Save & Preview" at bounding box center [1507, 79] width 96 height 28
click at [185, 321] on div "🎨 Theme" at bounding box center [152, 316] width 219 height 17
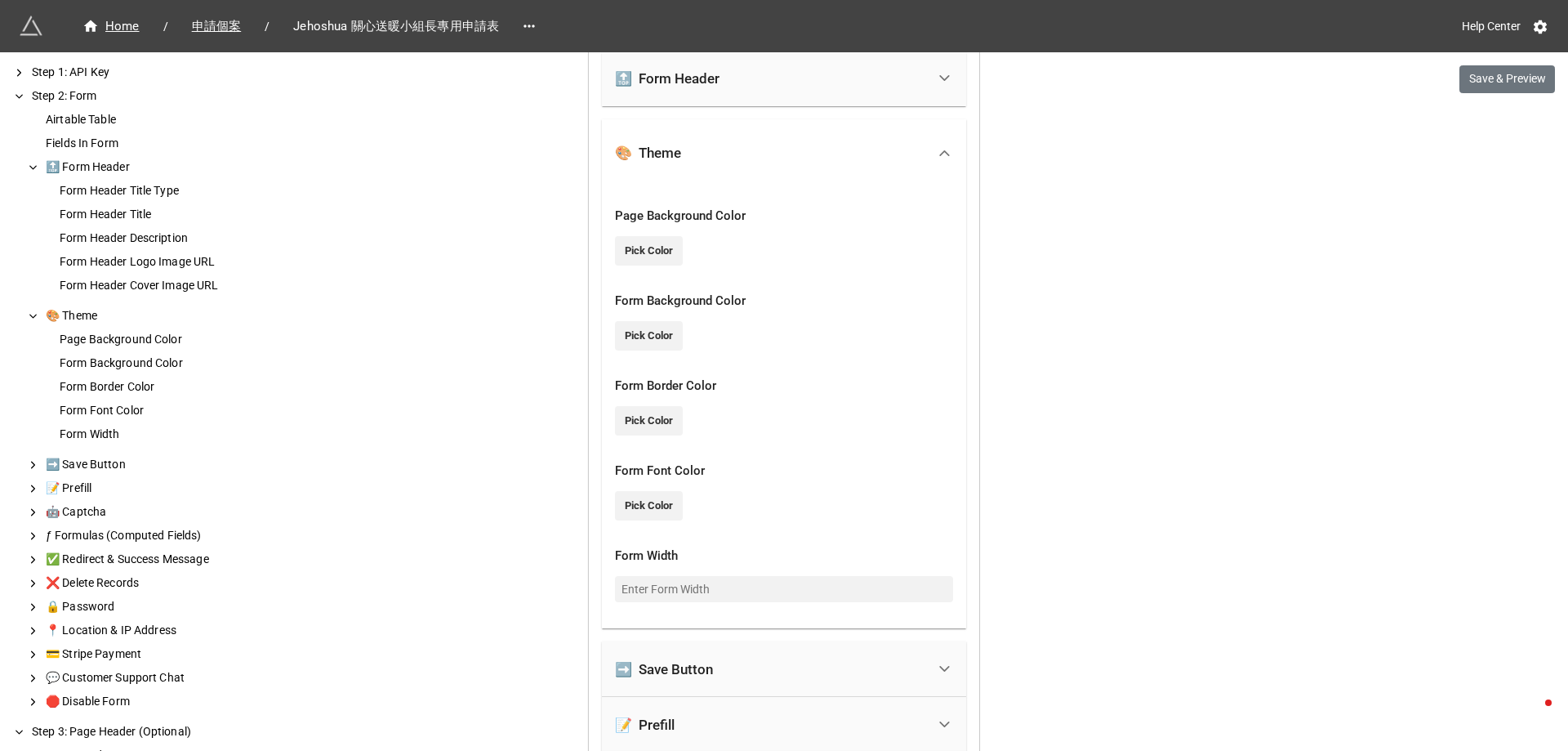
scroll to position [1310, 0]
click at [659, 255] on link "Pick Color" at bounding box center [649, 253] width 68 height 29
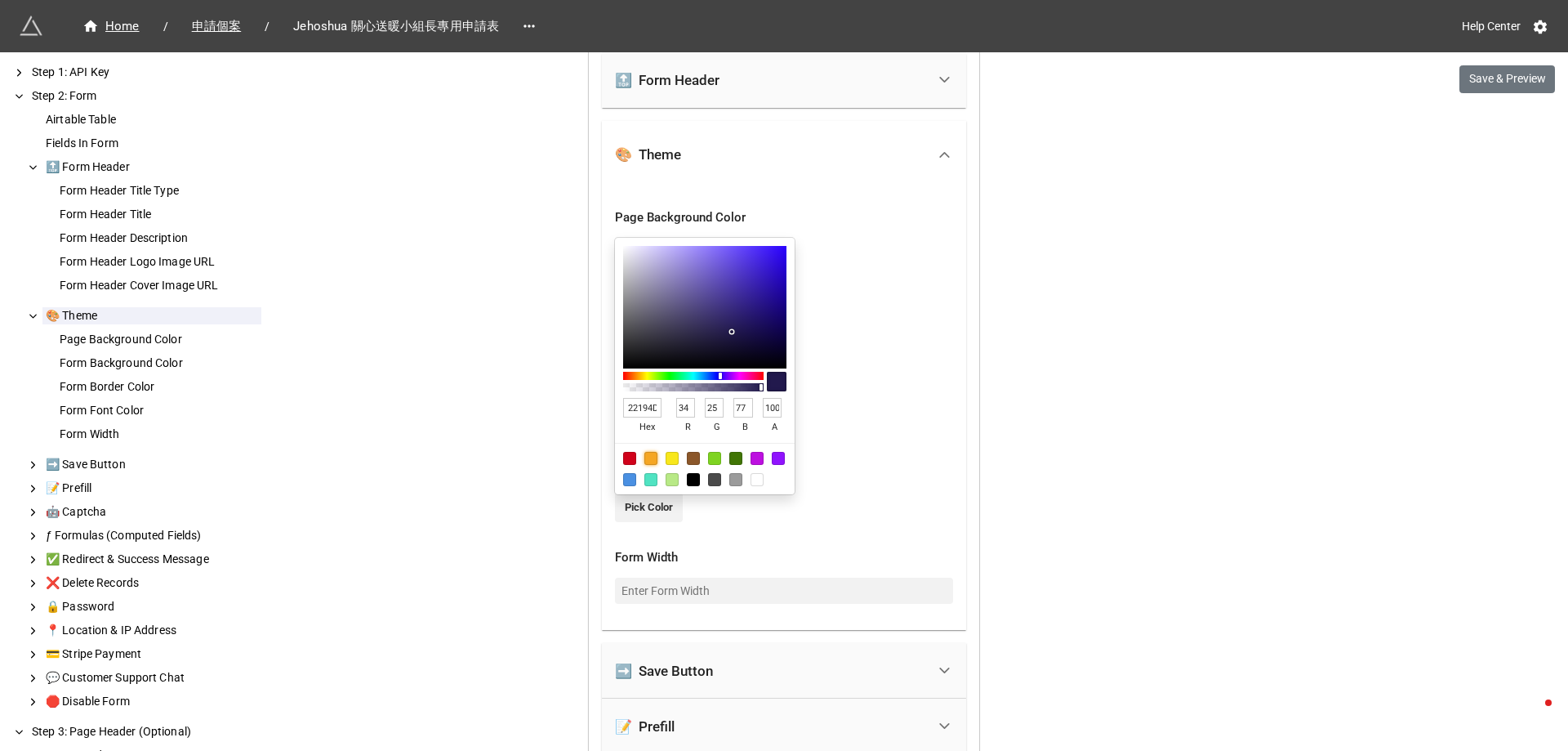
click at [646, 459] on div at bounding box center [651, 459] width 14 height 14
type input "F5A623"
type input "245"
type input "166"
type input "35"
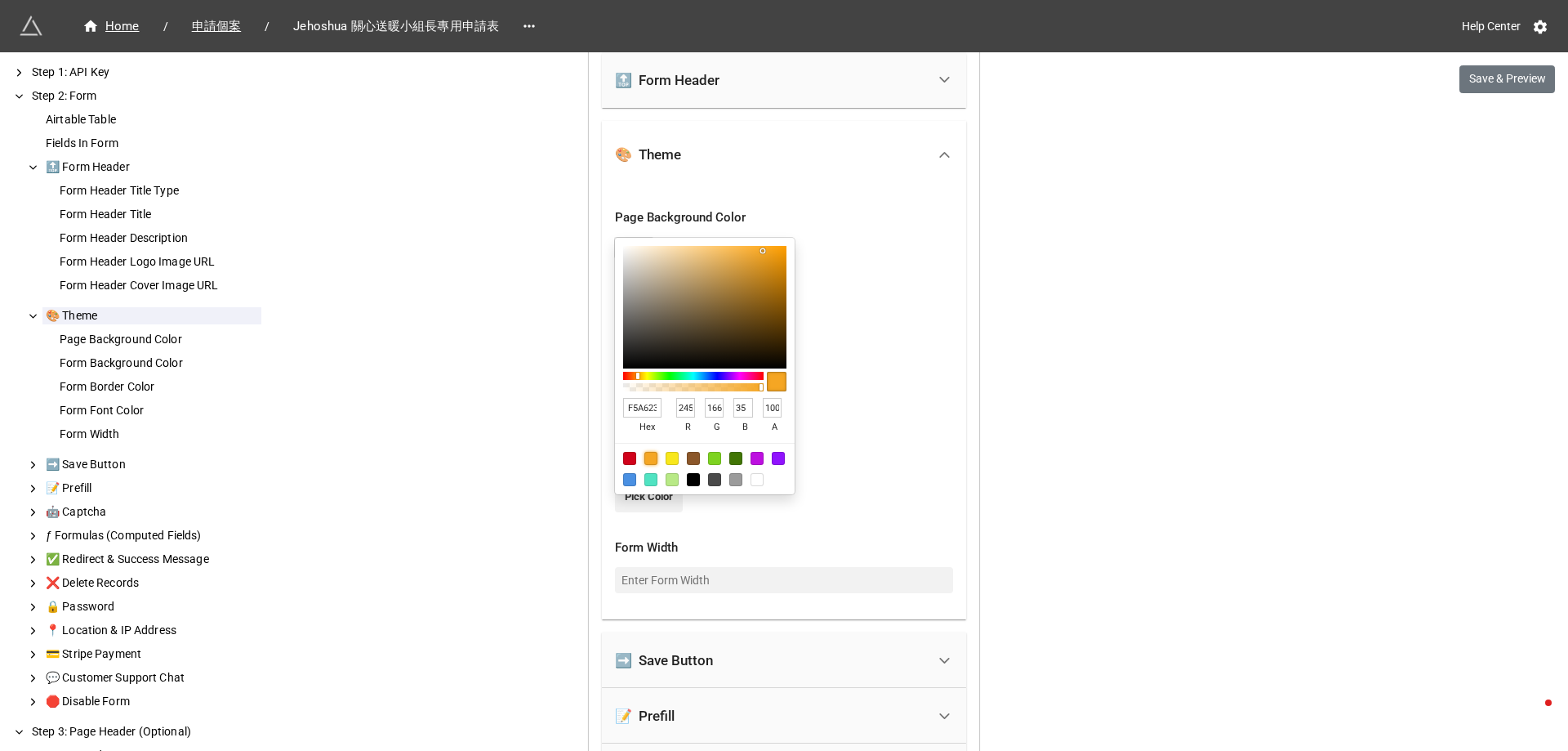
click at [1152, 431] on div at bounding box center [784, 376] width 1568 height 751
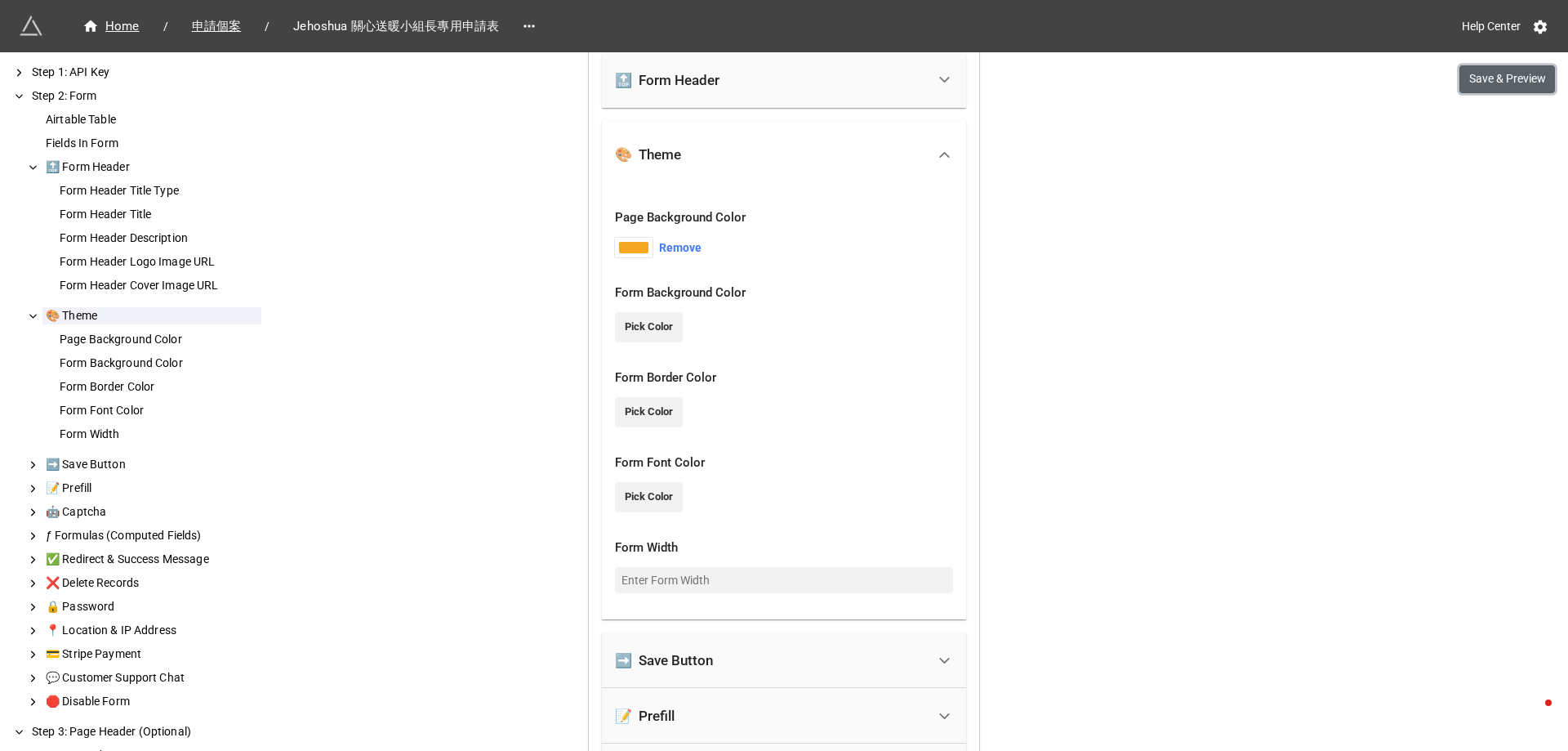
click at [1521, 76] on button "Save & Preview" at bounding box center [1507, 79] width 96 height 28
click at [1067, 486] on div "We have released a newer version of this extension with many improvements! It's…" at bounding box center [784, 296] width 1568 height 3213
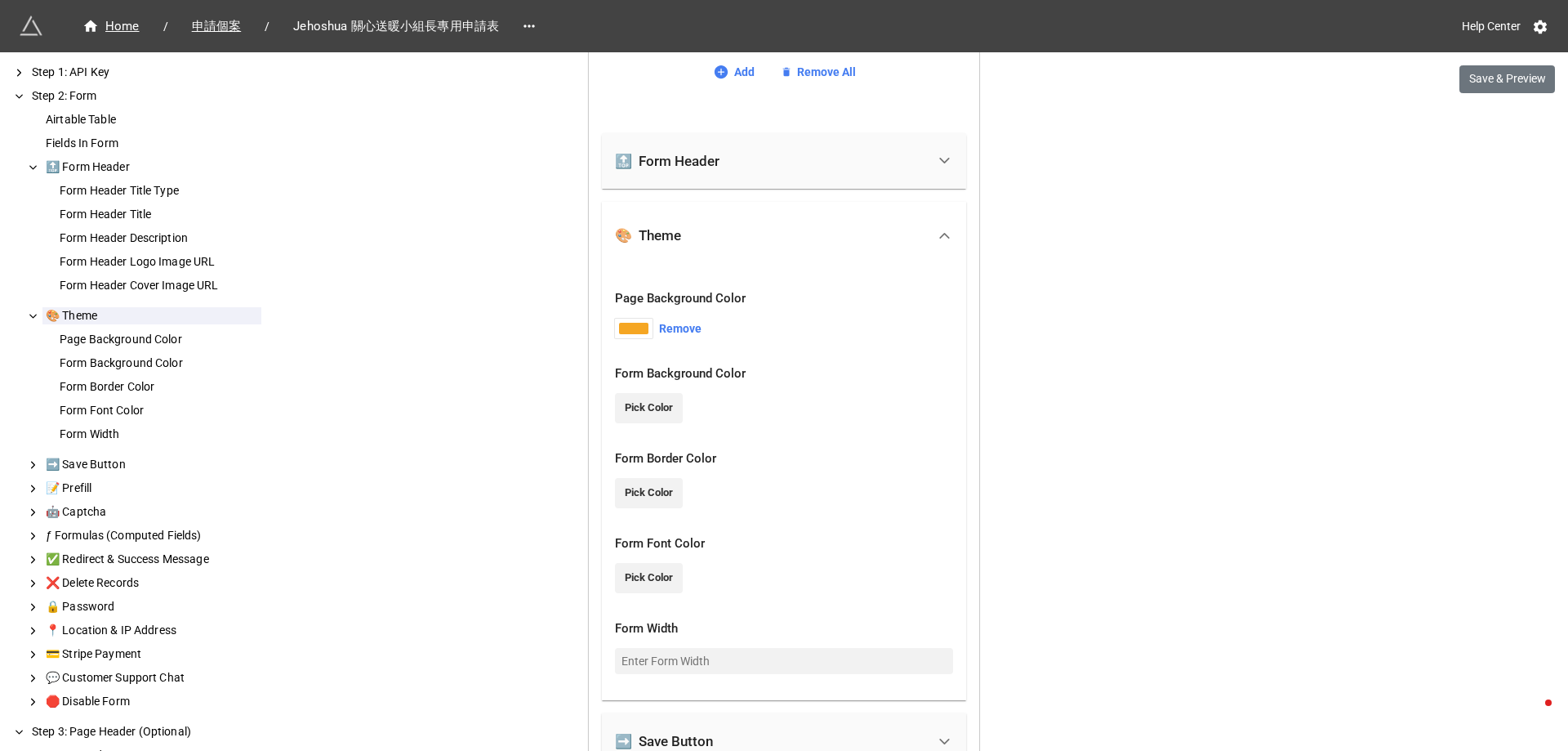
scroll to position [1228, 0]
click at [633, 330] on div at bounding box center [634, 329] width 29 height 12
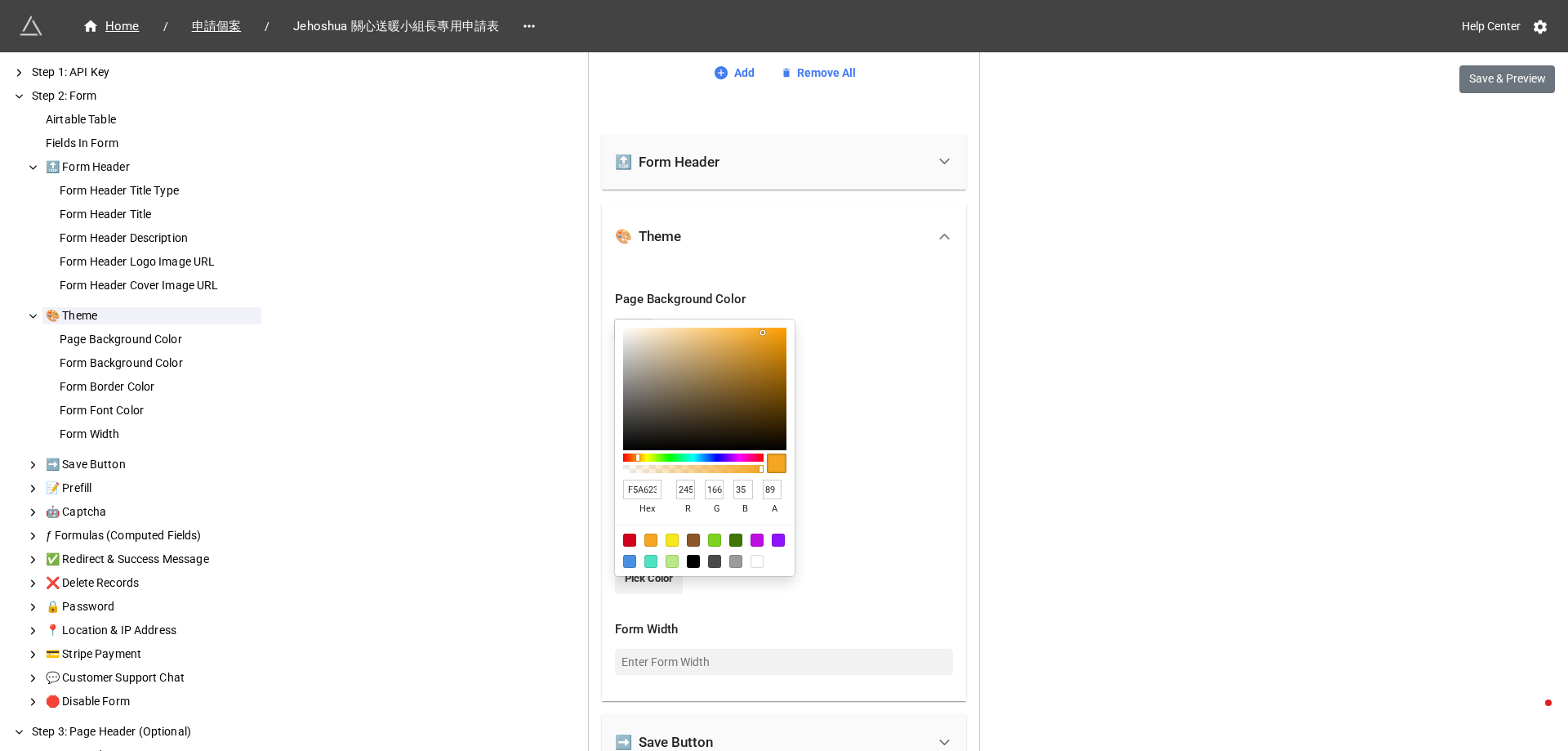
click at [742, 470] on div at bounding box center [694, 468] width 135 height 8
drag, startPoint x: 732, startPoint y: 469, endPoint x: 718, endPoint y: 470, distance: 14.0
click at [718, 470] on div at bounding box center [694, 468] width 135 height 8
type input "66"
click at [713, 470] on div at bounding box center [714, 468] width 3 height 7
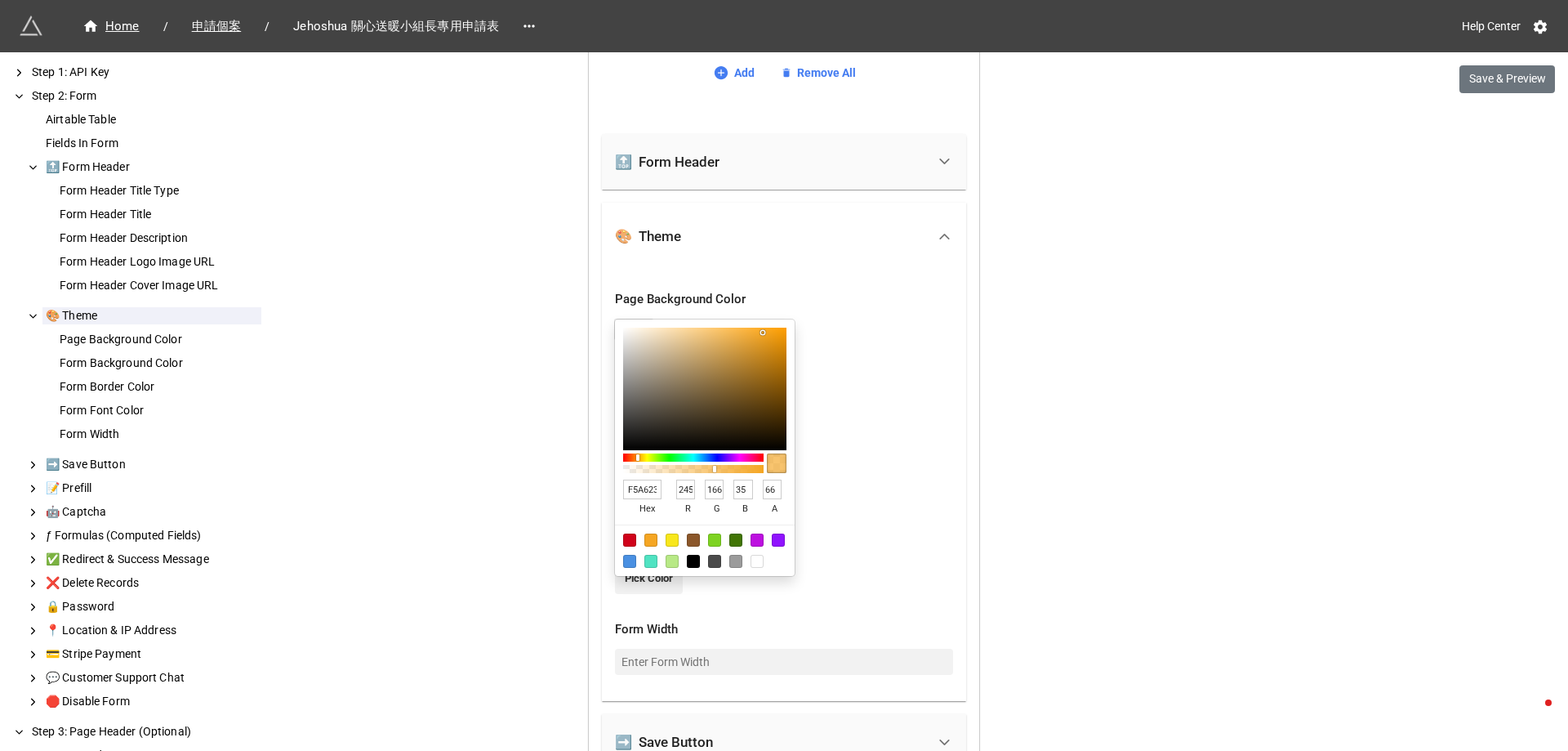
click at [1518, 74] on div at bounding box center [784, 376] width 1568 height 751
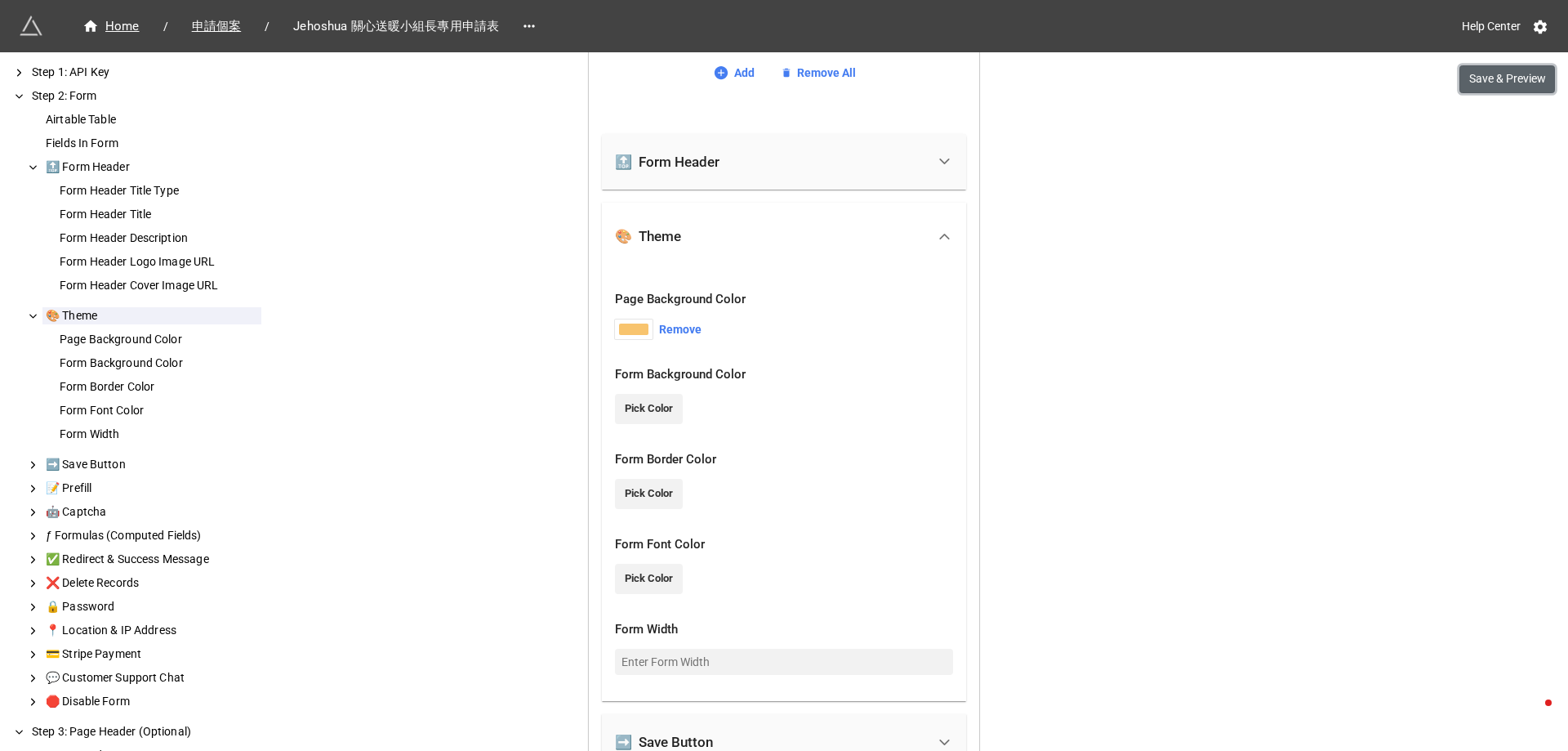
click at [1518, 86] on button "Save & Preview" at bounding box center [1507, 79] width 96 height 28
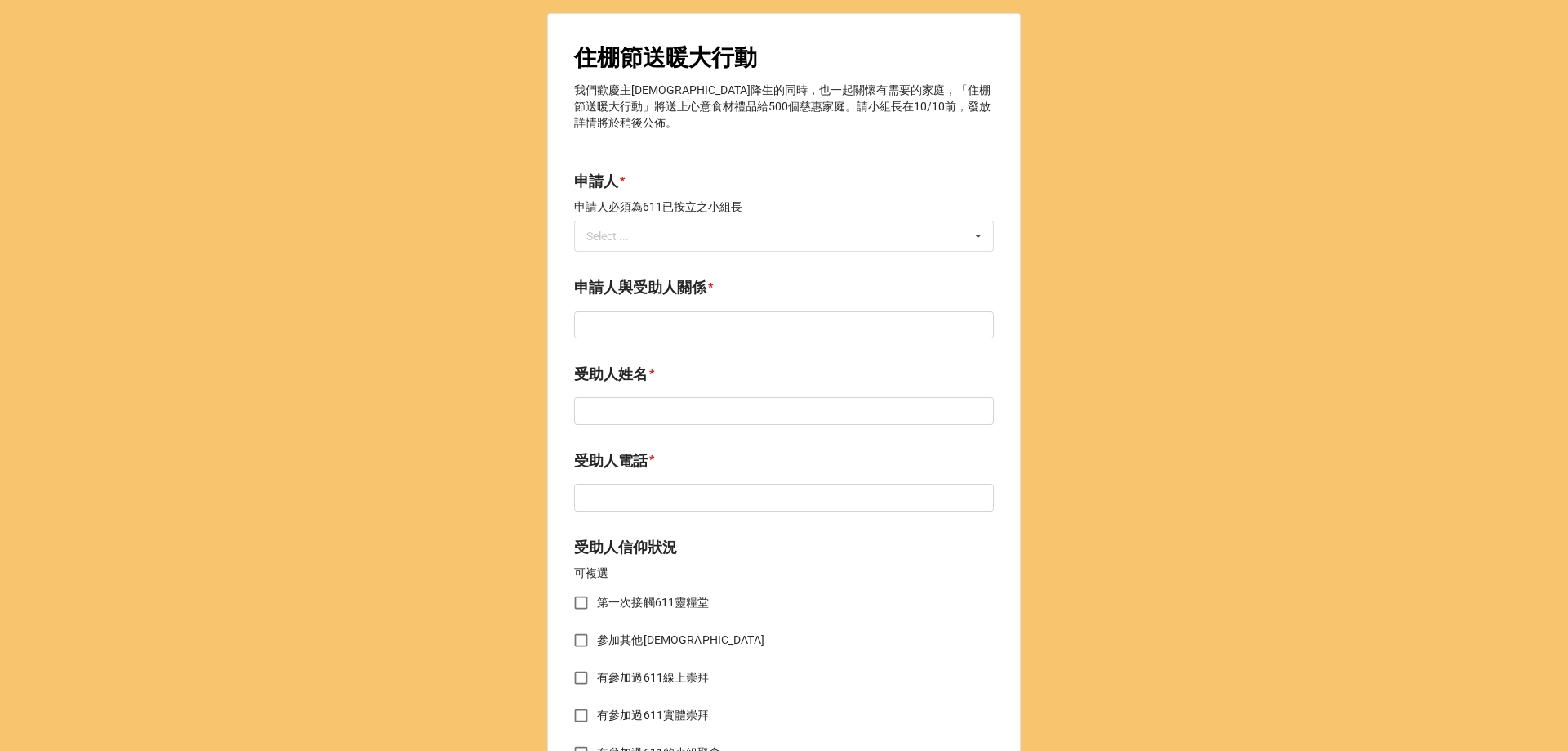
drag, startPoint x: 1109, startPoint y: 436, endPoint x: 1121, endPoint y: 68, distance: 368.2
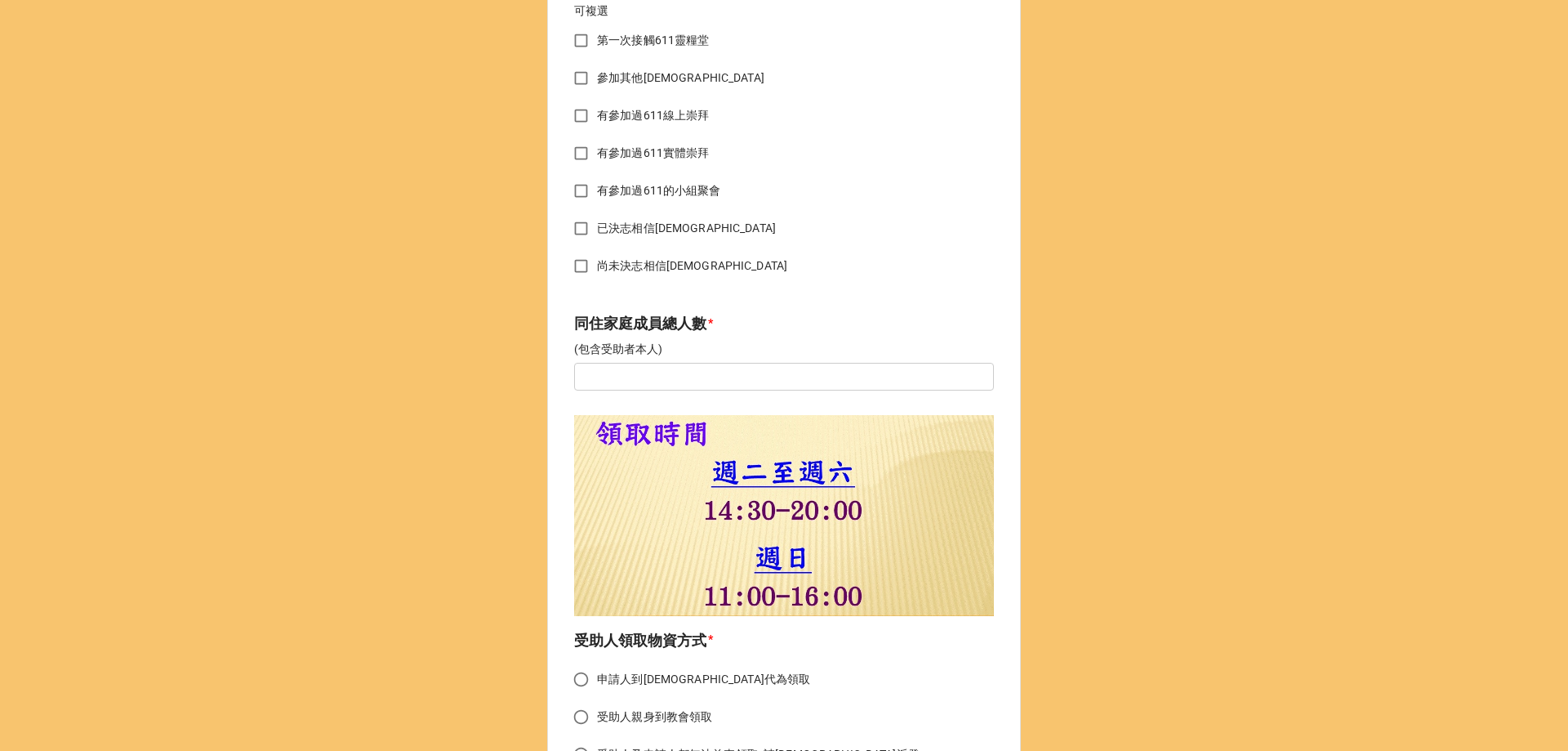
scroll to position [654, 0]
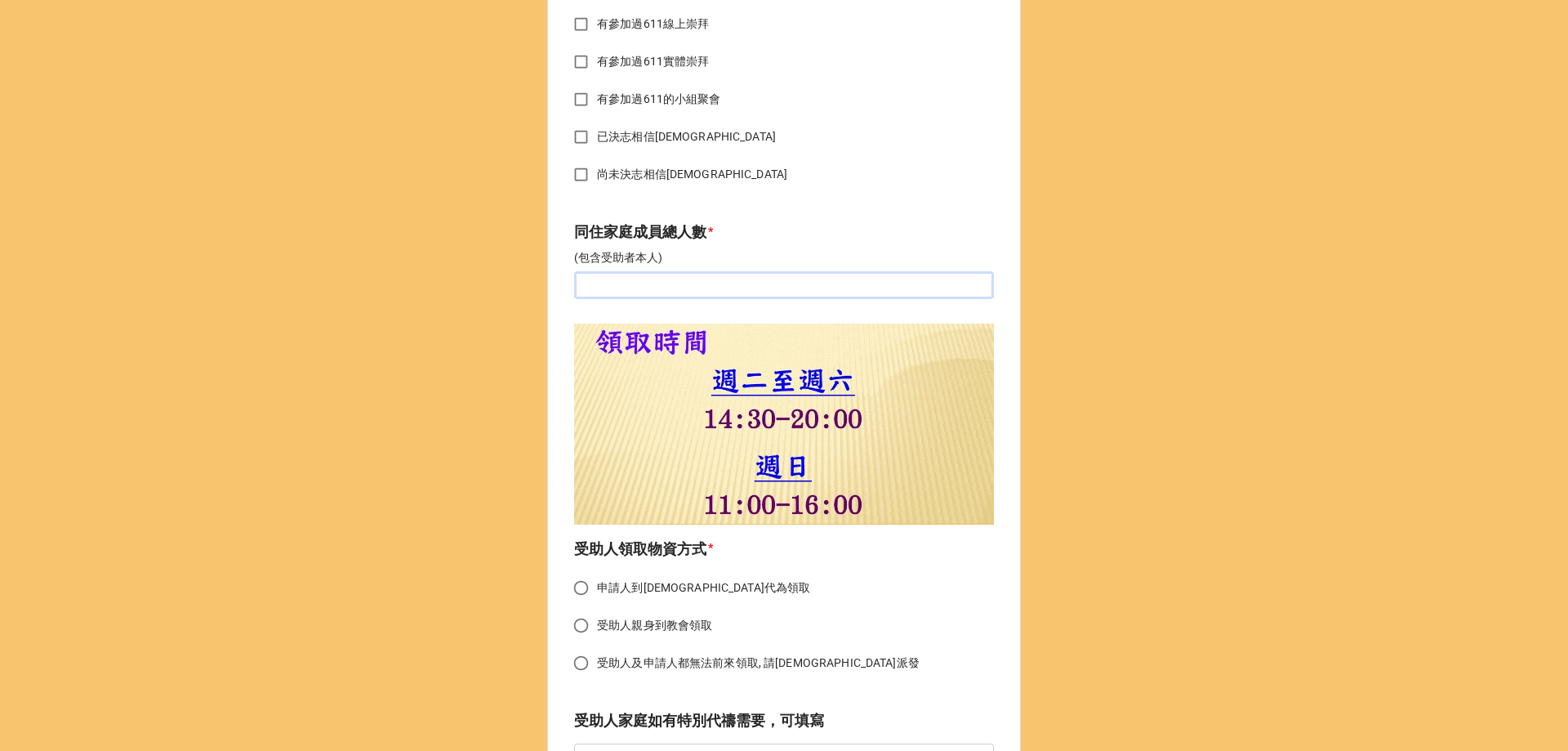
click at [687, 271] on input "text" at bounding box center [784, 285] width 420 height 28
drag, startPoint x: 1167, startPoint y: 308, endPoint x: 1108, endPoint y: 371, distance: 86.3
click at [1165, 313] on div "住棚節送暖大行動 我們歡慶主[DEMOGRAPHIC_DATA]降生的同時，也一起關懷有需要的家庭，「住棚節送暖大行動」將送上心意食材禮品給500個慈惠家庭。…" at bounding box center [784, 122] width 1568 height 1553
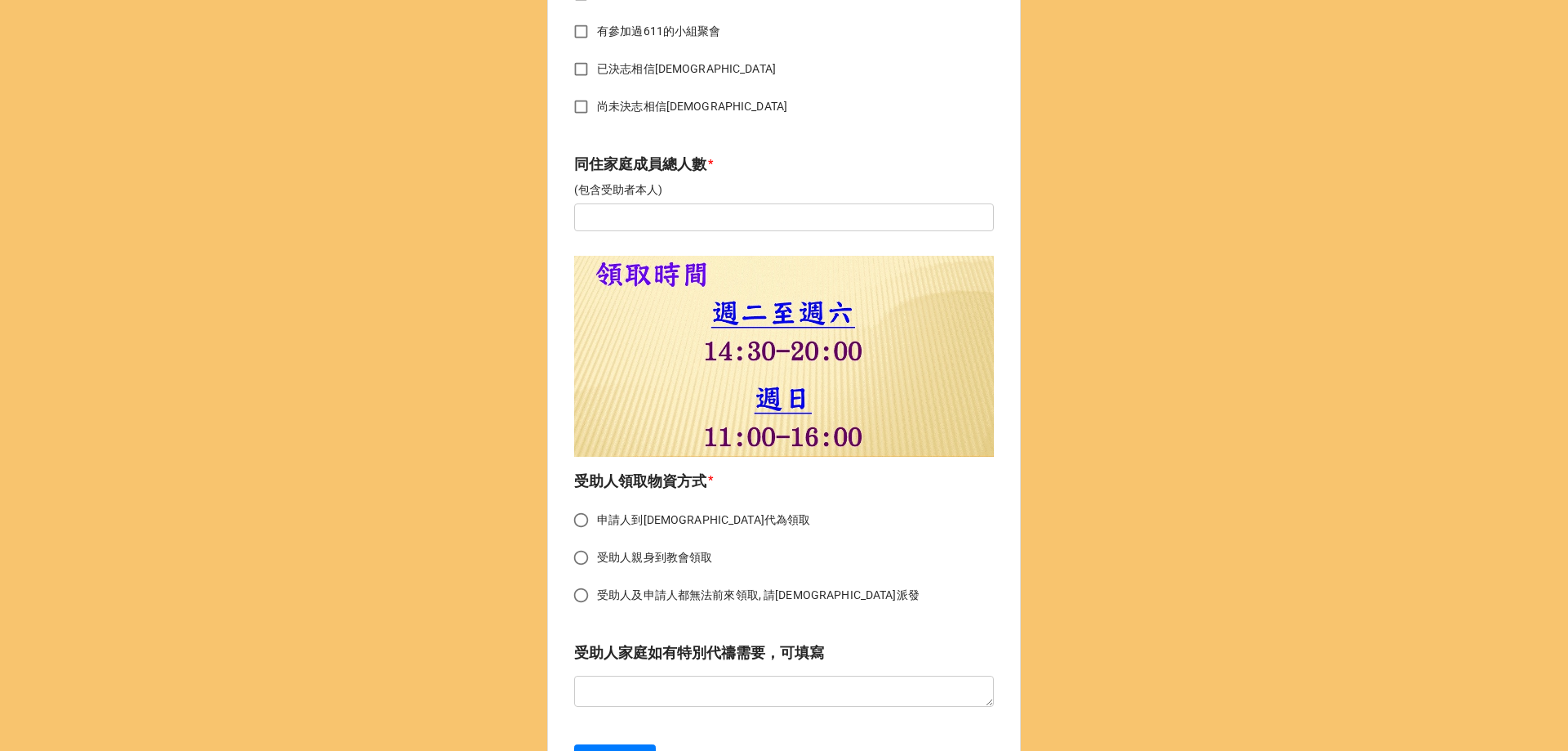
scroll to position [786, 0]
